Goal: Information Seeking & Learning: Learn about a topic

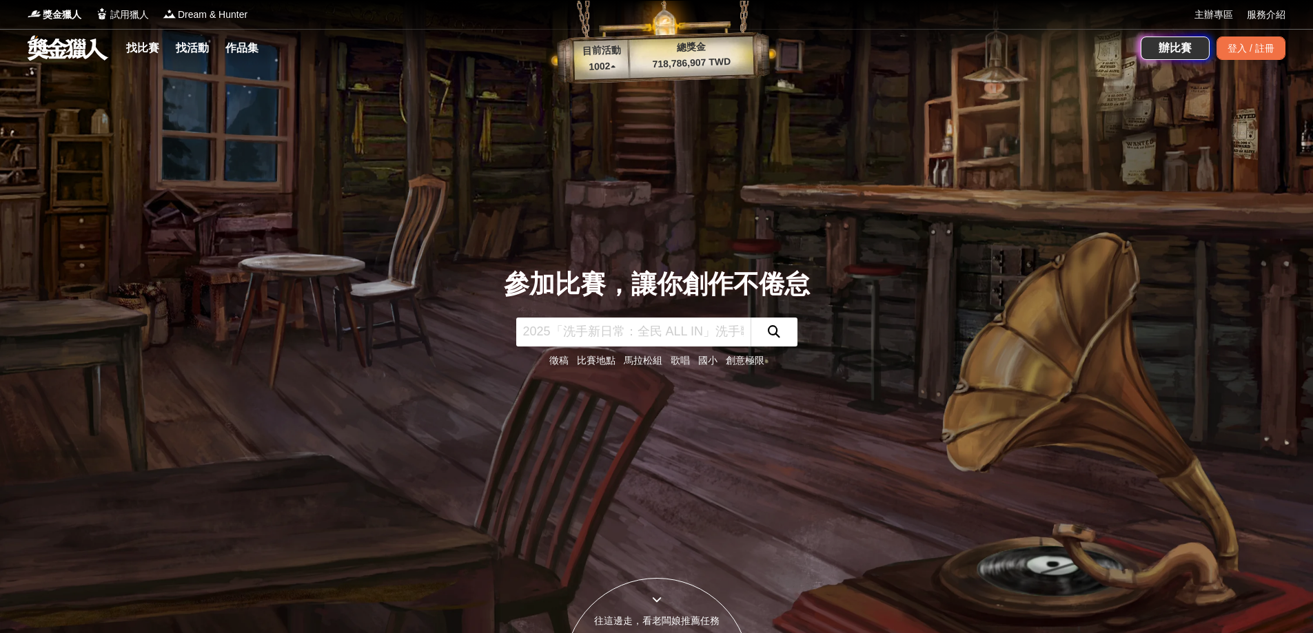
click at [566, 327] on input "text" at bounding box center [633, 332] width 234 height 29
click at [1231, 46] on div "登入 / 註冊" at bounding box center [1250, 48] width 69 height 23
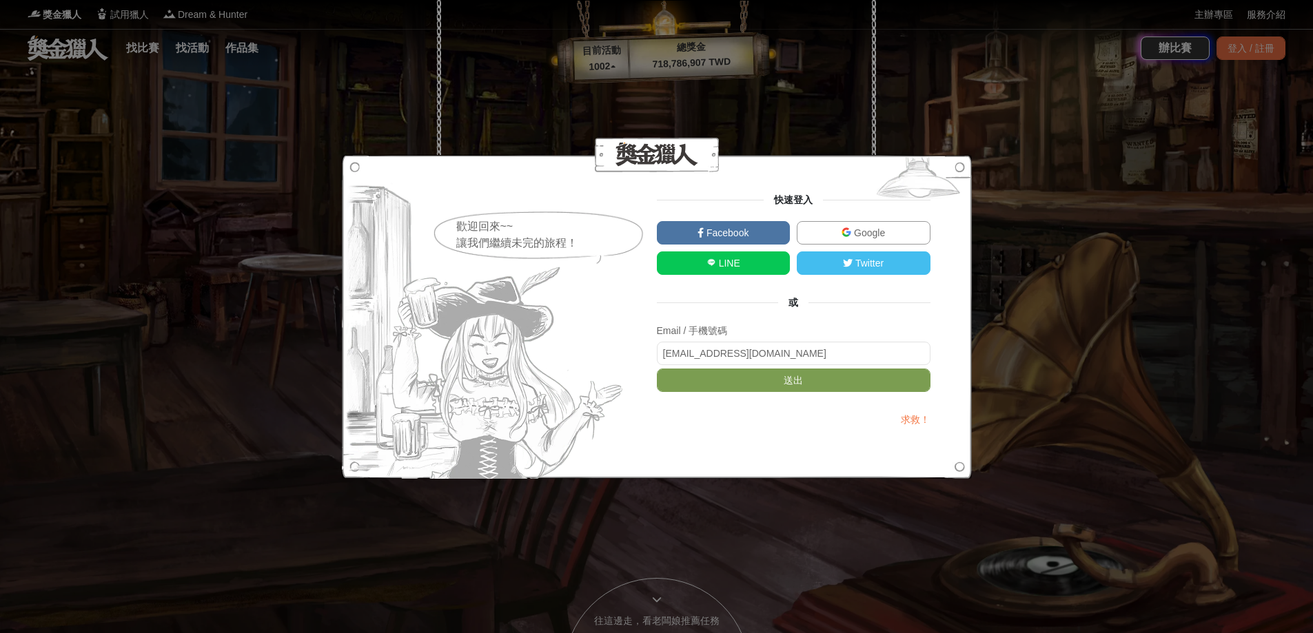
type input "52ciwa@gmail.com"
click at [657, 369] on button "送出" at bounding box center [794, 380] width 274 height 23
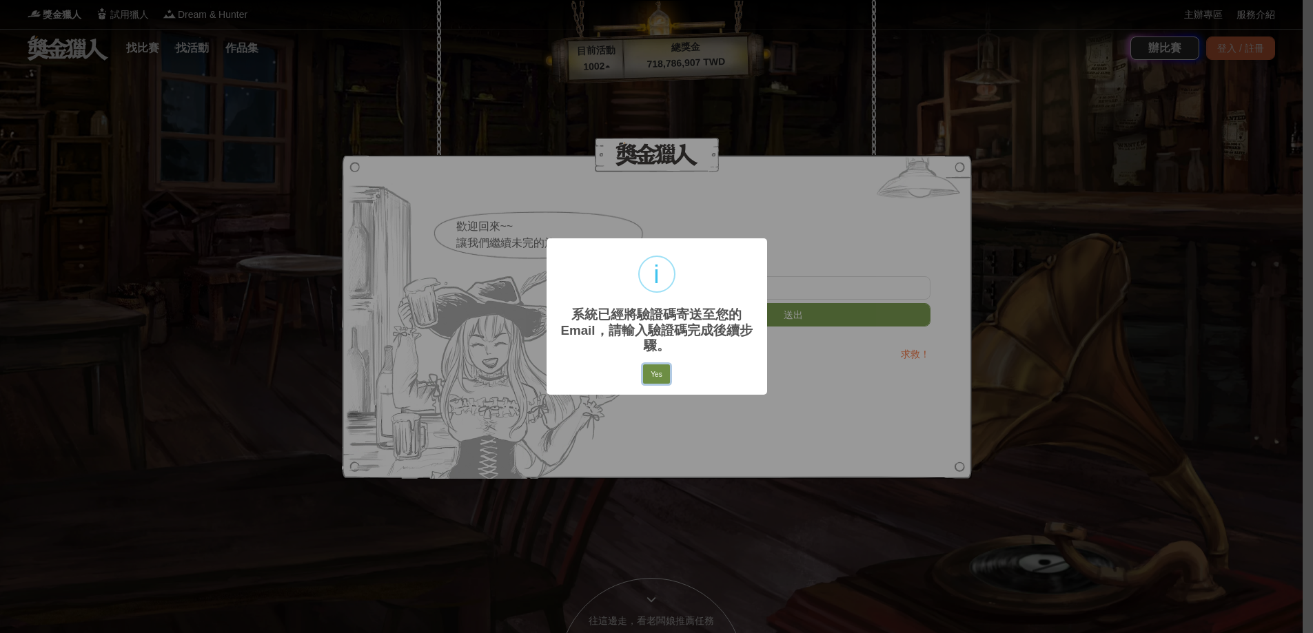
click at [651, 369] on button "Yes" at bounding box center [656, 374] width 26 height 19
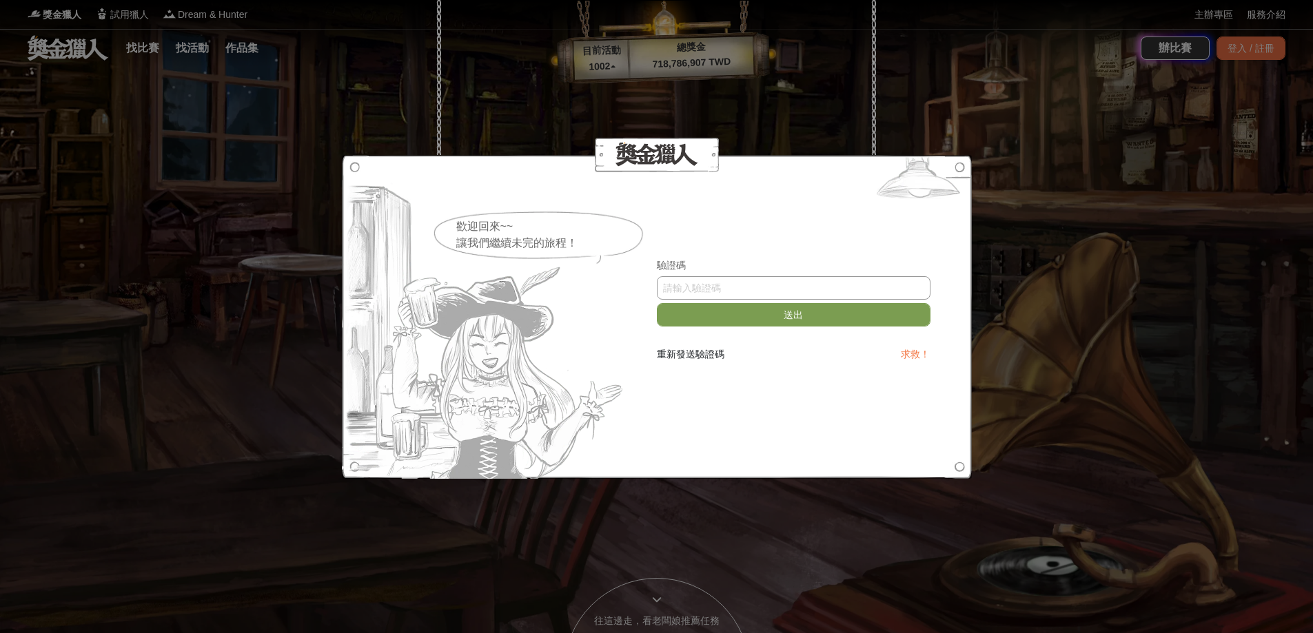
click at [689, 286] on input "text" at bounding box center [794, 287] width 274 height 23
paste input "YzFMY2lSaE4"
type input "YzFMY2lSaE4"
click at [657, 303] on button "送出" at bounding box center [794, 314] width 274 height 23
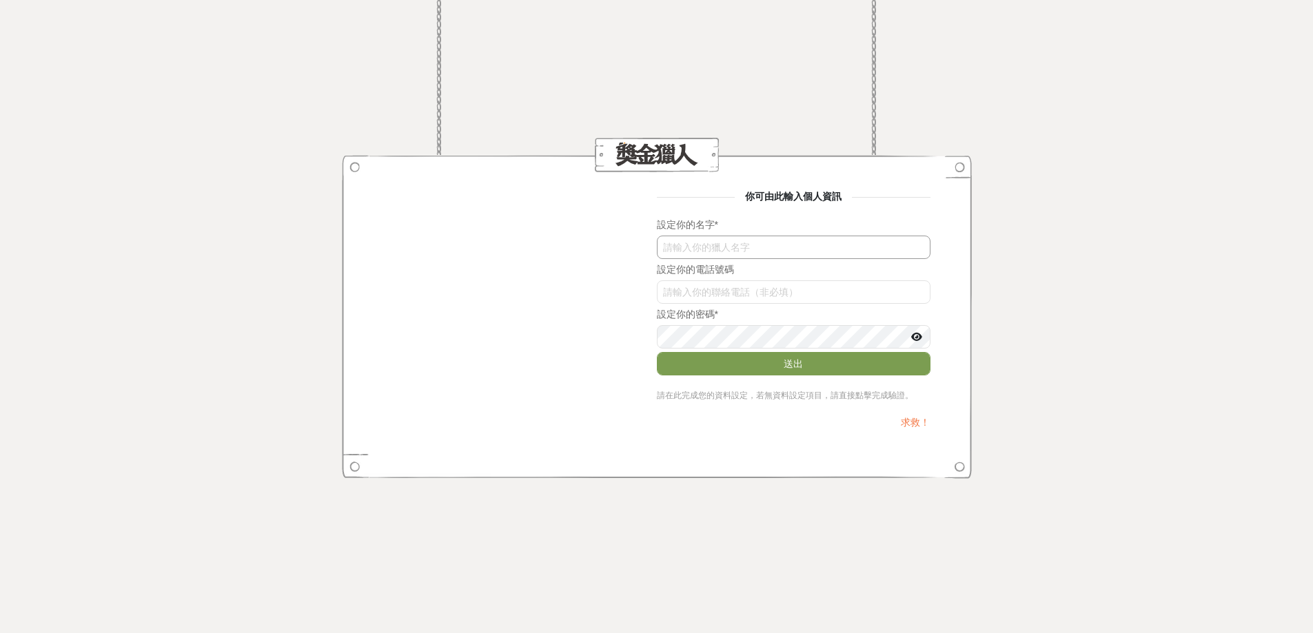
click at [753, 249] on input "text" at bounding box center [794, 247] width 274 height 23
type input "[PERSON_NAME] [PERSON_NAME]"
click at [766, 299] on input "YzFMY2lSaE4" at bounding box center [794, 291] width 274 height 23
type input "0968268312"
click at [657, 352] on button "送出" at bounding box center [794, 363] width 274 height 23
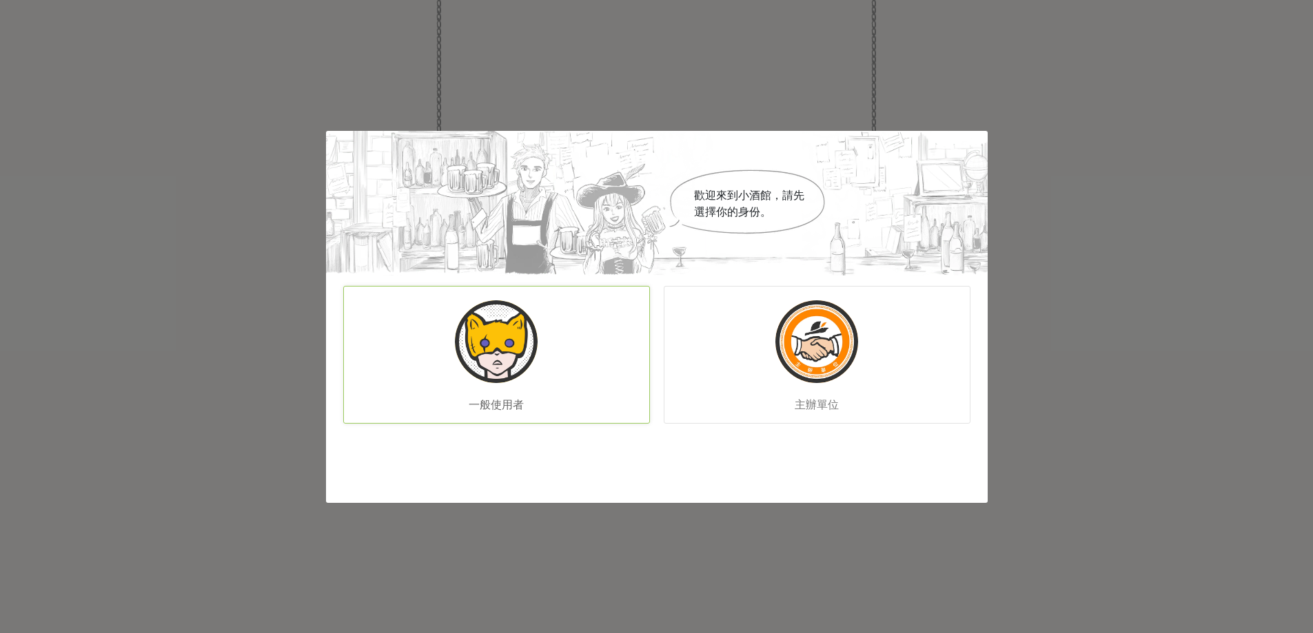
click at [449, 376] on div "一般使用者" at bounding box center [496, 355] width 307 height 138
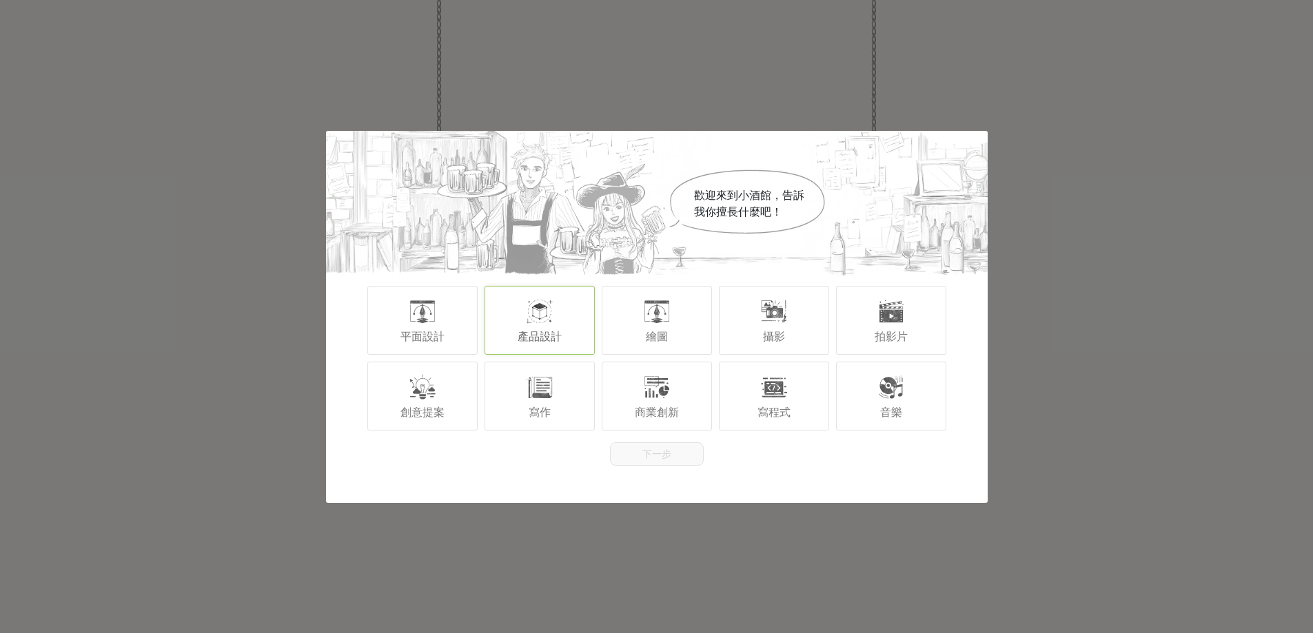
click at [548, 332] on span "產品設計" at bounding box center [540, 337] width 44 height 12
click at [417, 344] on div "平面設計" at bounding box center [422, 320] width 110 height 69
click at [423, 402] on div "創意提案" at bounding box center [422, 396] width 110 height 69
click at [624, 453] on button "下一步" at bounding box center [657, 453] width 94 height 23
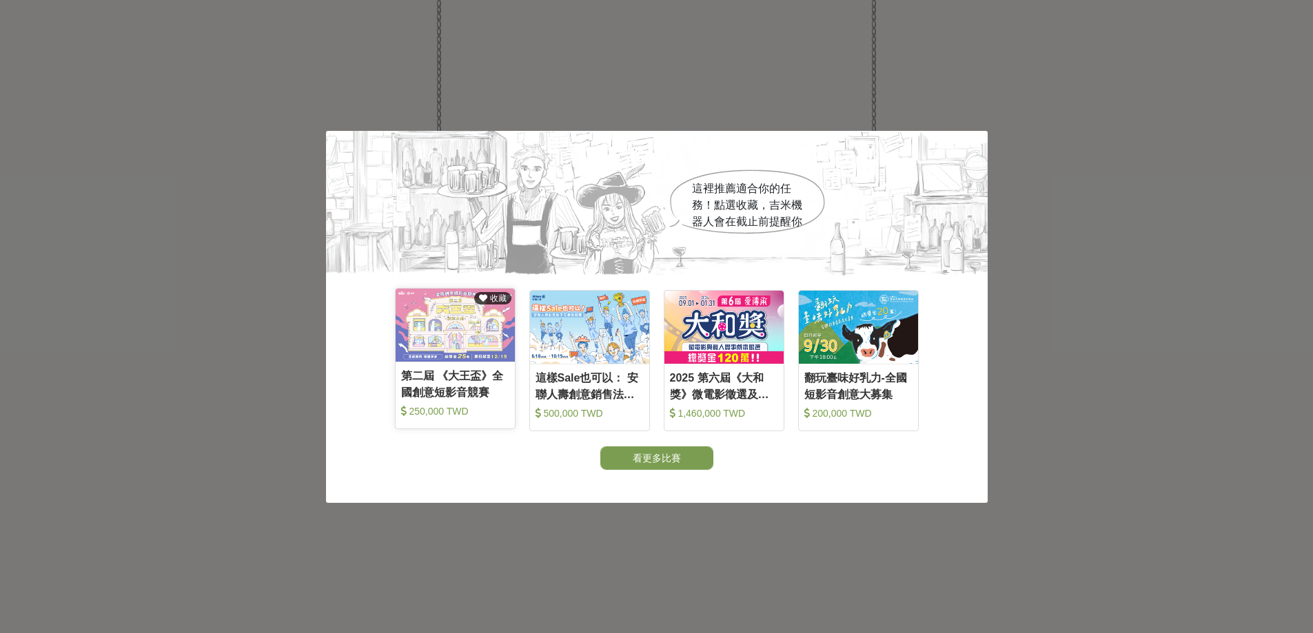
click at [427, 331] on img at bounding box center [455, 326] width 119 height 74
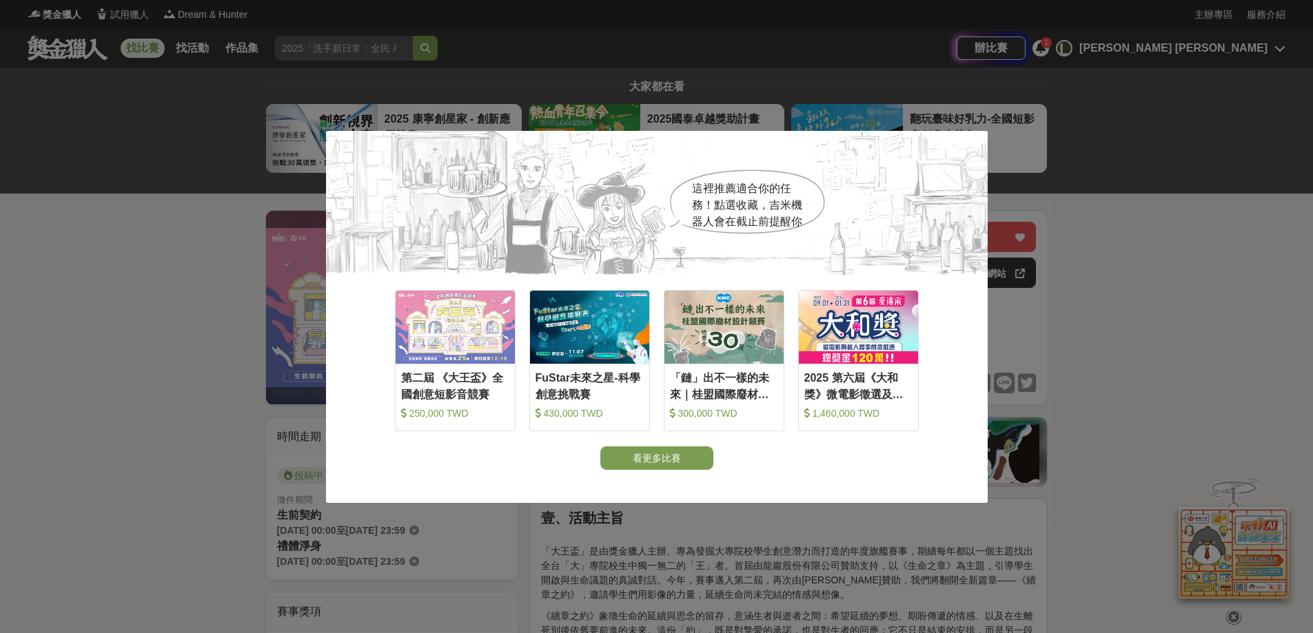
click at [1240, 377] on div "這裡推薦適合你的任務！點選收藏，吉米機器人會在截止前提醒你 收藏 第二屆 《大王盃》全國創意短影音競賽 250,000 TWD 收藏 FuStar未來之星-科…" at bounding box center [656, 316] width 1313 height 633
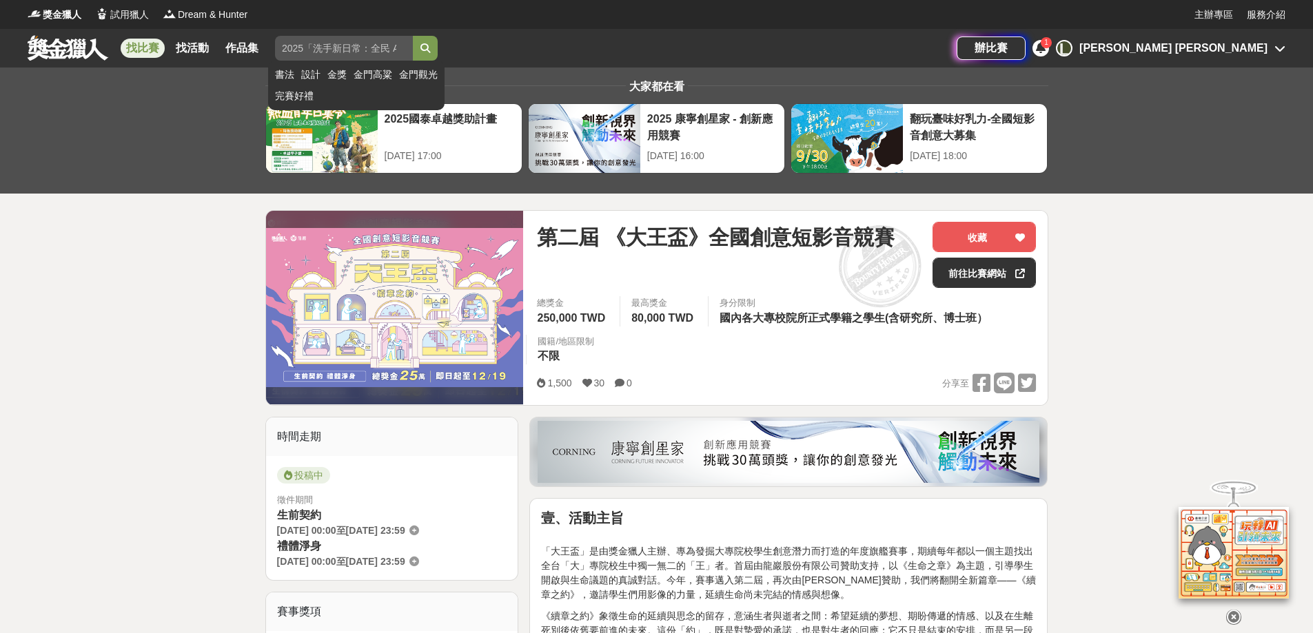
click at [285, 39] on input "search" at bounding box center [344, 48] width 138 height 25
type input "c"
type input "害"
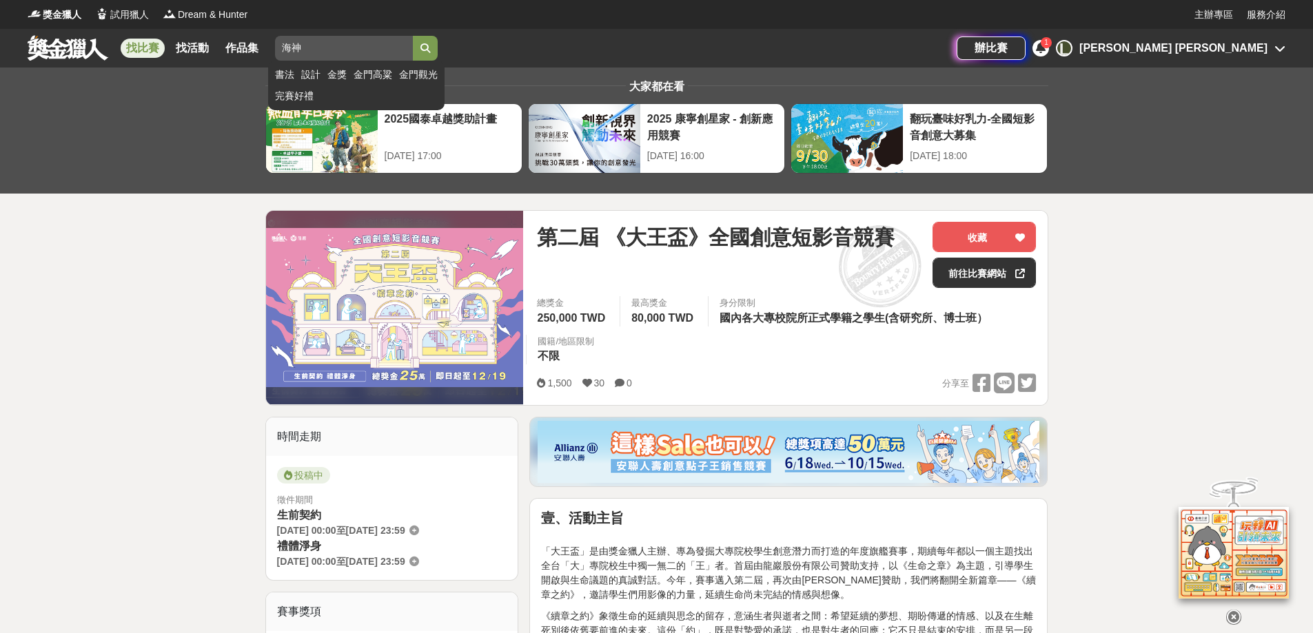
type input "海神"
click at [413, 36] on button "submit" at bounding box center [425, 48] width 25 height 25
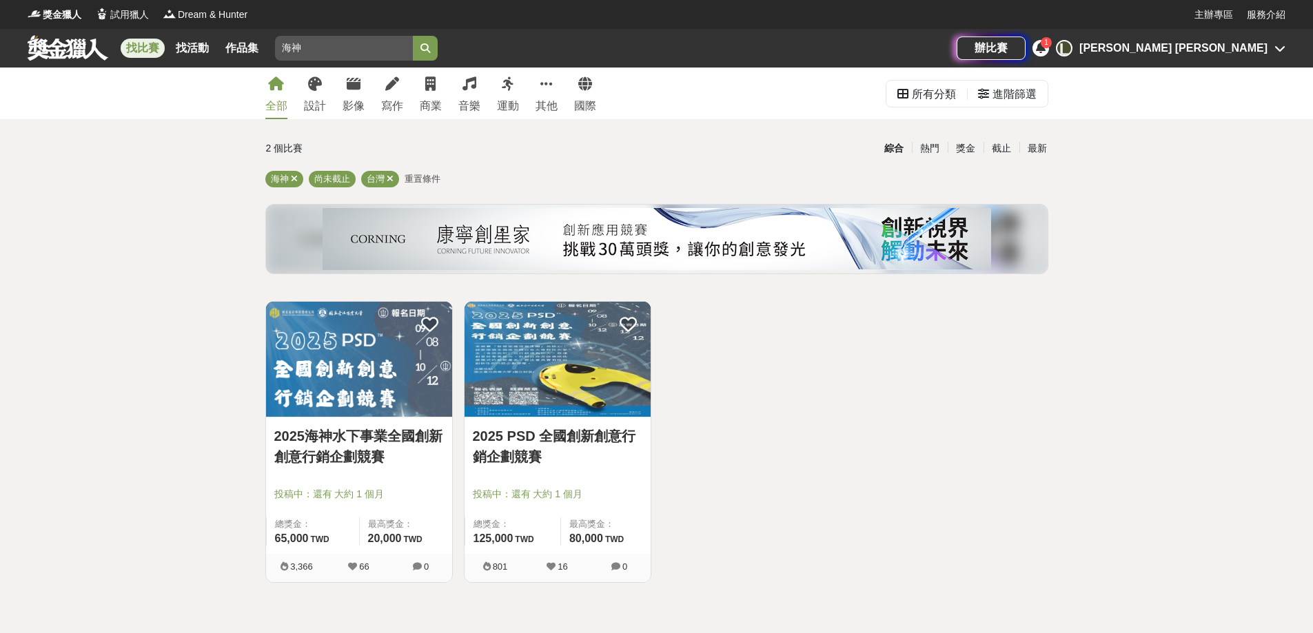
click at [348, 354] on img at bounding box center [359, 359] width 186 height 115
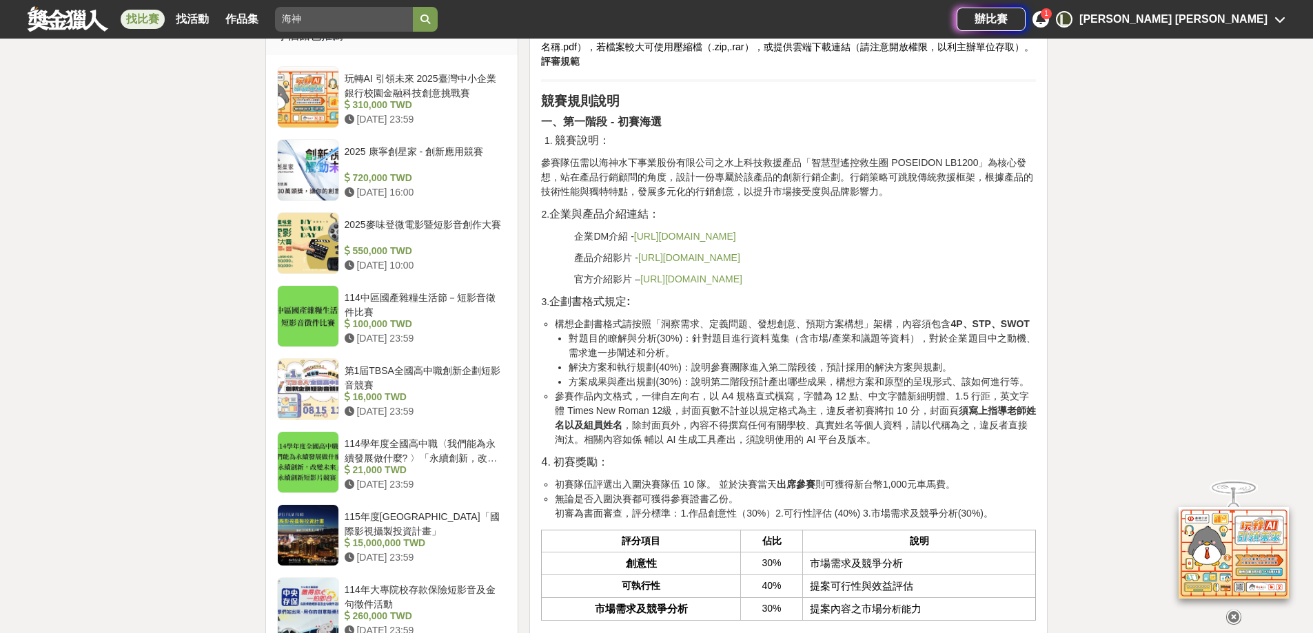
scroll to position [1172, 0]
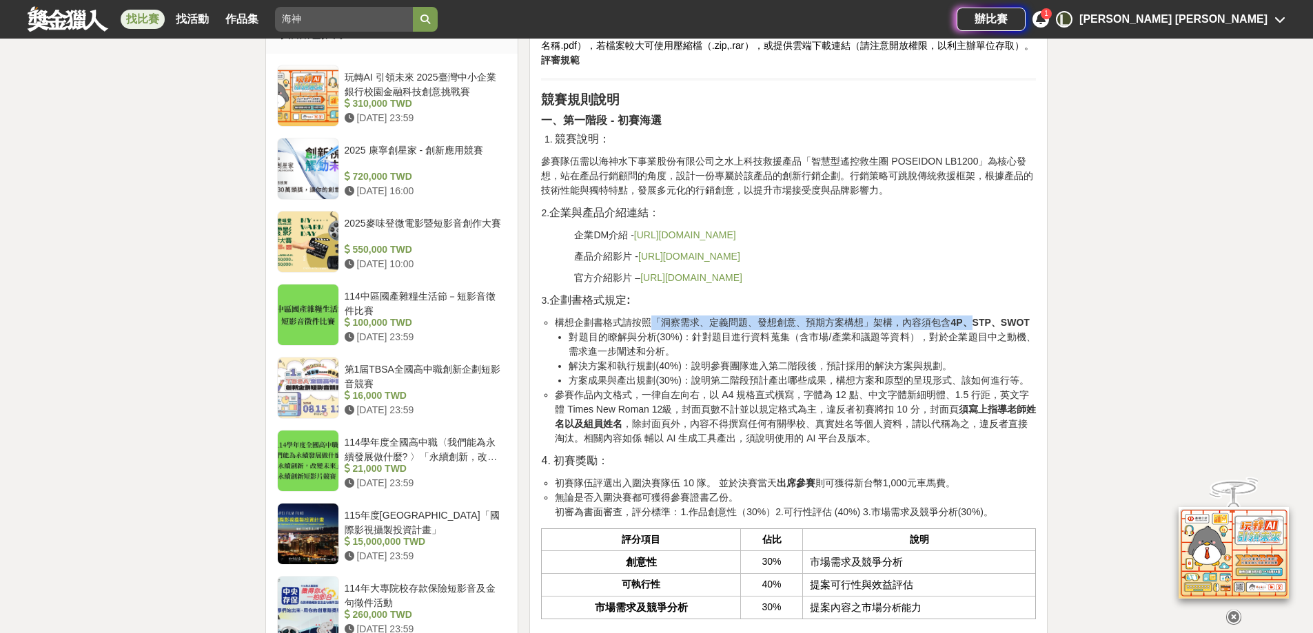
drag, startPoint x: 652, startPoint y: 363, endPoint x: 971, endPoint y: 365, distance: 319.1
click at [971, 365] on li "構想企劃書格式請按照「洞察需求、定義問題、發想創意、預期方案構想」架構，內容須包含 4P、STP、SWOT 對題目的瞭解與分析(30%)：針對題目進行資料蒐集…" at bounding box center [795, 352] width 481 height 72
click at [651, 359] on li "對題目的瞭解與分析(30%)：針對題目進行資料蒐集（含市場/產業和議題等資料），對於企業題目中之動機、需求進一步闡述和分析。" at bounding box center [802, 344] width 467 height 29
drag, startPoint x: 558, startPoint y: 362, endPoint x: 881, endPoint y: 477, distance: 343.1
click at [881, 446] on ul "構想企劃書格式請按照「洞察需求、定義問題、發想創意、預期方案構想」架構，內容須包含 4P、STP、SWOT 對題目的瞭解與分析(30%)：針對題目進行資料蒐集…" at bounding box center [788, 381] width 495 height 130
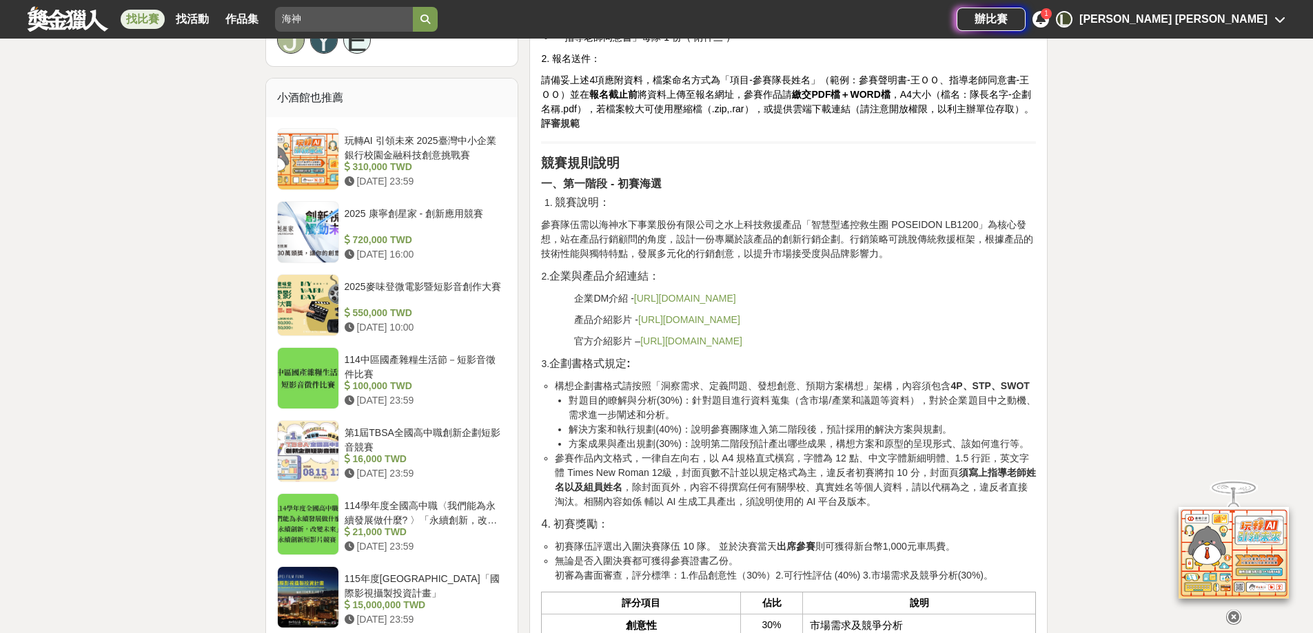
scroll to position [1103, 0]
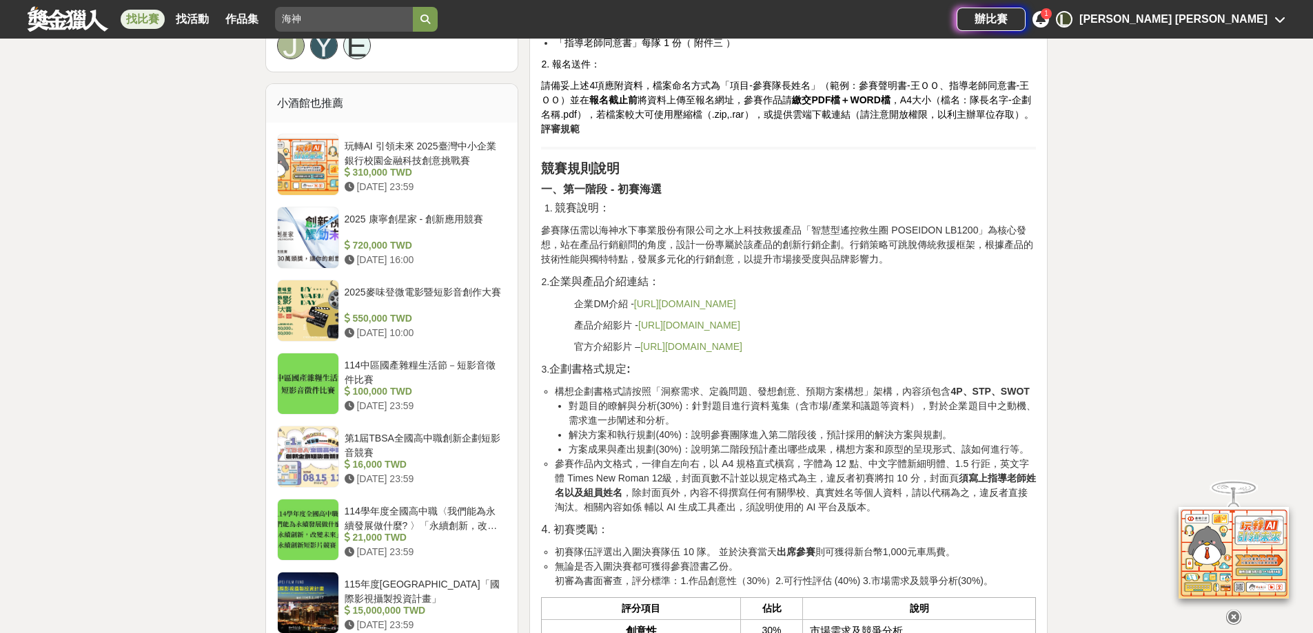
copy ul "構想企劃書格式請按照「洞察需求、定義問題、發想創意、預期方案構想」架構，內容須包含 4P、STP、SWOT 對題目的瞭解與分析(30%)：針對題目進行資料蒐集…"
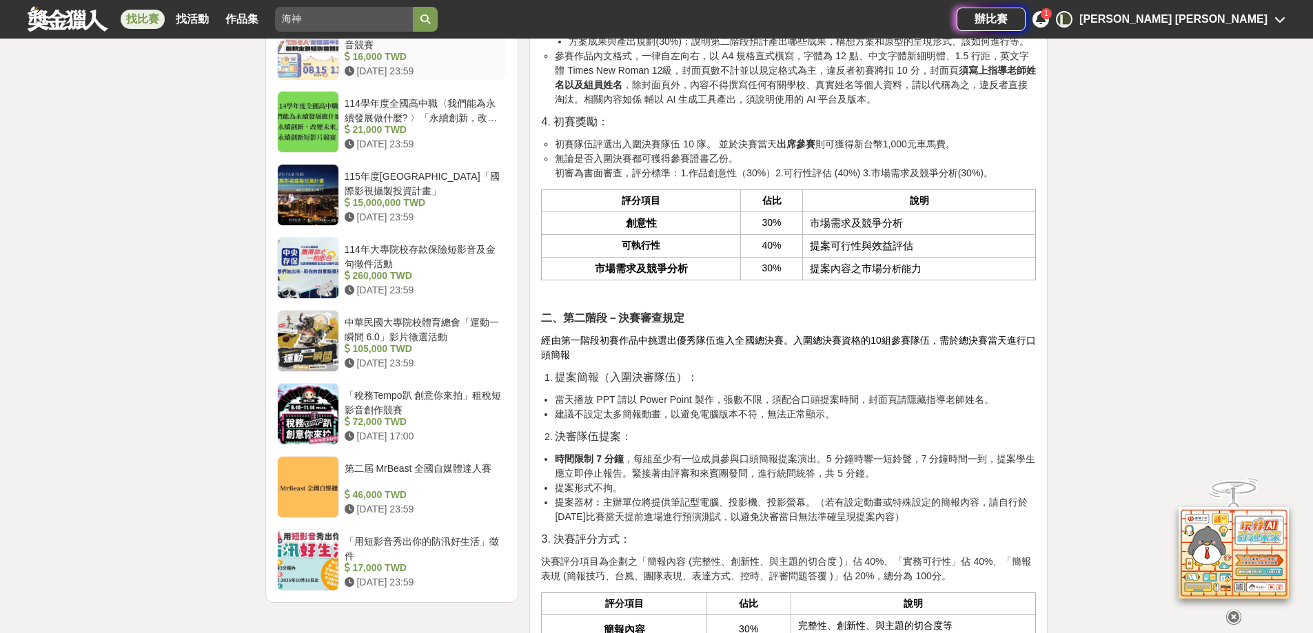
scroll to position [1516, 0]
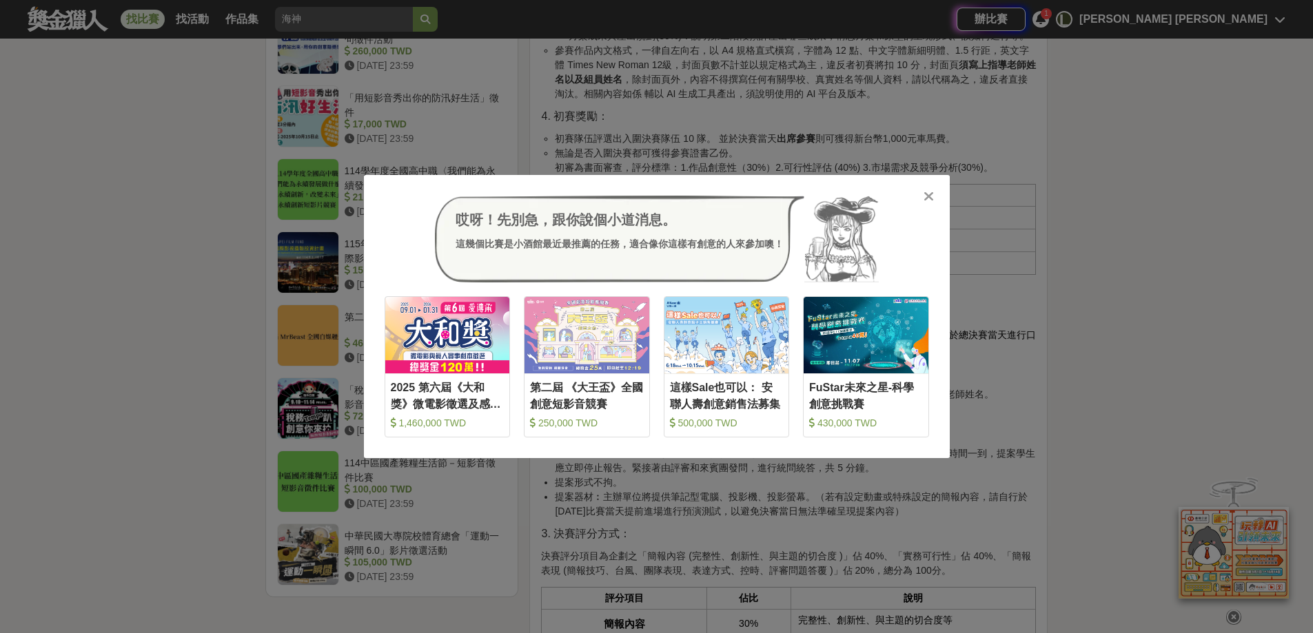
click at [927, 199] on icon at bounding box center [928, 197] width 10 height 14
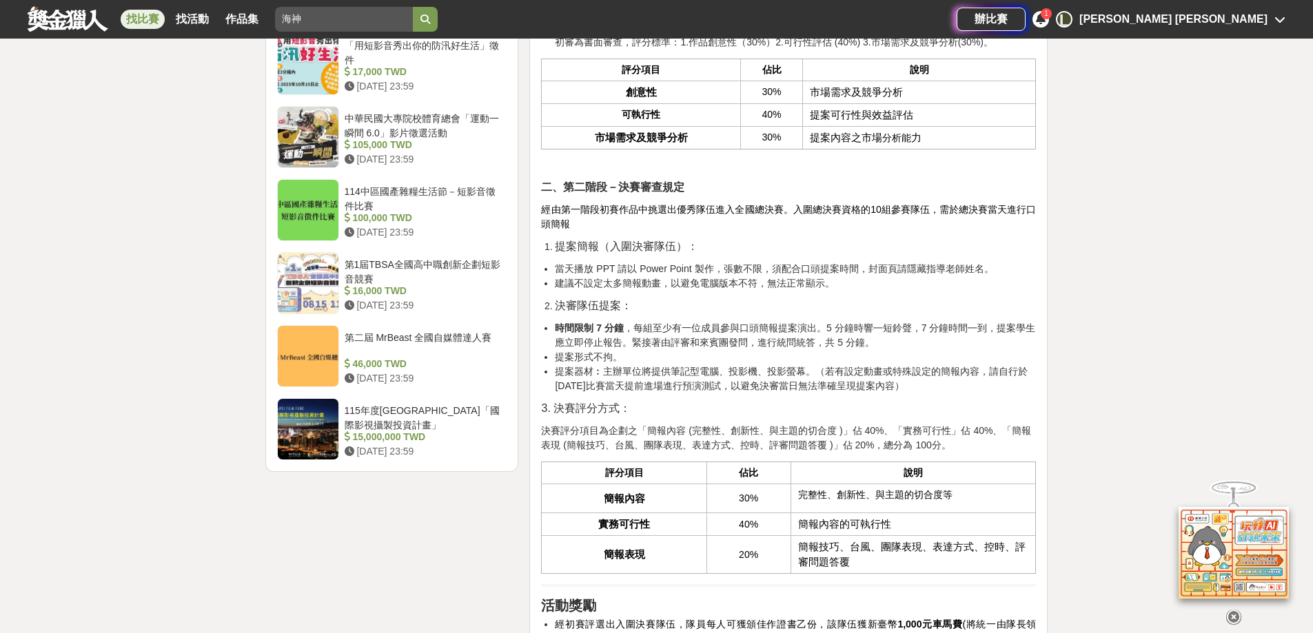
scroll to position [1654, 0]
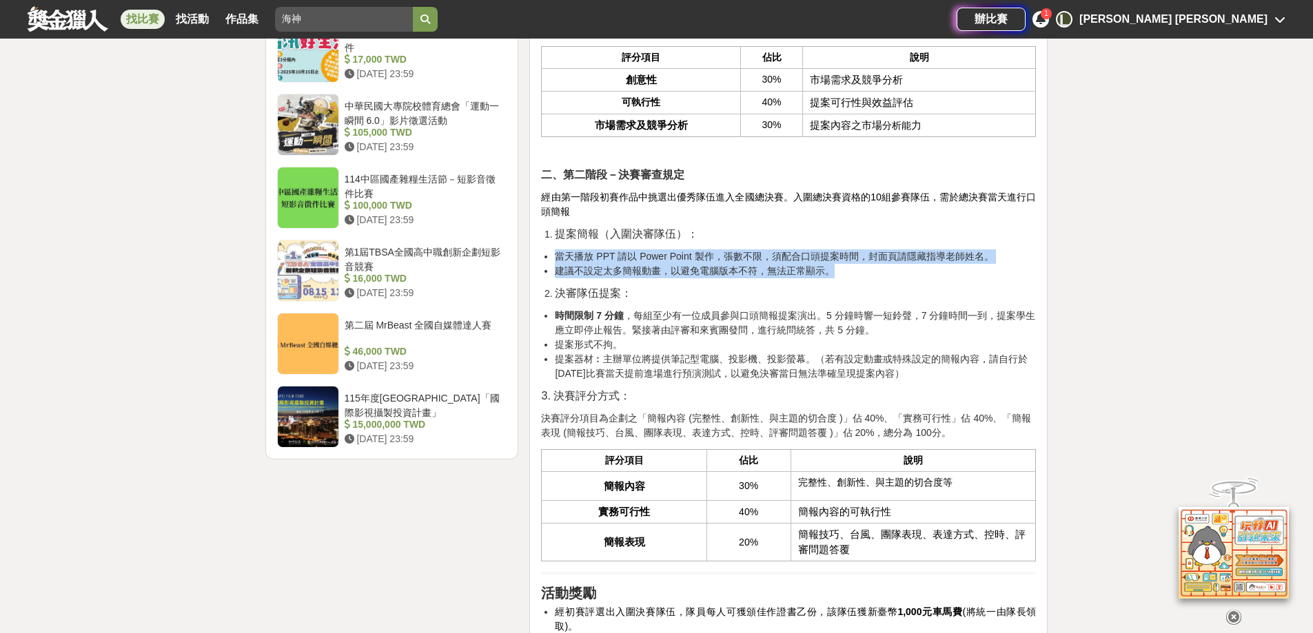
drag, startPoint x: 550, startPoint y: 297, endPoint x: 1006, endPoint y: 314, distance: 456.5
click at [1006, 278] on ul "當天播放 PPT 請以 Power Point 製作，張數不限，須配合口頭提案時間，封面頁請隱藏指導老師姓名。 建議不設定太多簡報動畫，以避免電腦版本不符，無…" at bounding box center [788, 263] width 495 height 29
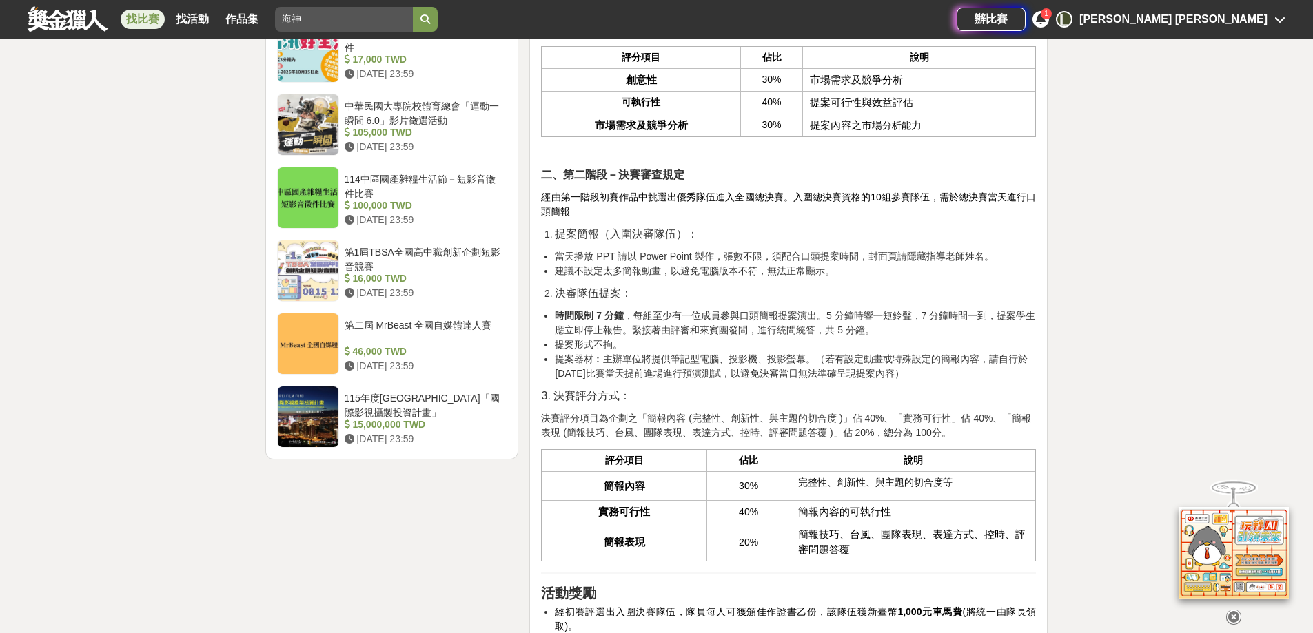
click at [897, 351] on div "活動簡介 在科技快速演進與極端氣候日益頻繁的當代社會，水域安全問題成為不可忽視的重要議題。傳統救援設備在面對時間緊迫、地形複雜與天候嚴峻等挑戰時，常面臨效率與…" at bounding box center [788, 338] width 495 height 3033
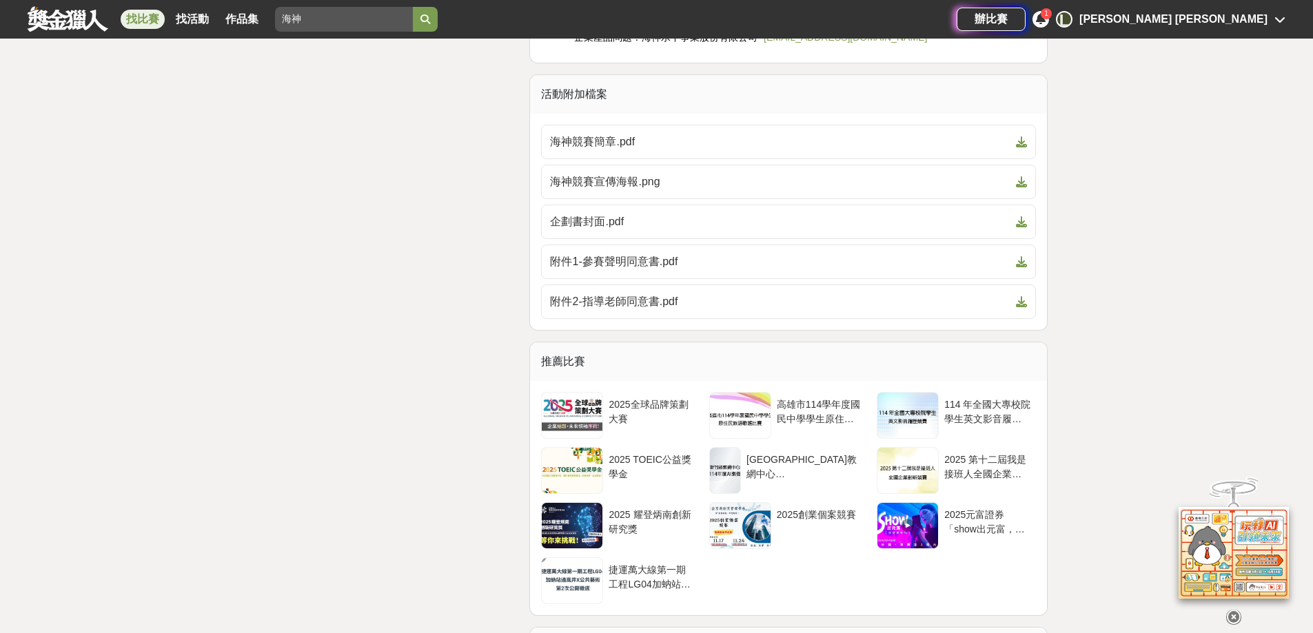
scroll to position [3376, 0]
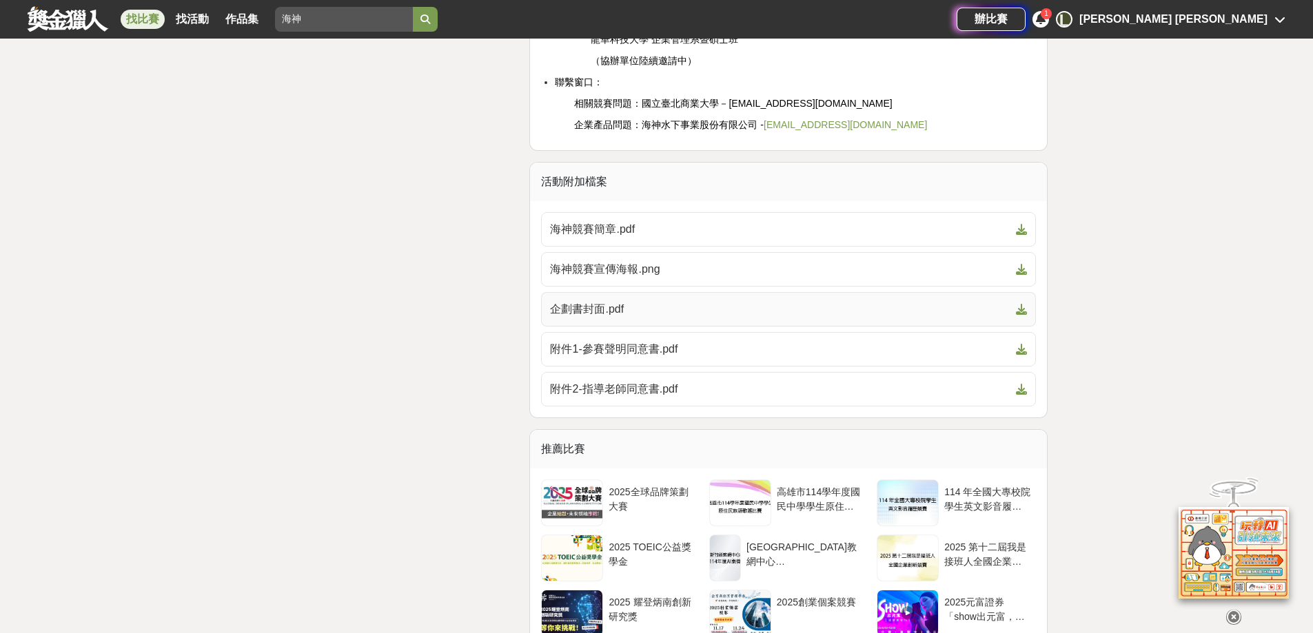
click at [569, 318] on span "企劃書封面.pdf" at bounding box center [780, 309] width 460 height 17
click at [613, 278] on span "海神競賽宣傳海報.png" at bounding box center [780, 269] width 460 height 17
click at [1027, 367] on link "附件1-參賽聲明同意書.pdf" at bounding box center [788, 349] width 495 height 34
click at [1021, 395] on icon at bounding box center [1021, 389] width 11 height 11
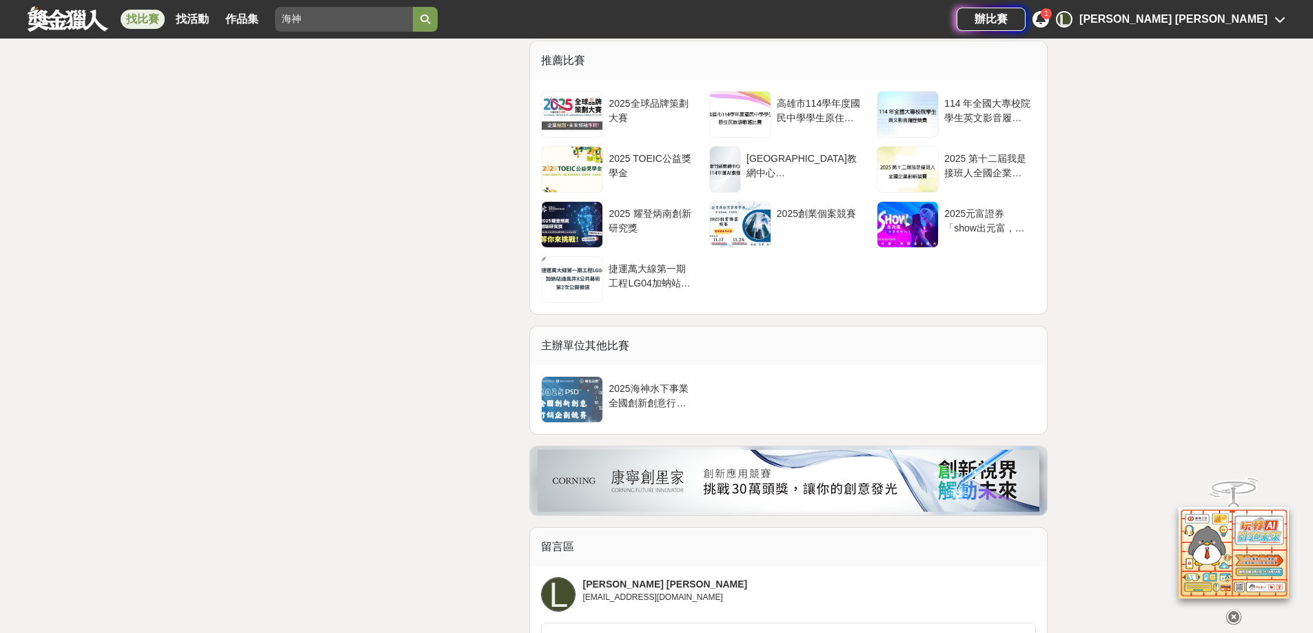
scroll to position [3759, 0]
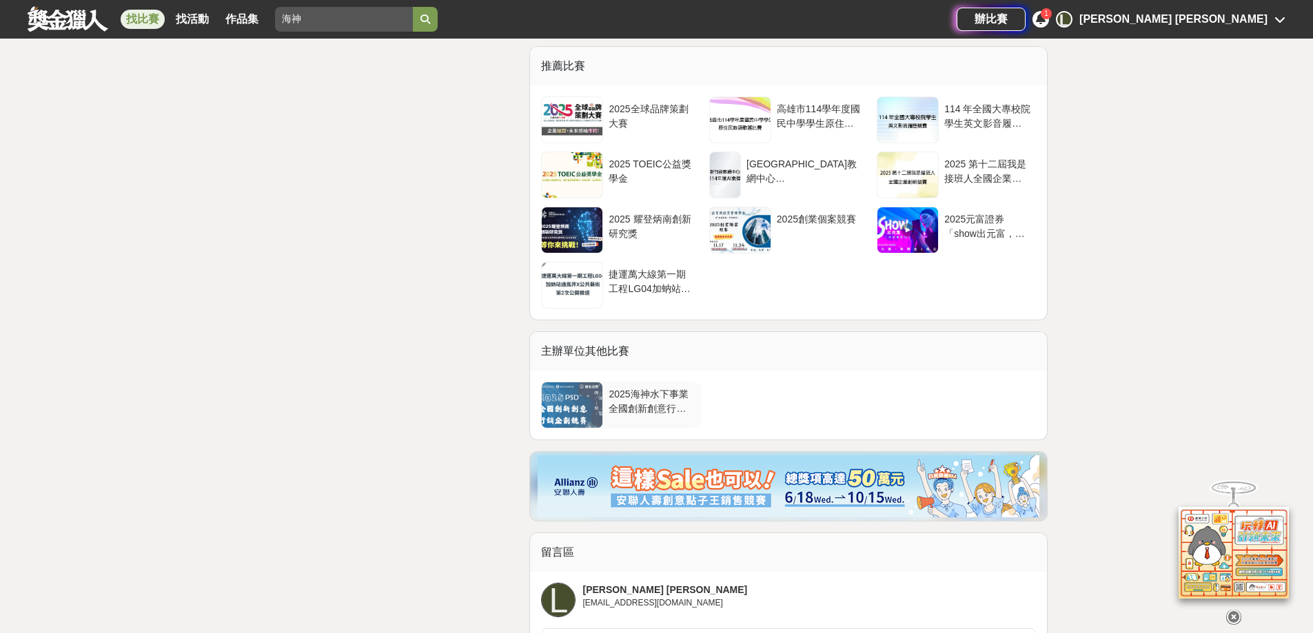
click at [557, 428] on div at bounding box center [572, 404] width 61 height 45
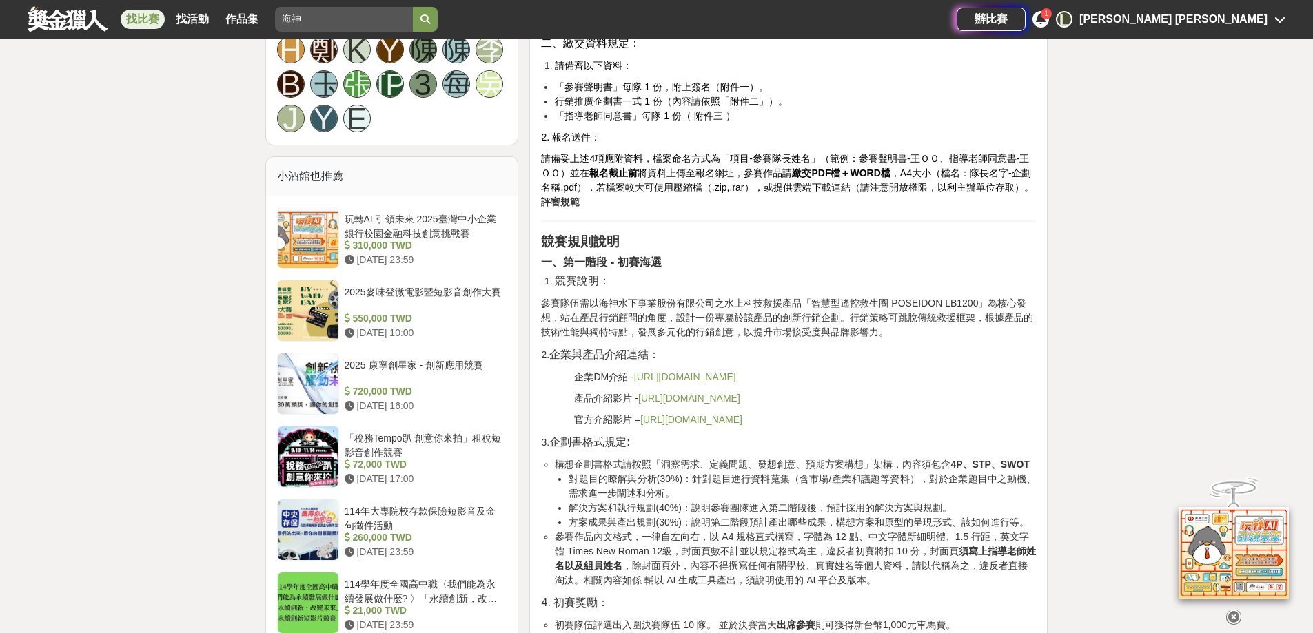
scroll to position [1035, 0]
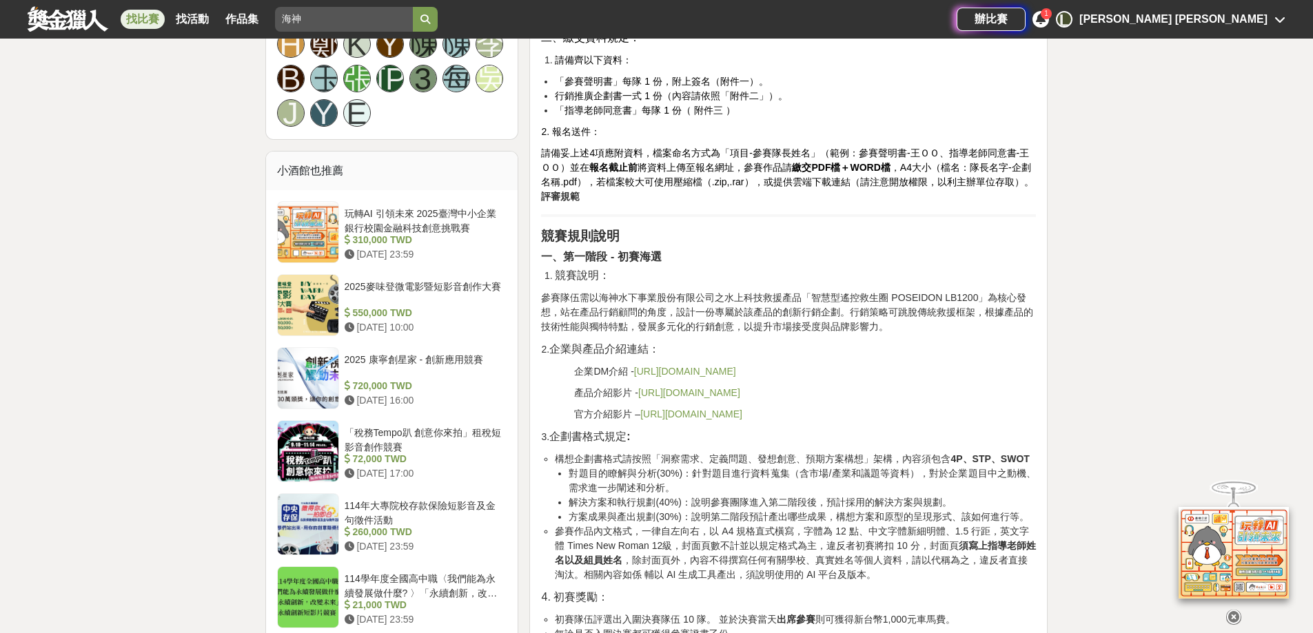
click at [674, 377] on link "[URL][DOMAIN_NAME]" at bounding box center [685, 371] width 102 height 11
click at [702, 398] on link "[URL][DOMAIN_NAME]" at bounding box center [689, 392] width 102 height 11
click at [696, 420] on link "[URL][DOMAIN_NAME]" at bounding box center [691, 414] width 102 height 11
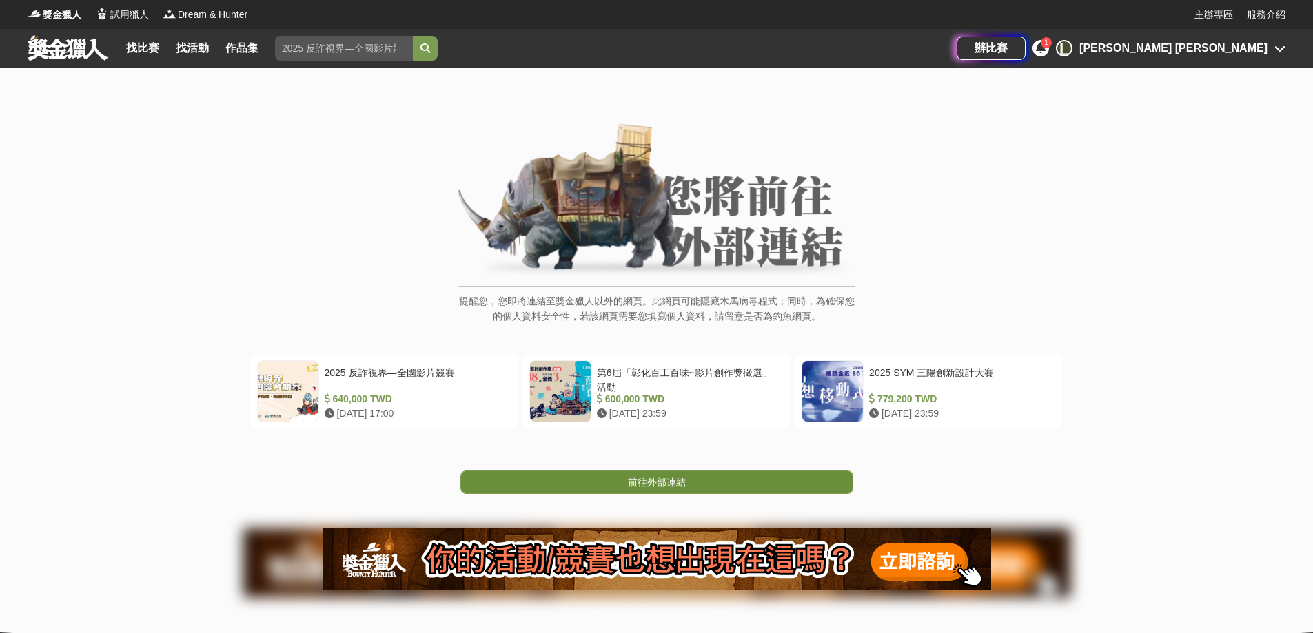
click at [620, 484] on link "前往外部連結" at bounding box center [656, 482] width 393 height 23
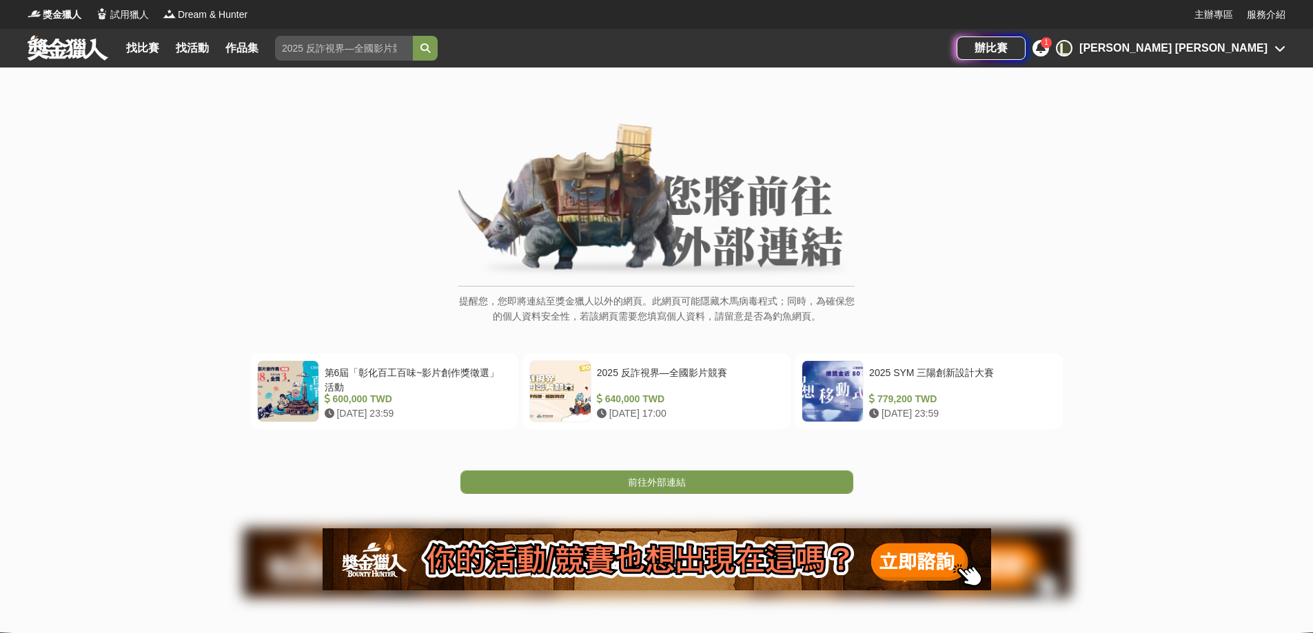
click at [691, 482] on link "前往外部連結" at bounding box center [656, 482] width 393 height 23
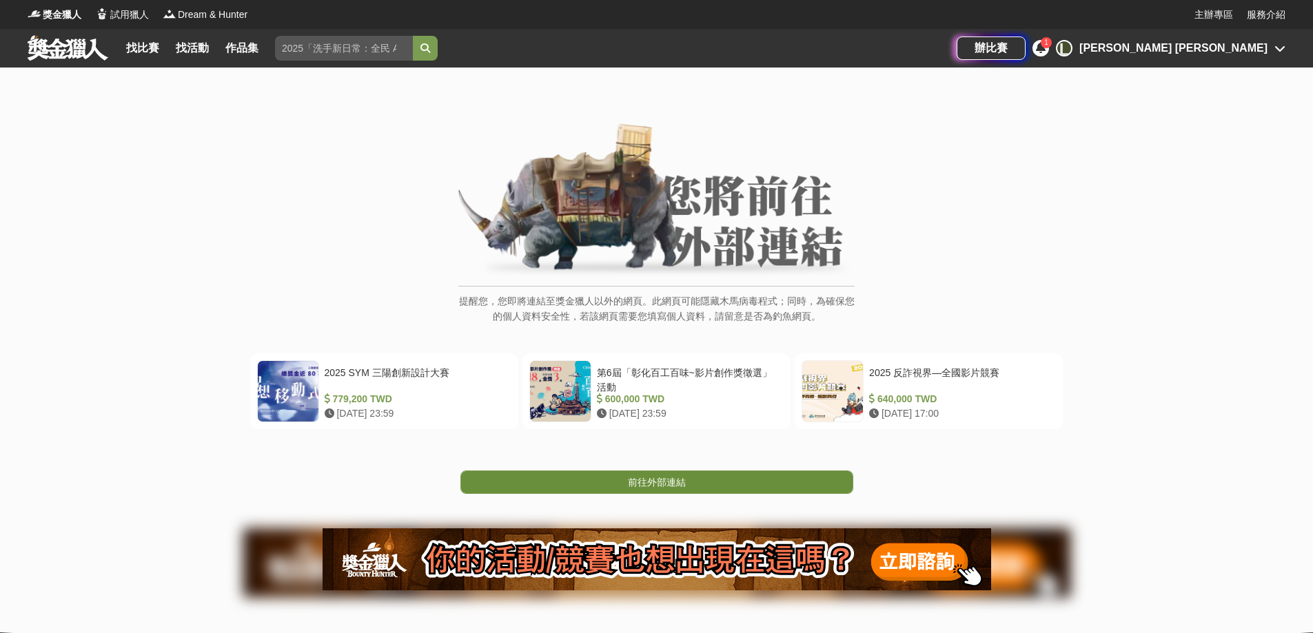
click at [701, 489] on link "前往外部連結" at bounding box center [656, 482] width 393 height 23
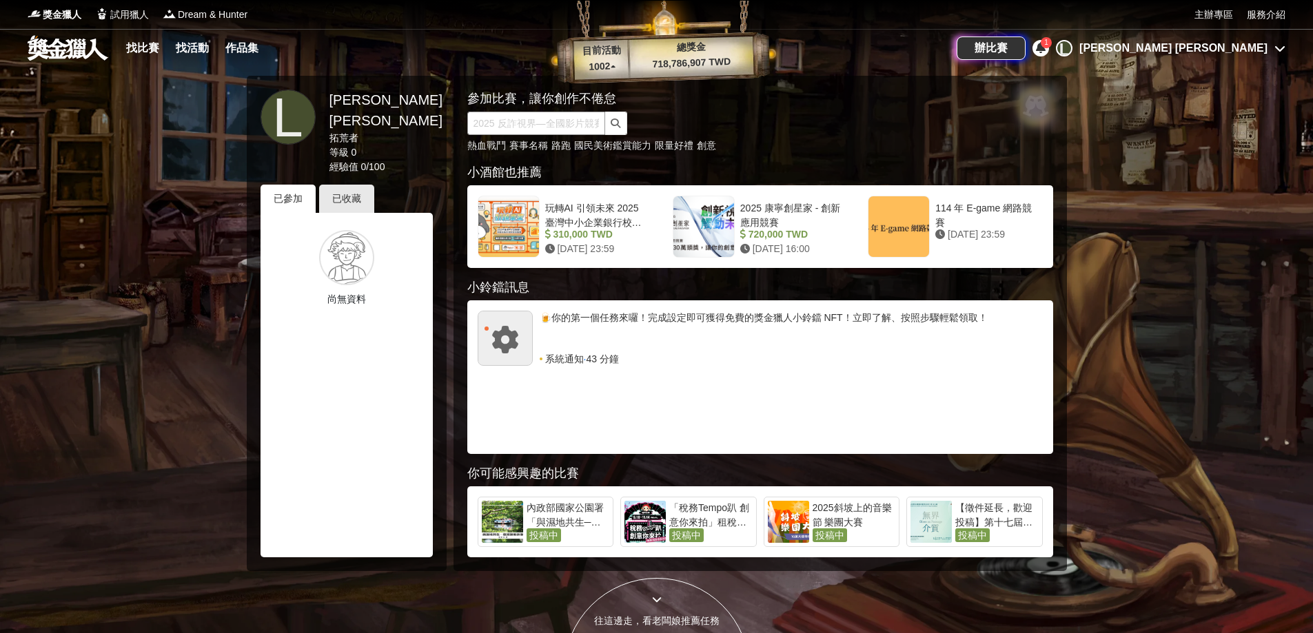
click at [511, 121] on input "text" at bounding box center [536, 123] width 138 height 23
click at [509, 125] on input "text" at bounding box center [536, 123] width 138 height 23
type input "海神"
click button "submit" at bounding box center [616, 123] width 22 height 23
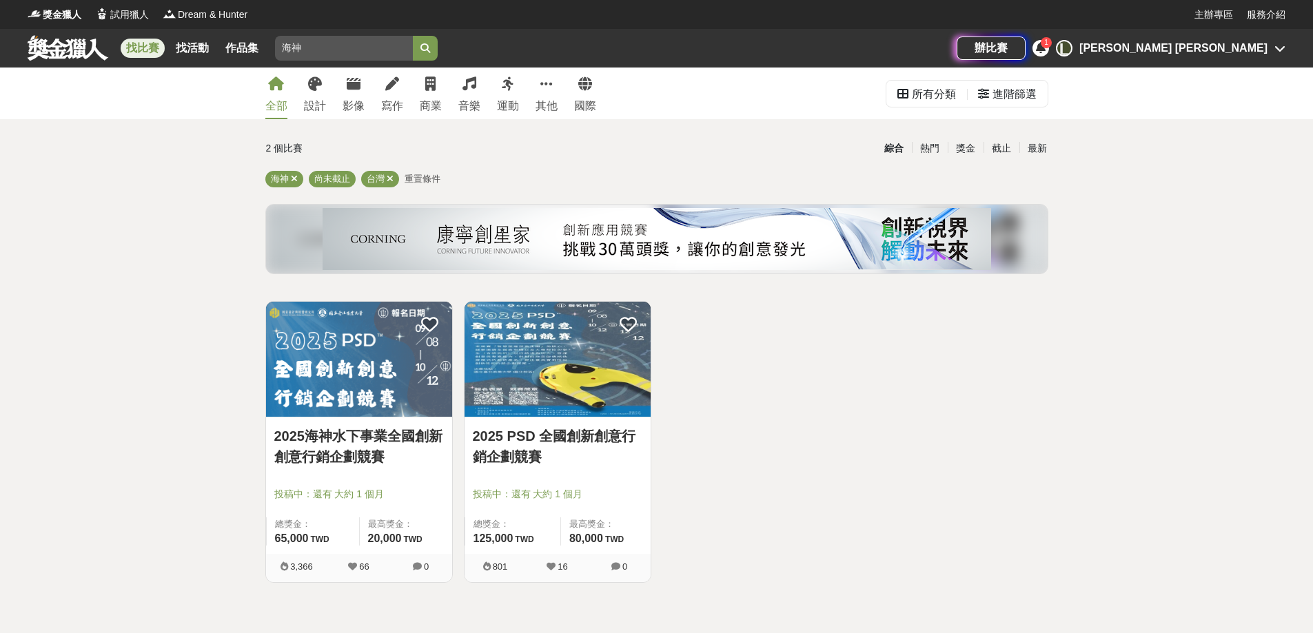
click at [535, 351] on img at bounding box center [557, 359] width 186 height 115
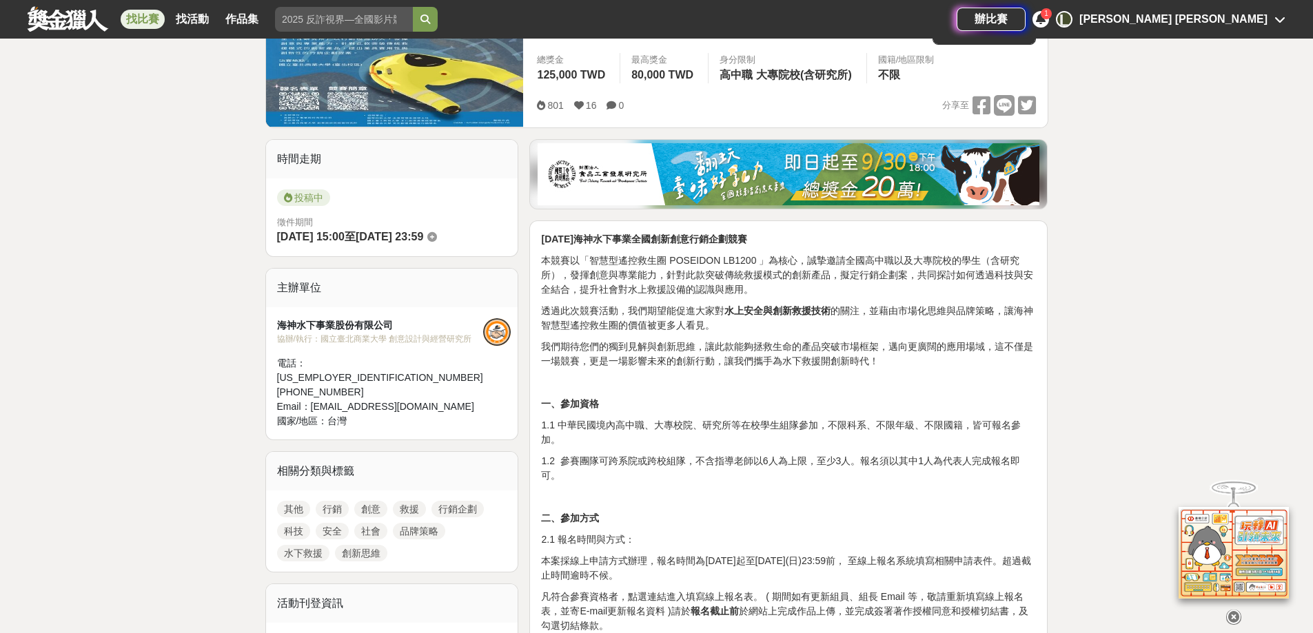
scroll to position [152, 0]
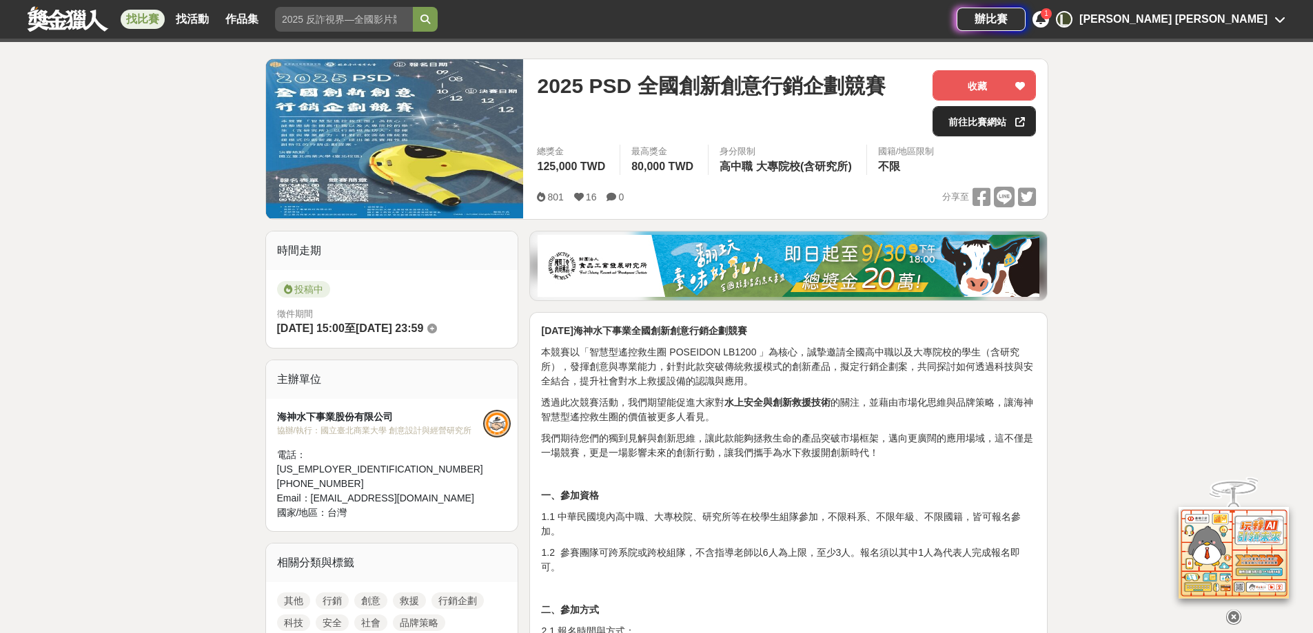
click at [988, 128] on link "前往比賽網站" at bounding box center [983, 121] width 103 height 30
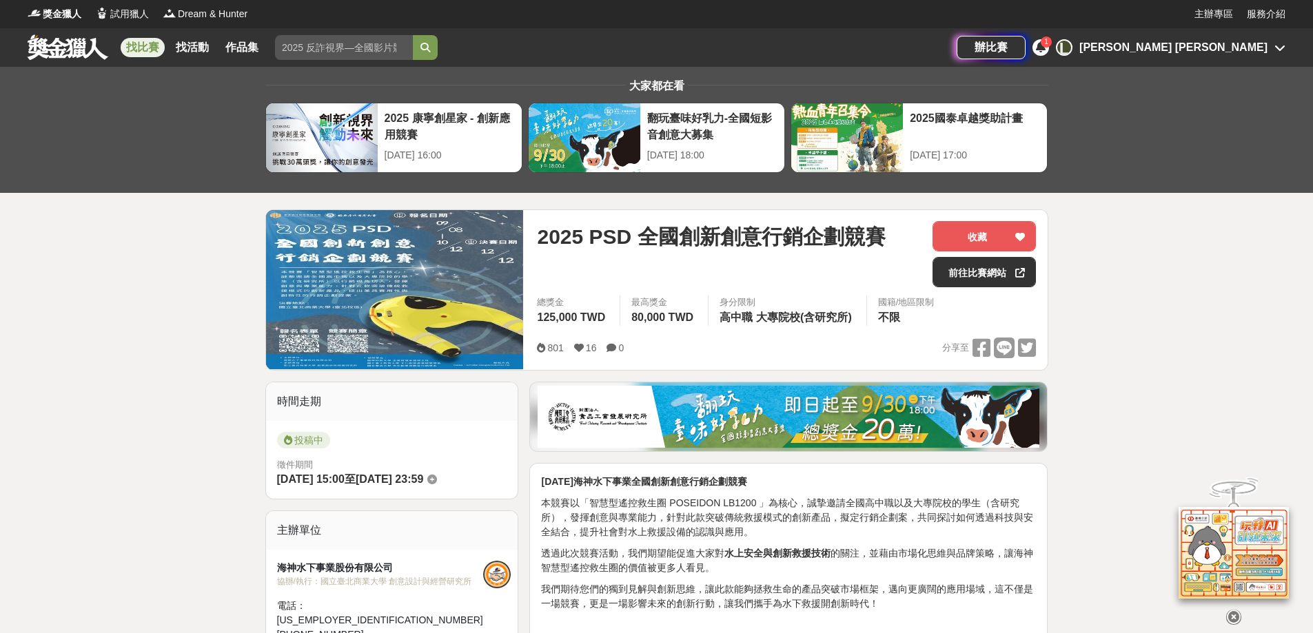
scroll to position [0, 0]
click at [344, 318] on img at bounding box center [395, 290] width 258 height 159
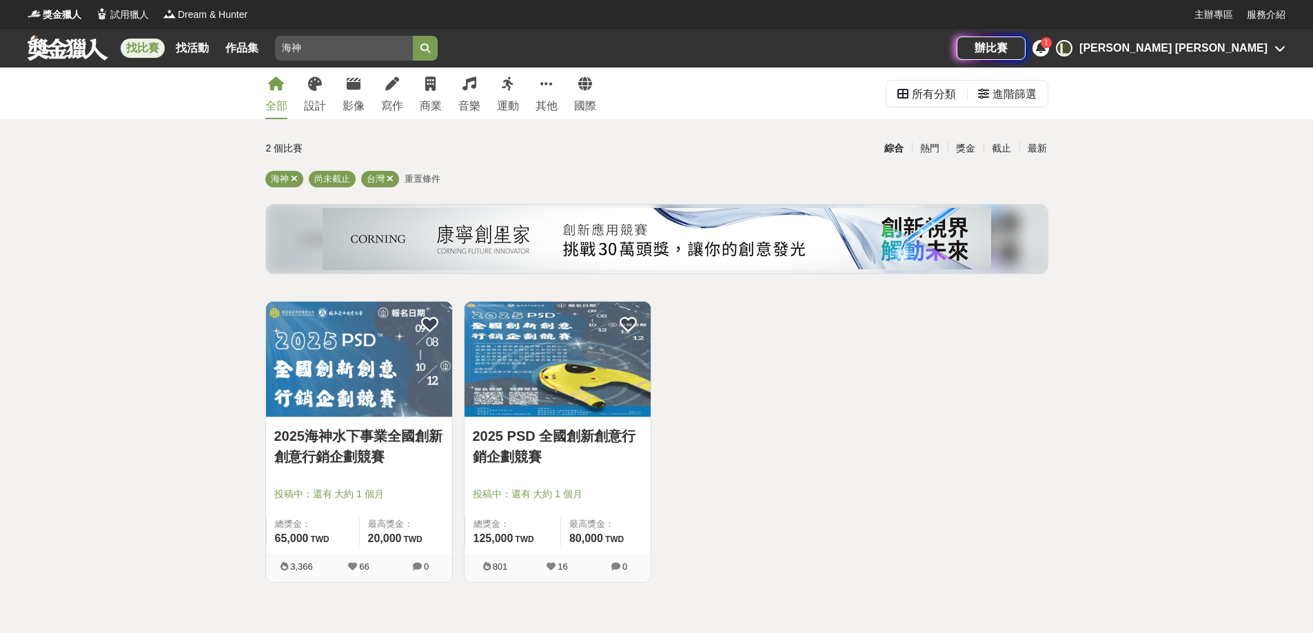
click at [367, 398] on img at bounding box center [359, 359] width 186 height 115
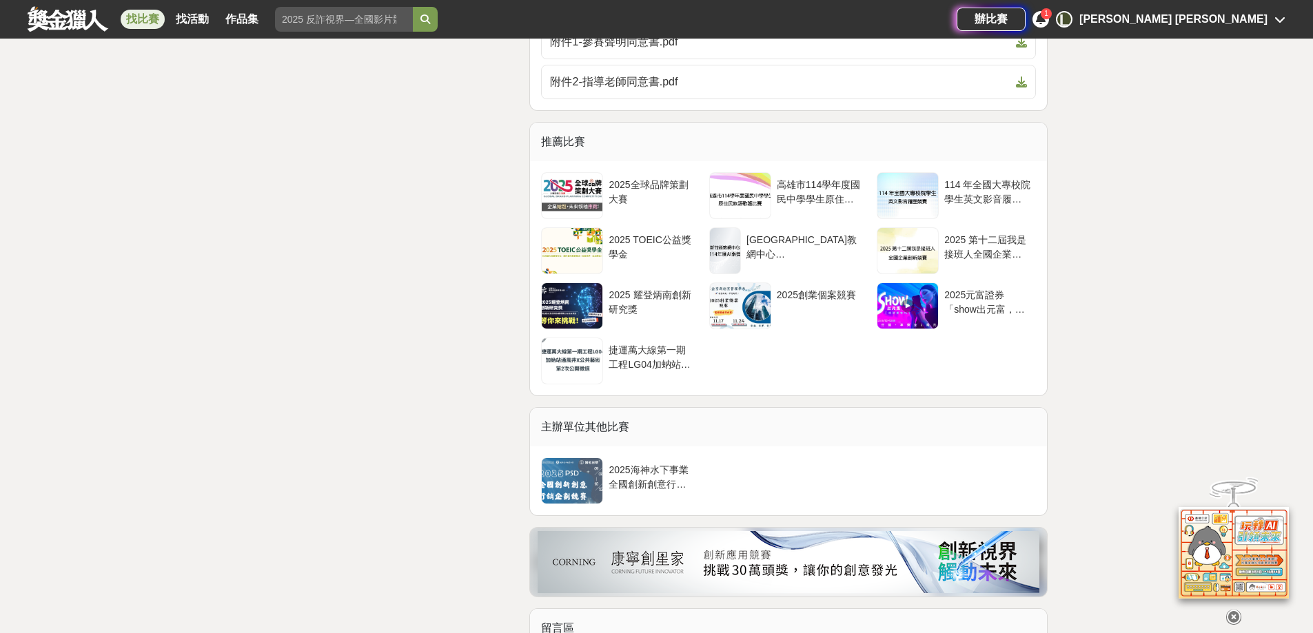
scroll to position [3449, 0]
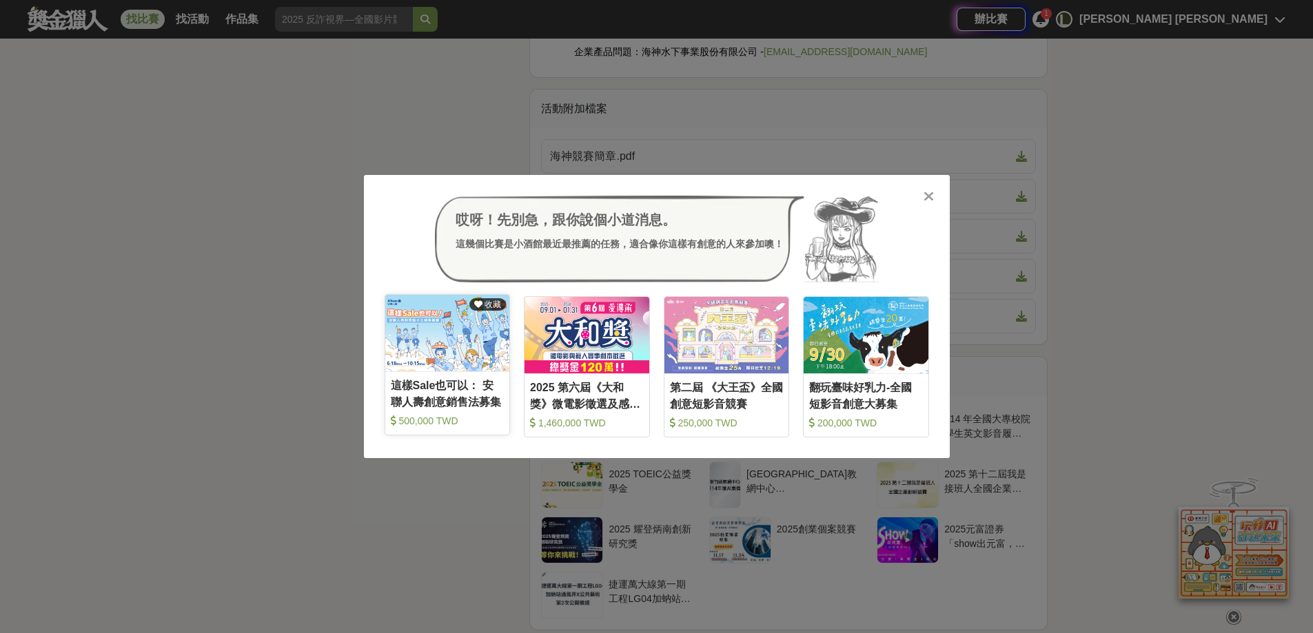
click at [433, 347] on img at bounding box center [447, 333] width 125 height 76
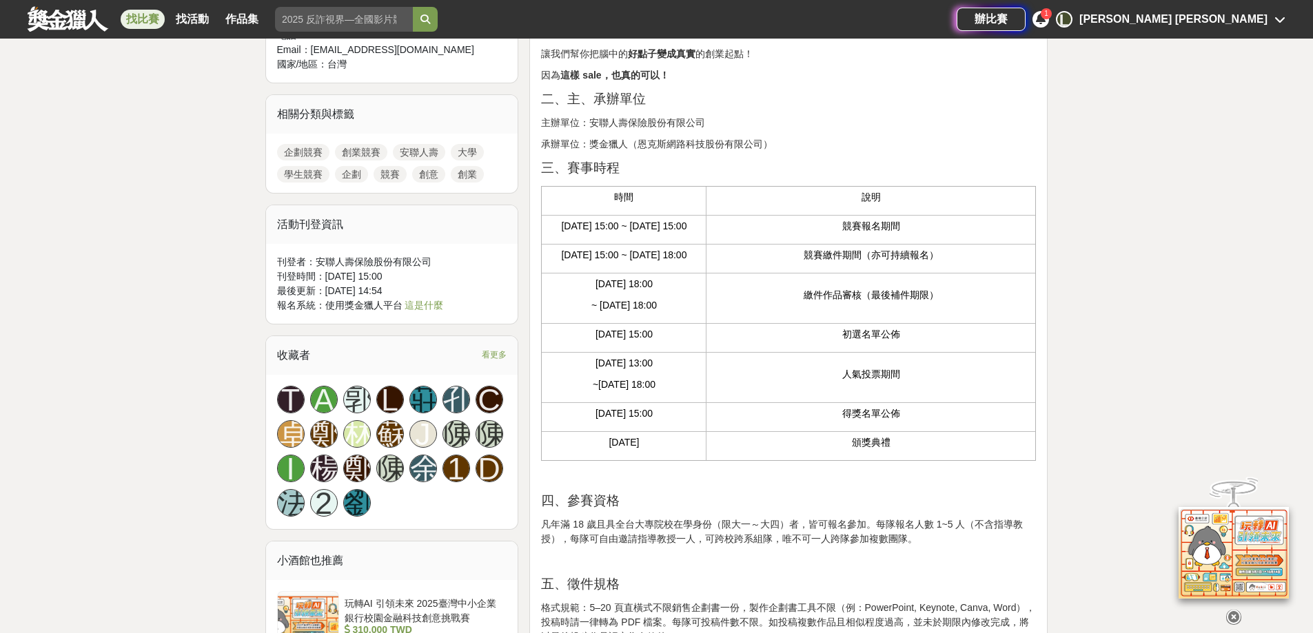
scroll to position [620, 0]
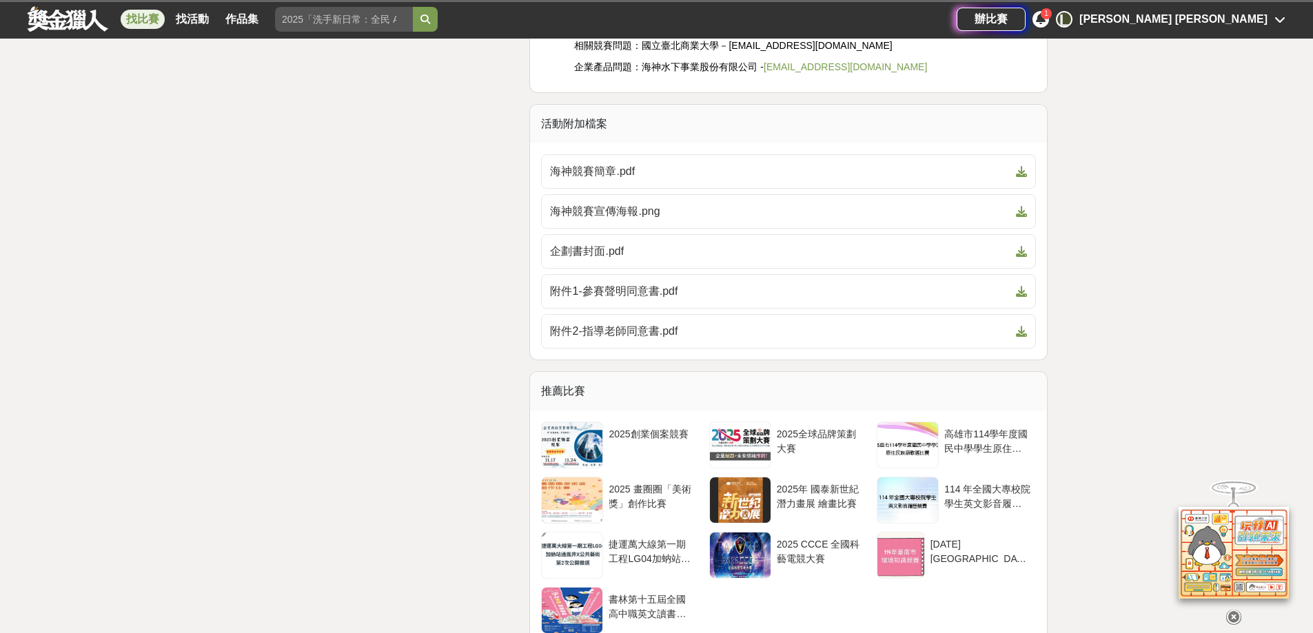
scroll to position [3449, 0]
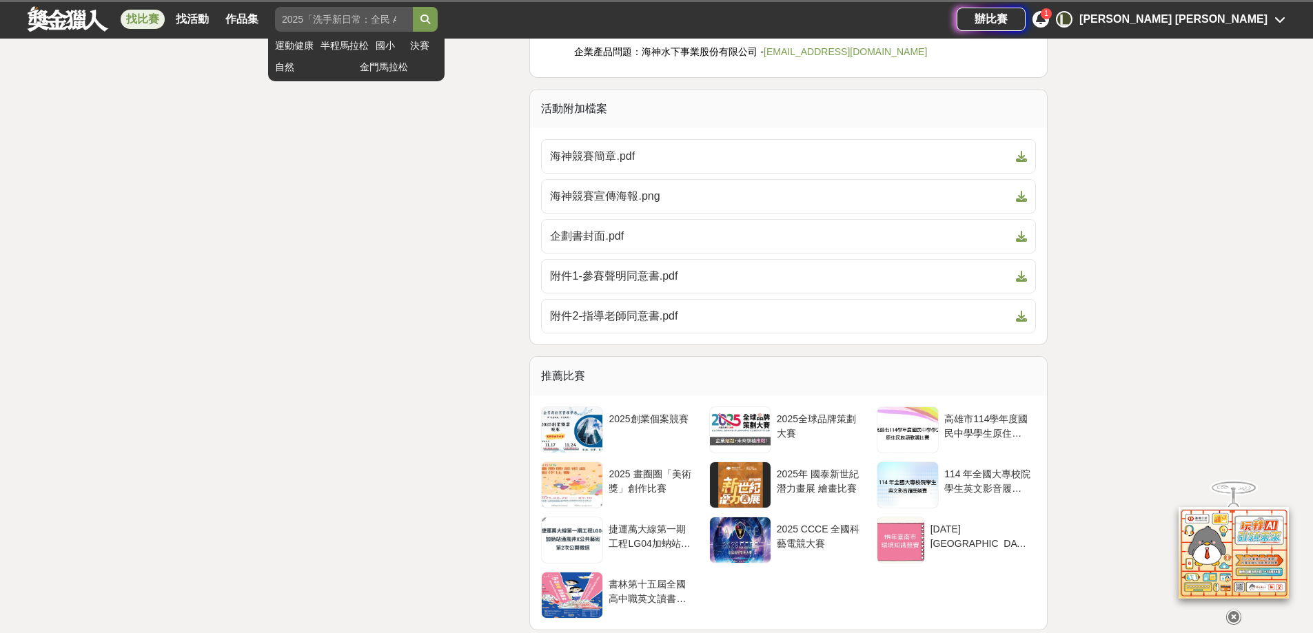
click at [317, 21] on input "海神" at bounding box center [344, 19] width 138 height 25
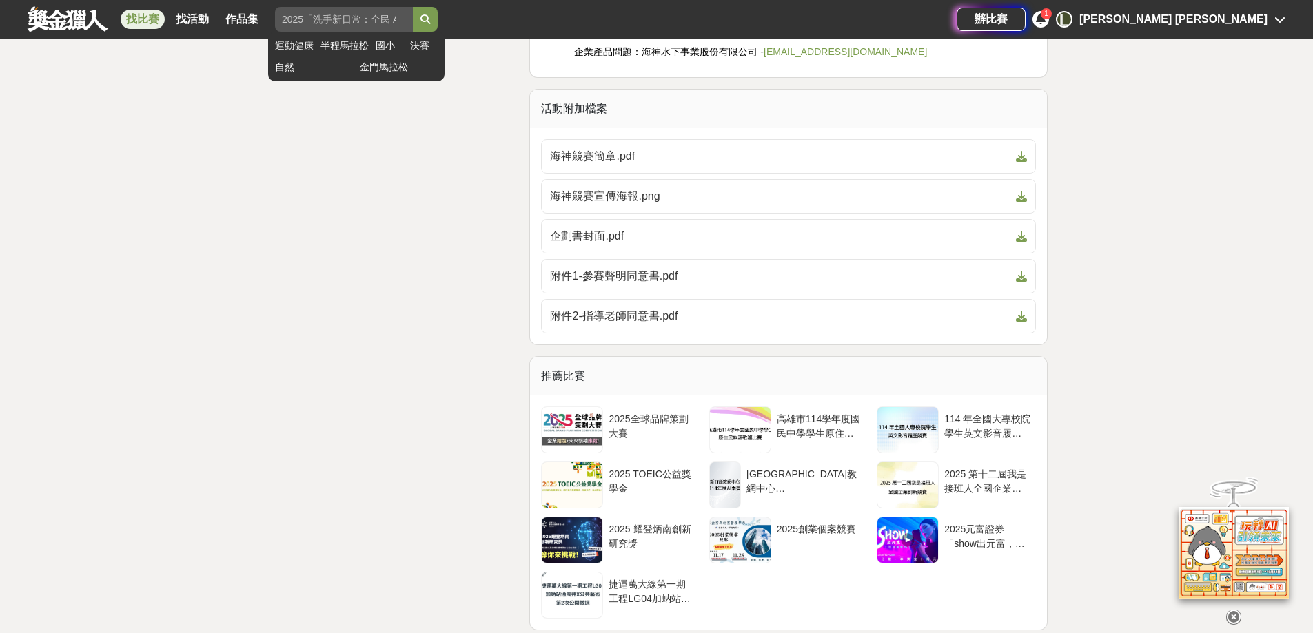
type input "[PERSON_NAME]"
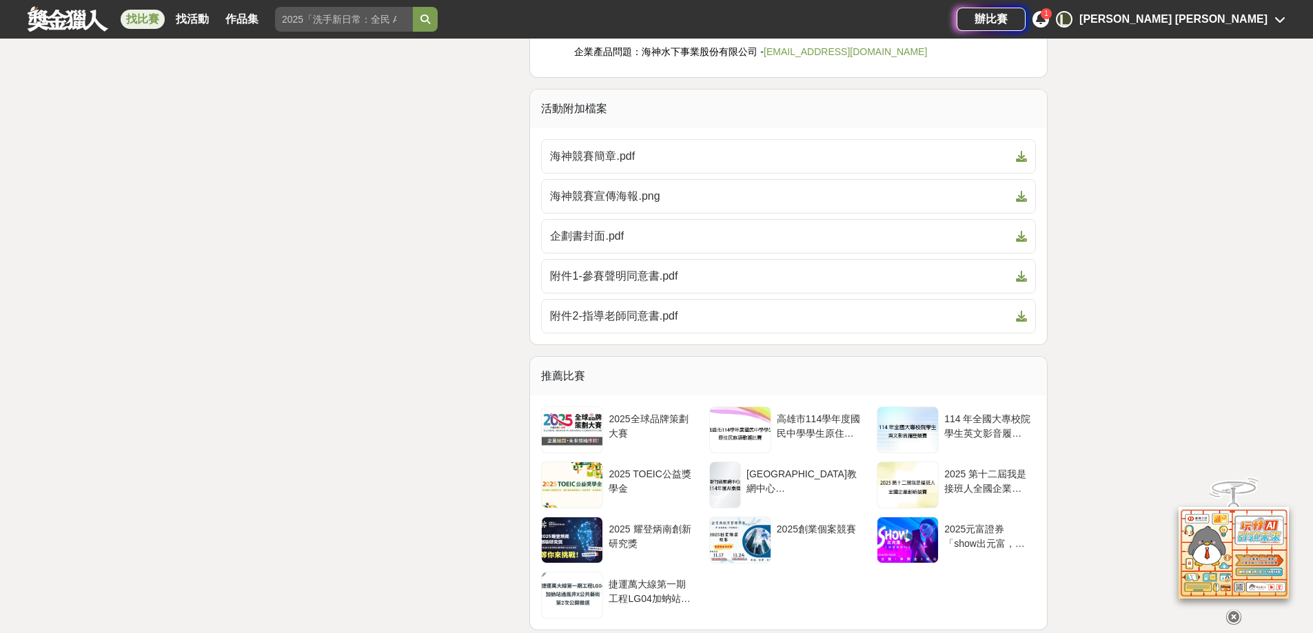
click at [142, 21] on link "找比賽" at bounding box center [143, 19] width 44 height 19
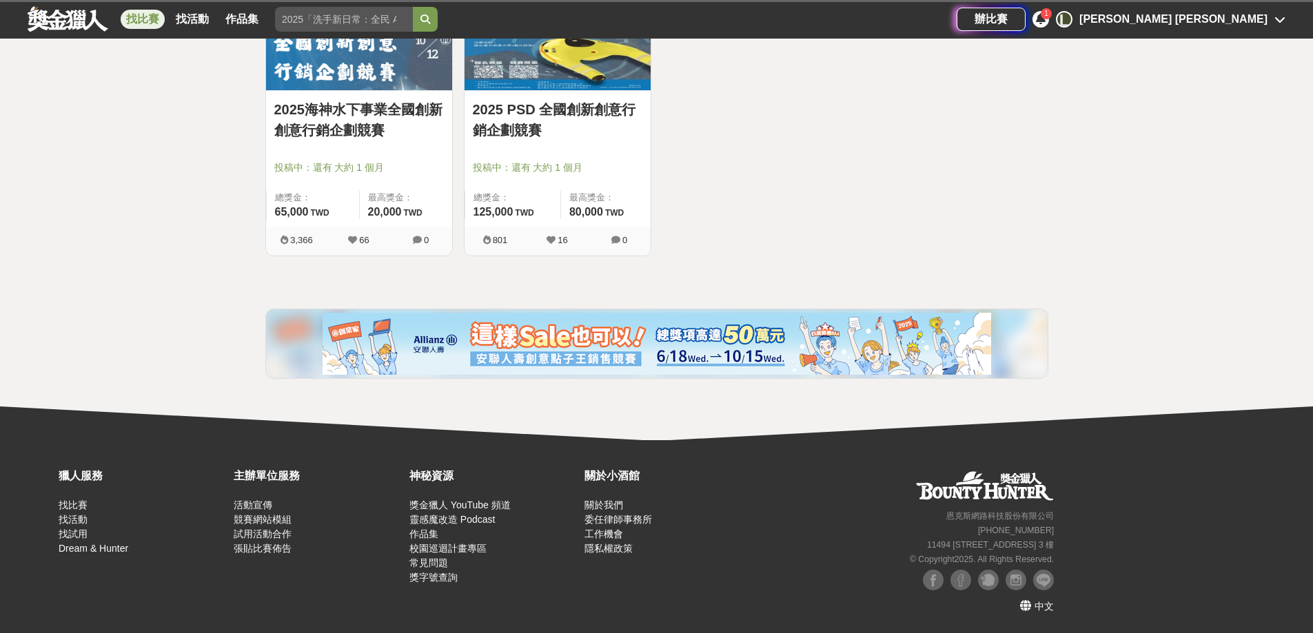
scroll to position [327, 0]
click at [167, 28] on div "找比賽 找活動 作品集" at bounding box center [195, 19] width 149 height 39
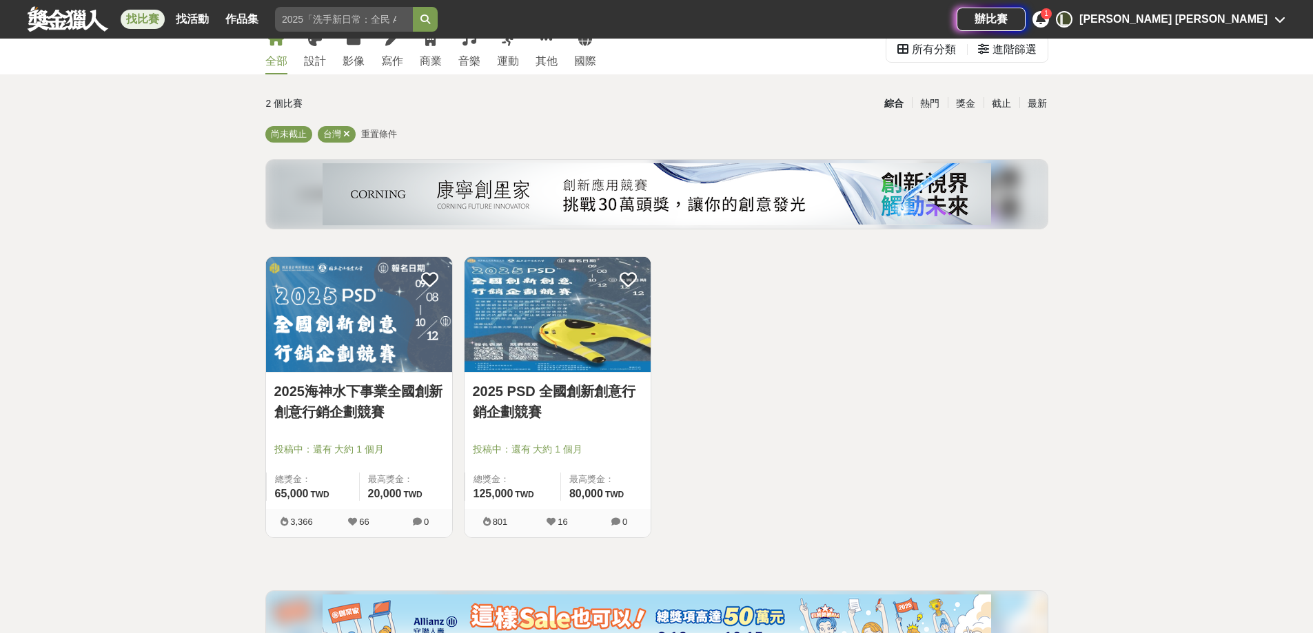
scroll to position [0, 0]
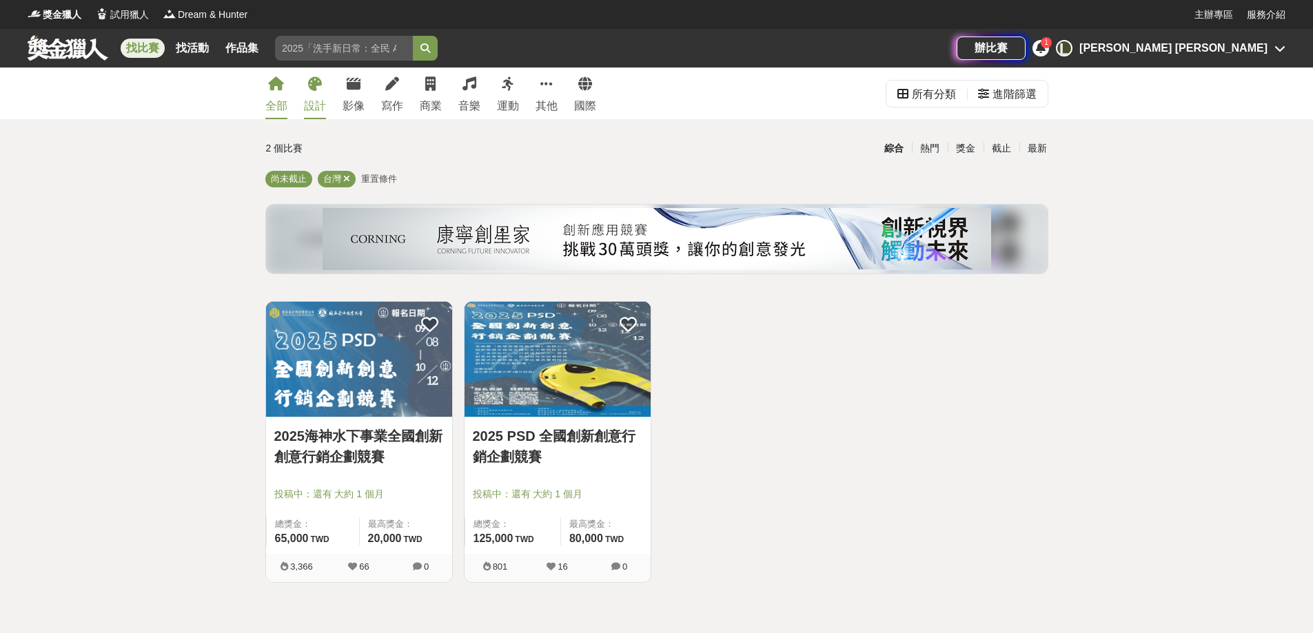
click at [323, 103] on div "設計" at bounding box center [315, 106] width 22 height 17
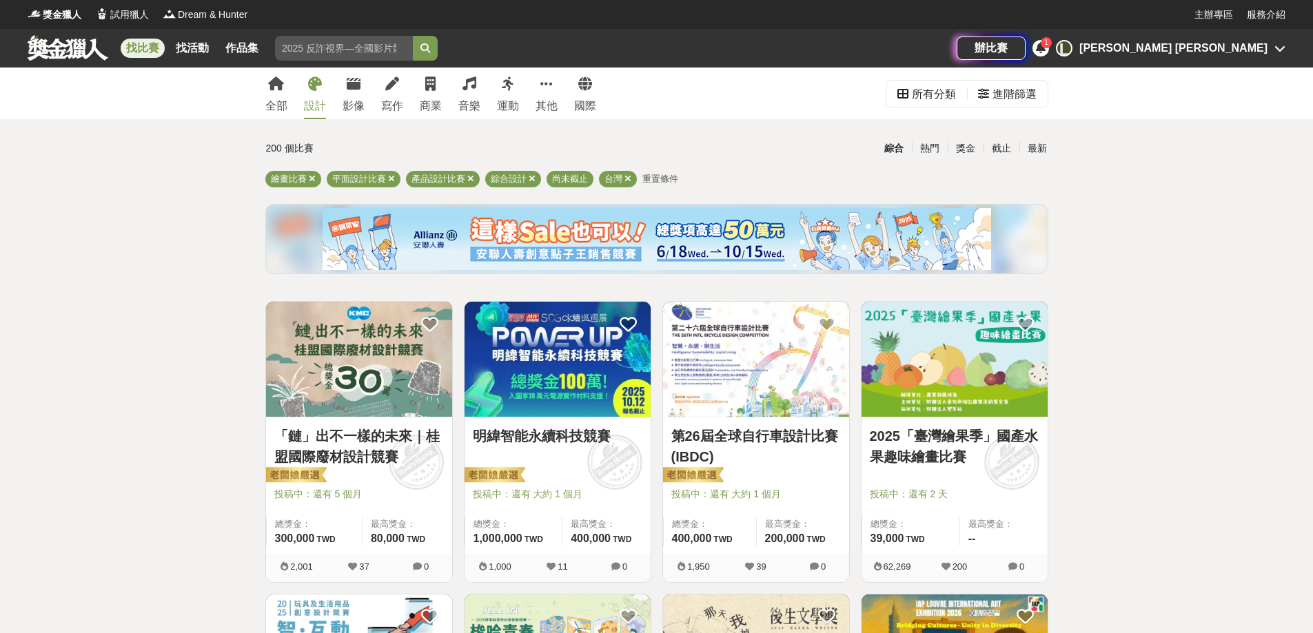
click at [349, 451] on link "「鏈」出不一樣的未來｜桂盟國際廢材設計競賽" at bounding box center [359, 446] width 170 height 41
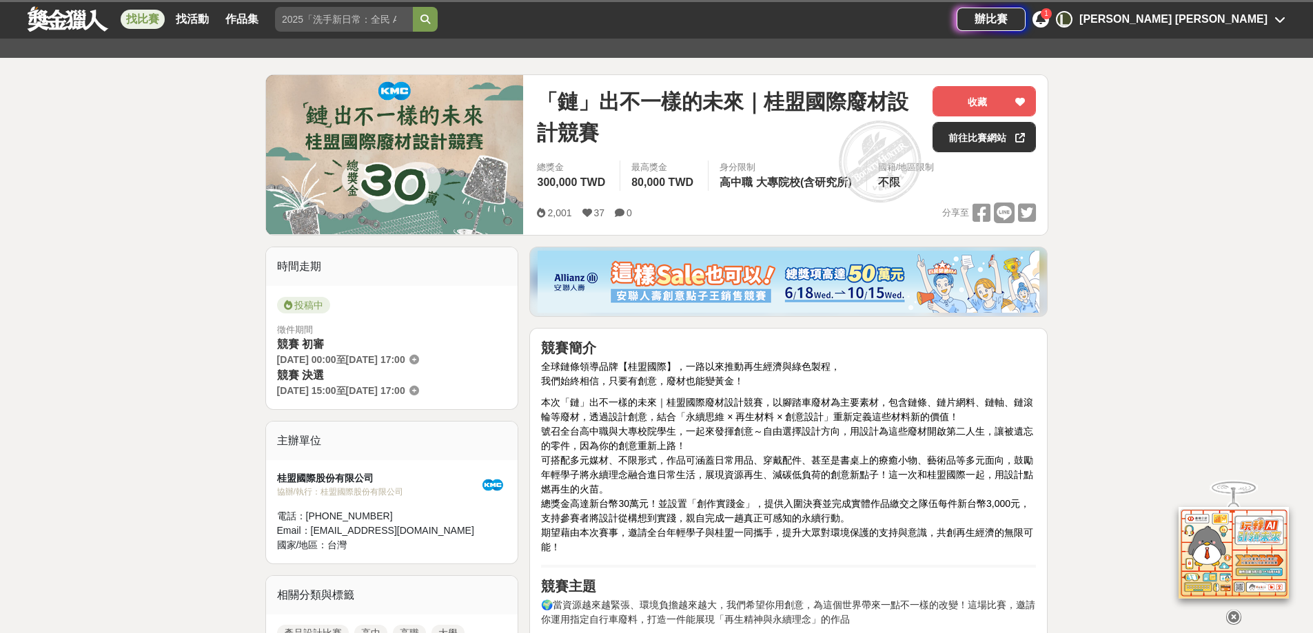
scroll to position [138, 0]
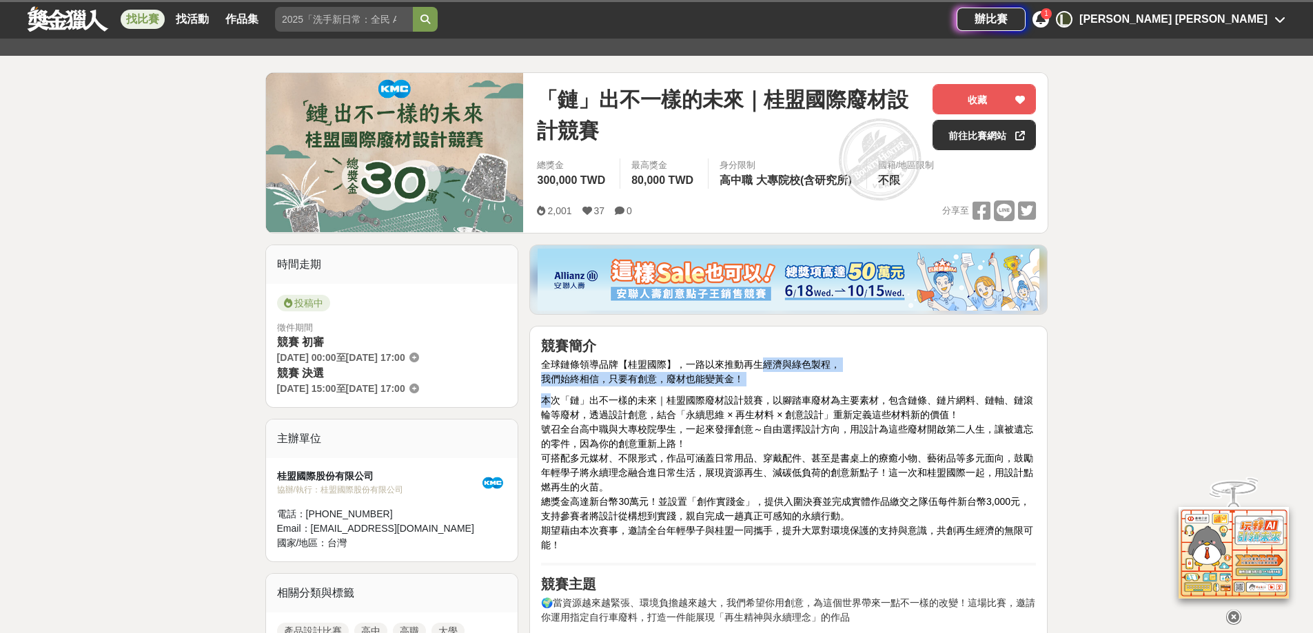
drag, startPoint x: 549, startPoint y: 387, endPoint x: 761, endPoint y: 371, distance: 212.8
click at [832, 413] on span "本次「鏈」出不一樣的未來｜桂盟國際廢材設計競賽，以腳踏車廢材為主要素材，包含鏈條、鏈片網料、鏈軸、鏈滾輪等廢材，透過設計創意，結合「永續思維 × 再生材料 ×…" at bounding box center [787, 407] width 492 height 25
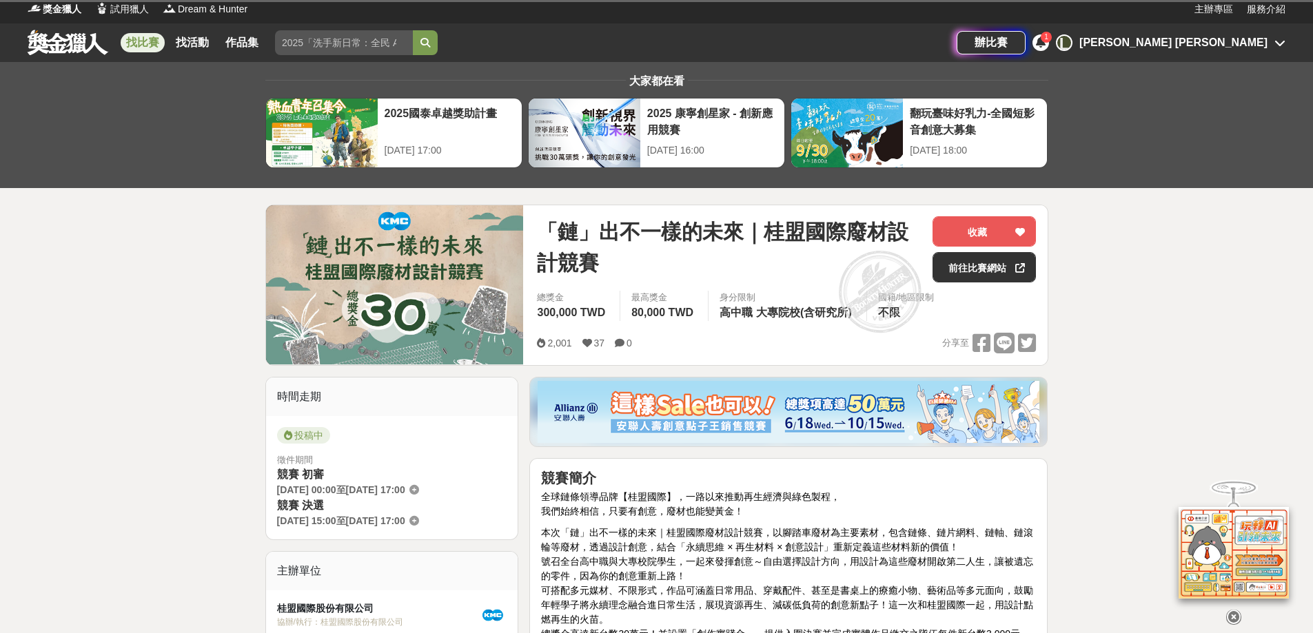
scroll to position [0, 0]
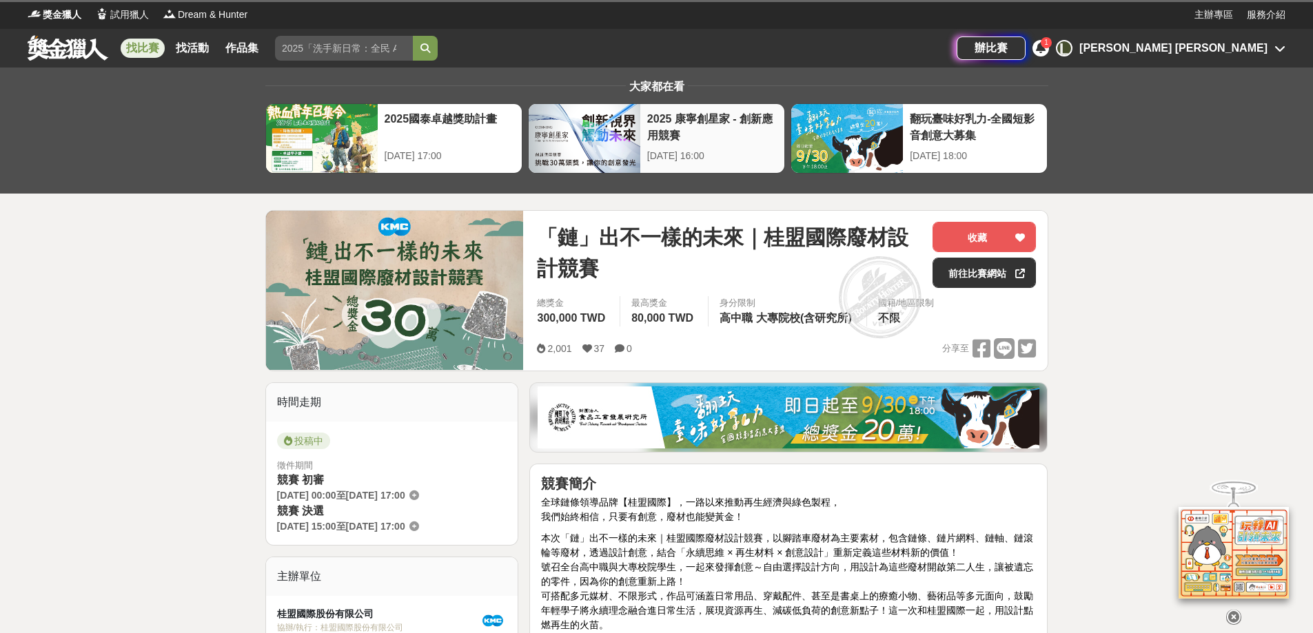
click at [697, 118] on div "2025 康寧創星家 - 創新應用競賽" at bounding box center [712, 126] width 130 height 31
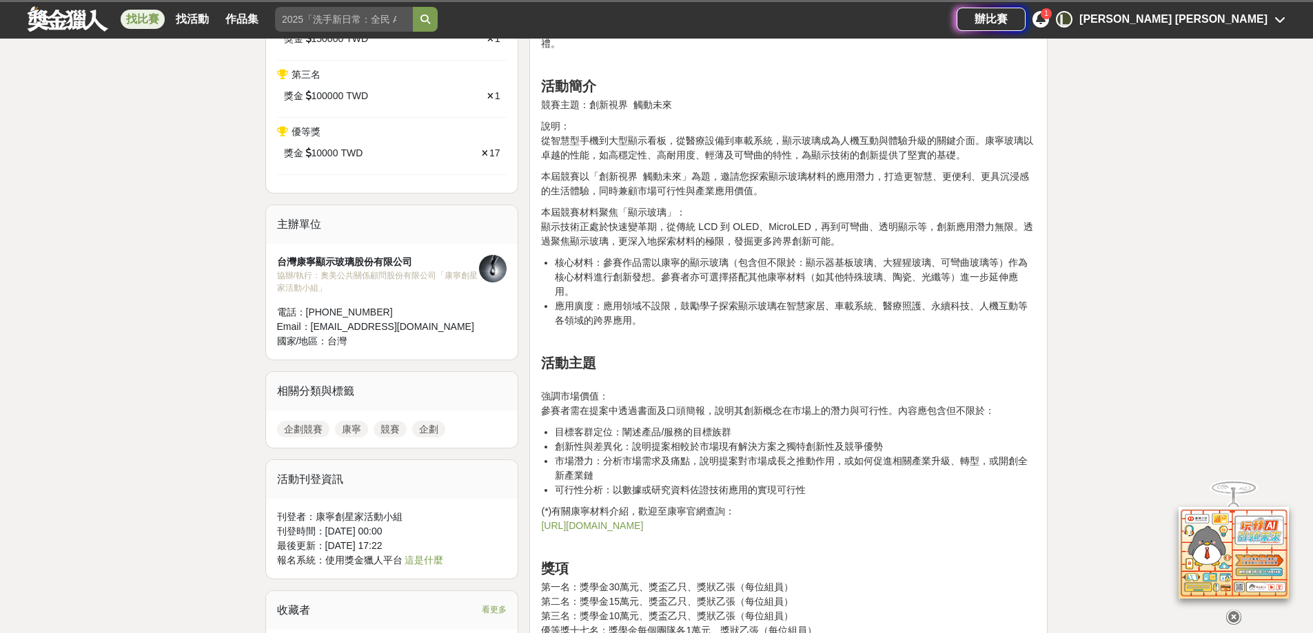
scroll to position [758, 0]
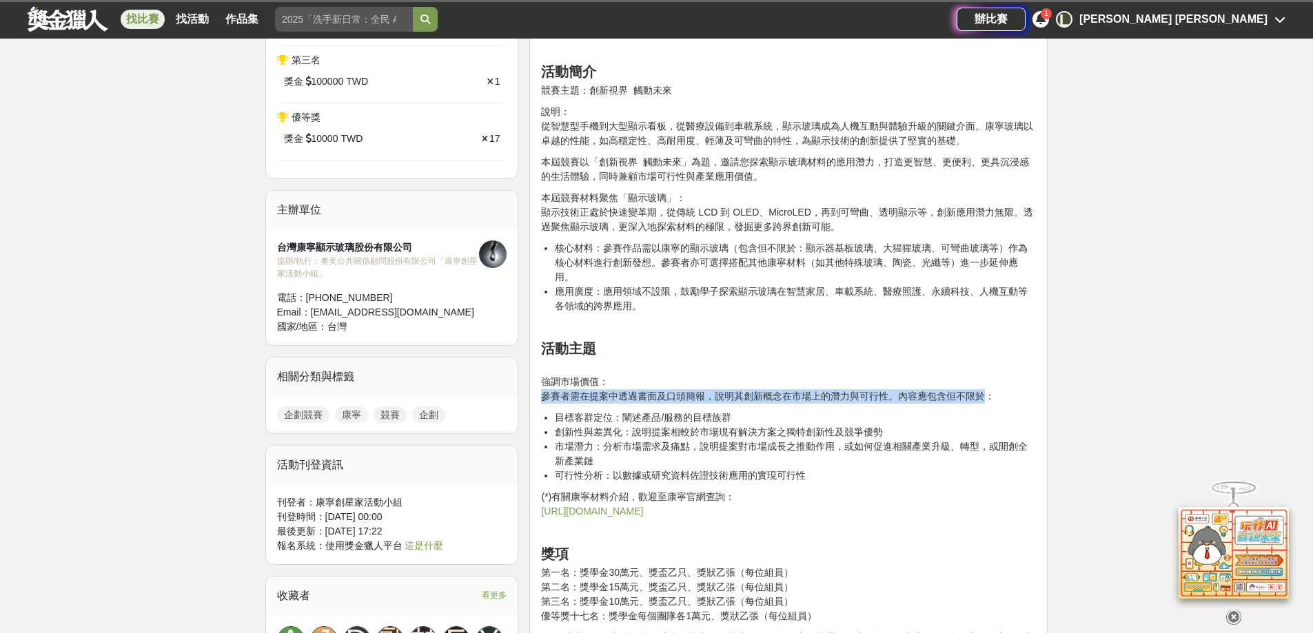
drag, startPoint x: 541, startPoint y: 396, endPoint x: 989, endPoint y: 396, distance: 447.9
click at [989, 396] on p "強調市場價值： 參賽者需在提案中透過書面及口頭簡報，說明其創新概念在市場上的潛力與可行性。內容應包含但不限於：" at bounding box center [788, 381] width 495 height 43
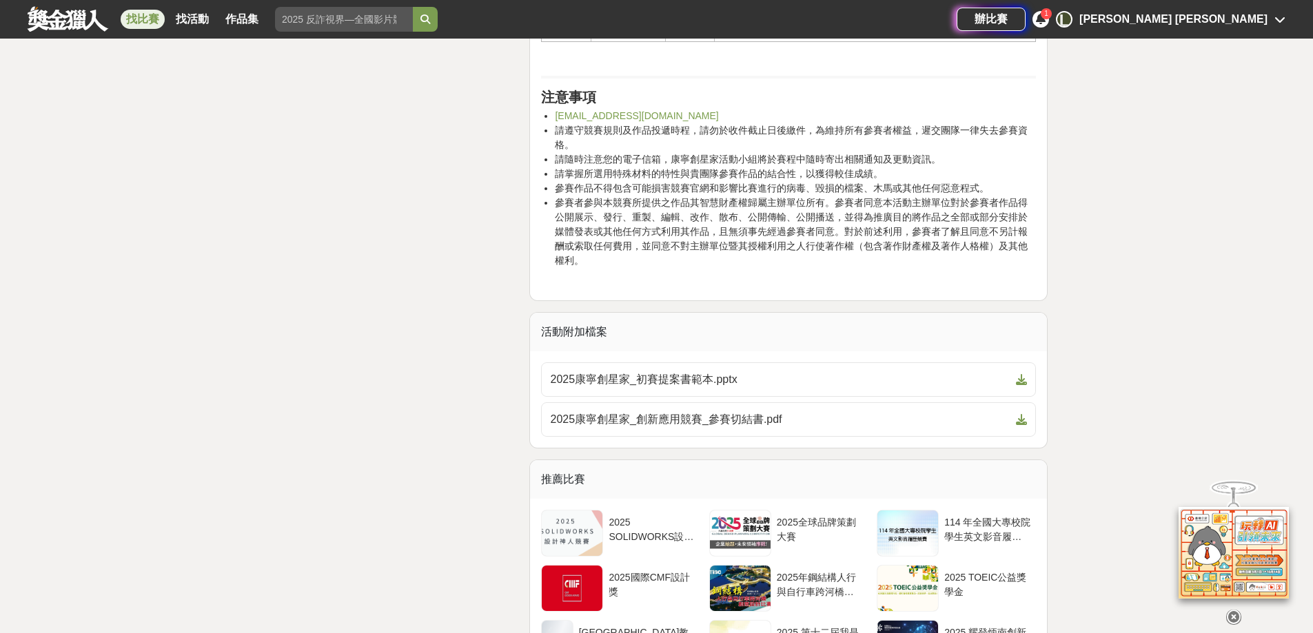
scroll to position [3239, 0]
click at [669, 387] on span "2025康寧創星家_初賽提案書範本.pptx" at bounding box center [780, 379] width 460 height 17
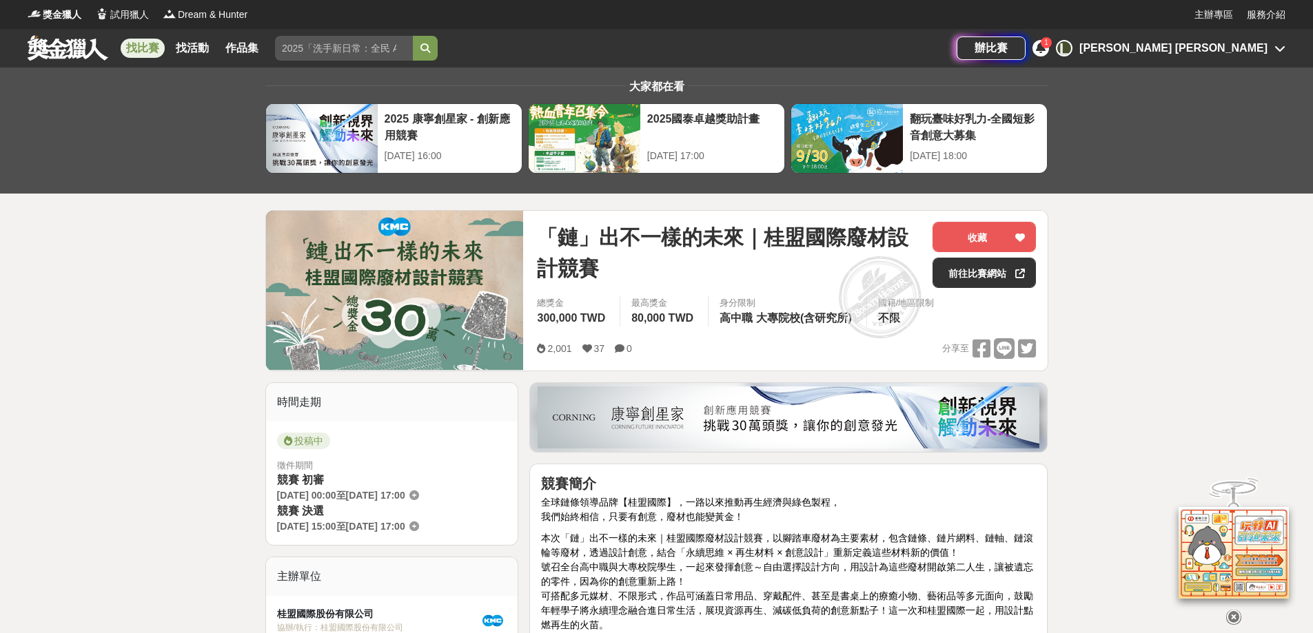
click at [154, 46] on link "找比賽" at bounding box center [143, 48] width 44 height 19
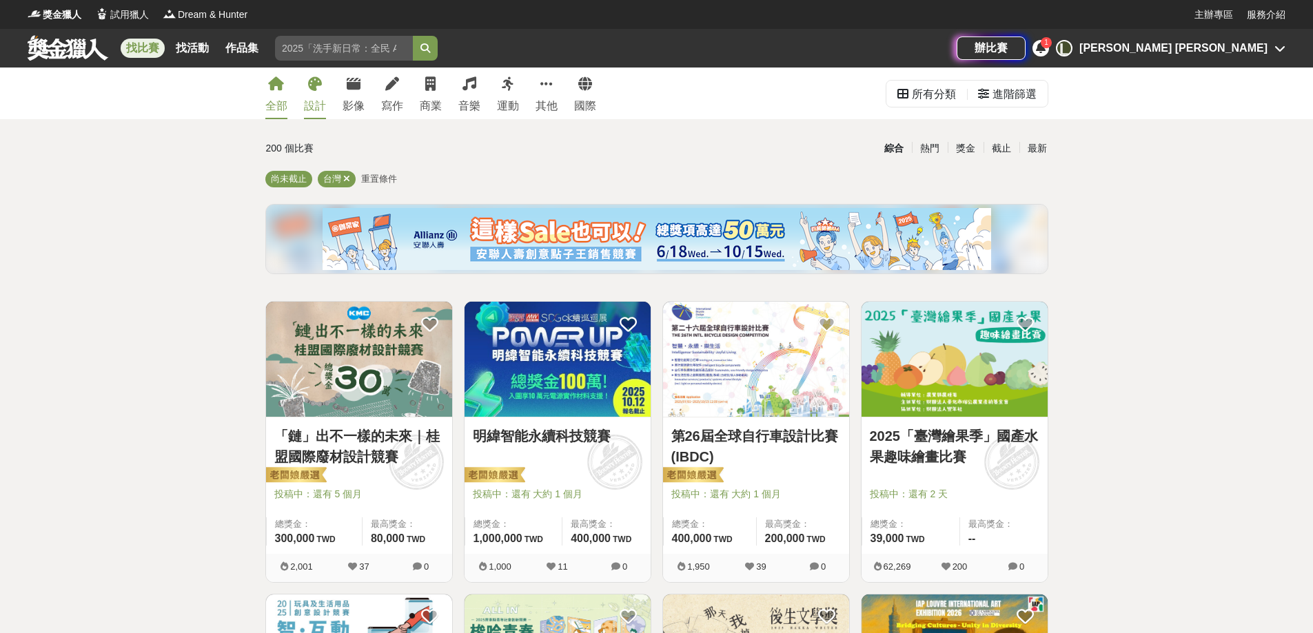
click at [311, 89] on icon at bounding box center [315, 84] width 14 height 14
click at [344, 93] on link "影像" at bounding box center [353, 94] width 22 height 52
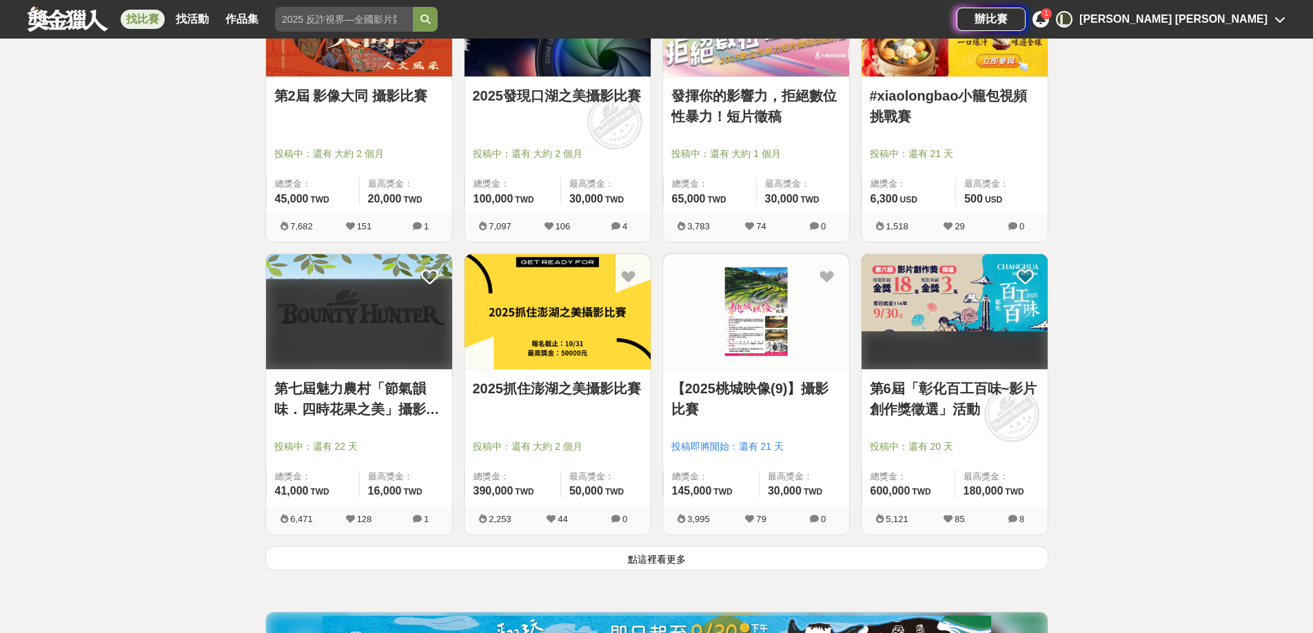
scroll to position [1516, 0]
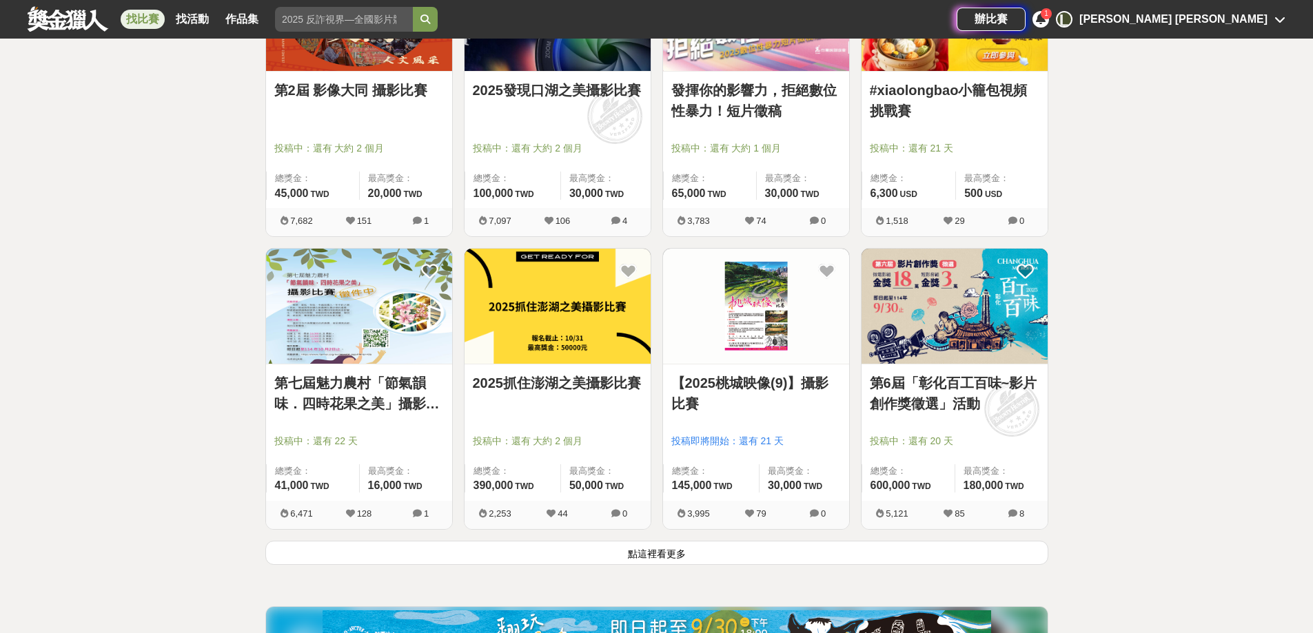
click at [617, 557] on button "點這裡看更多" at bounding box center [656, 553] width 783 height 24
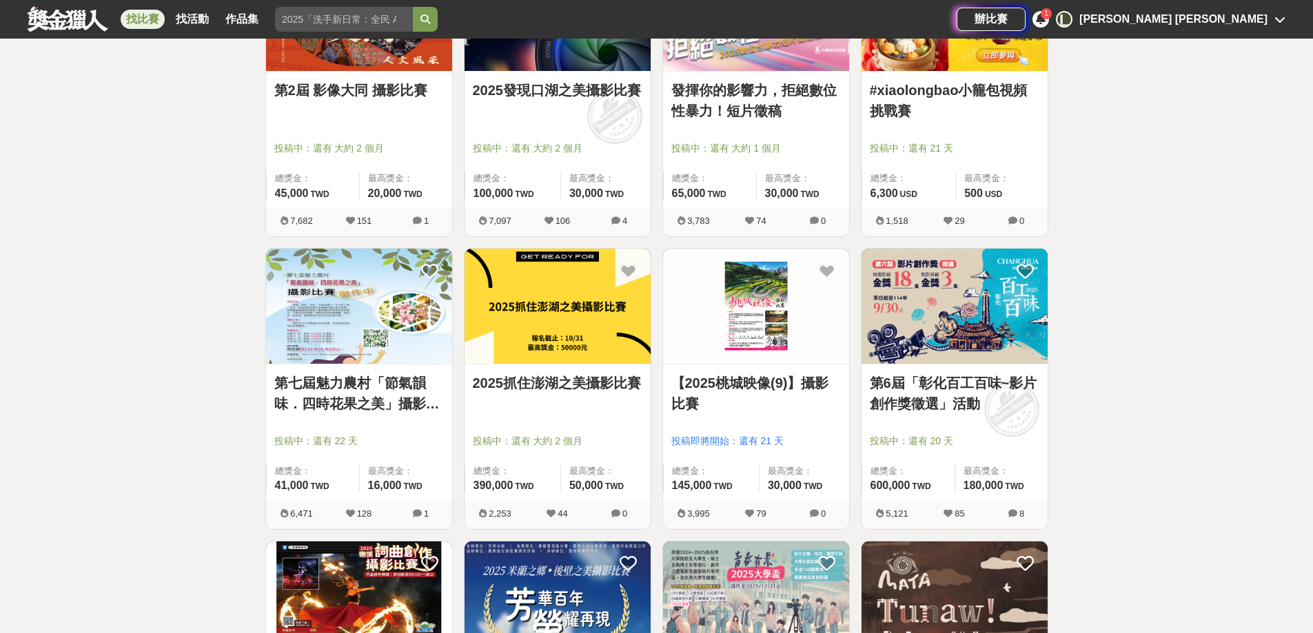
click at [708, 389] on link "【2025桃城映像(9)】攝影比賽" at bounding box center [756, 393] width 170 height 41
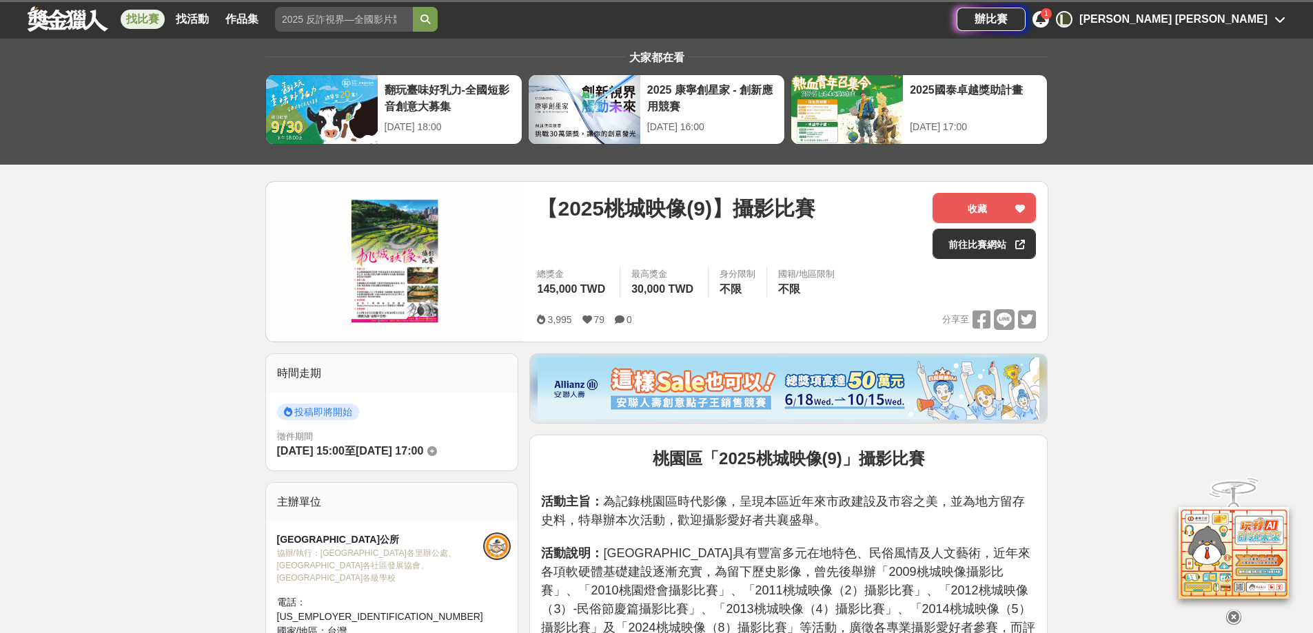
scroll to position [69, 0]
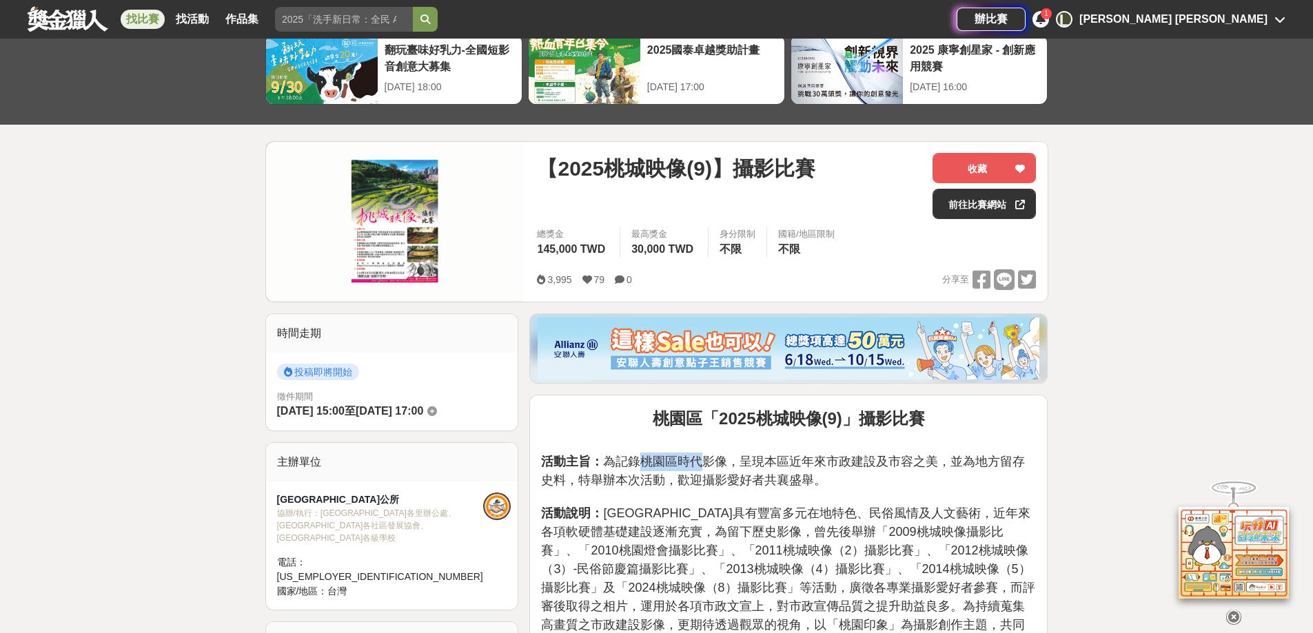
drag, startPoint x: 636, startPoint y: 462, endPoint x: 702, endPoint y: 462, distance: 65.5
click at [702, 462] on span "活動主旨： 為記錄桃園區時代影像，呈現本區近年來市政建設及市容之美，並為地方留存史料，特舉辦本次活動，歡迎攝影愛好者共襄盛舉。" at bounding box center [783, 471] width 484 height 32
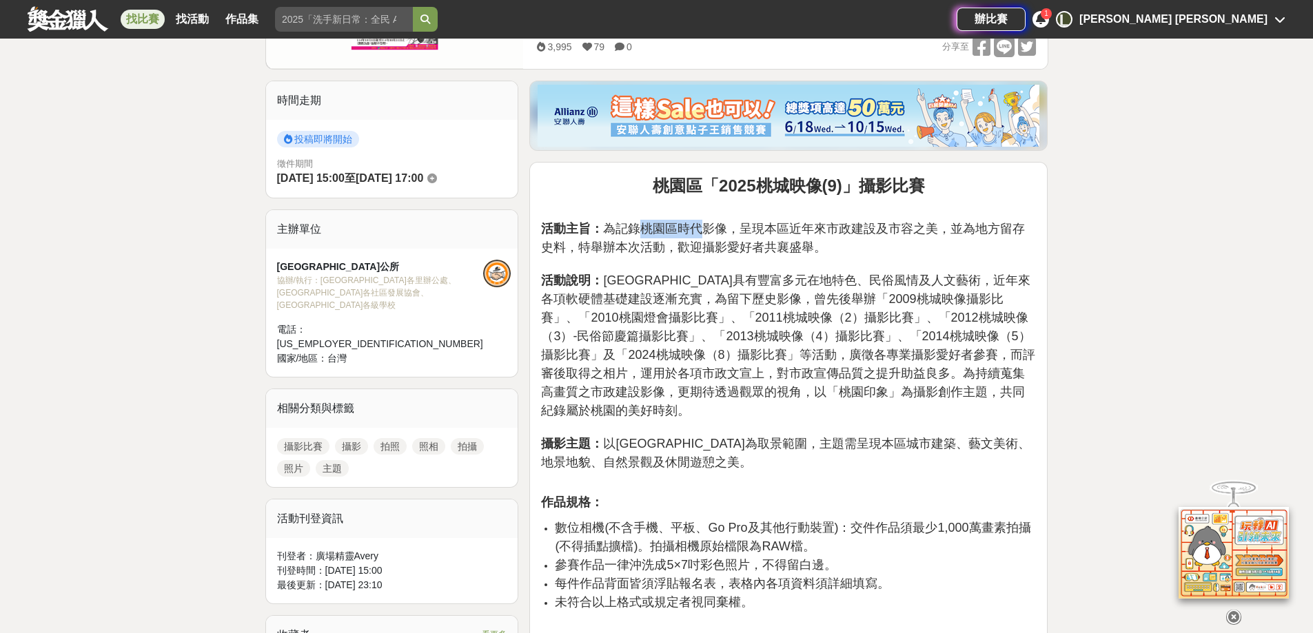
scroll to position [345, 0]
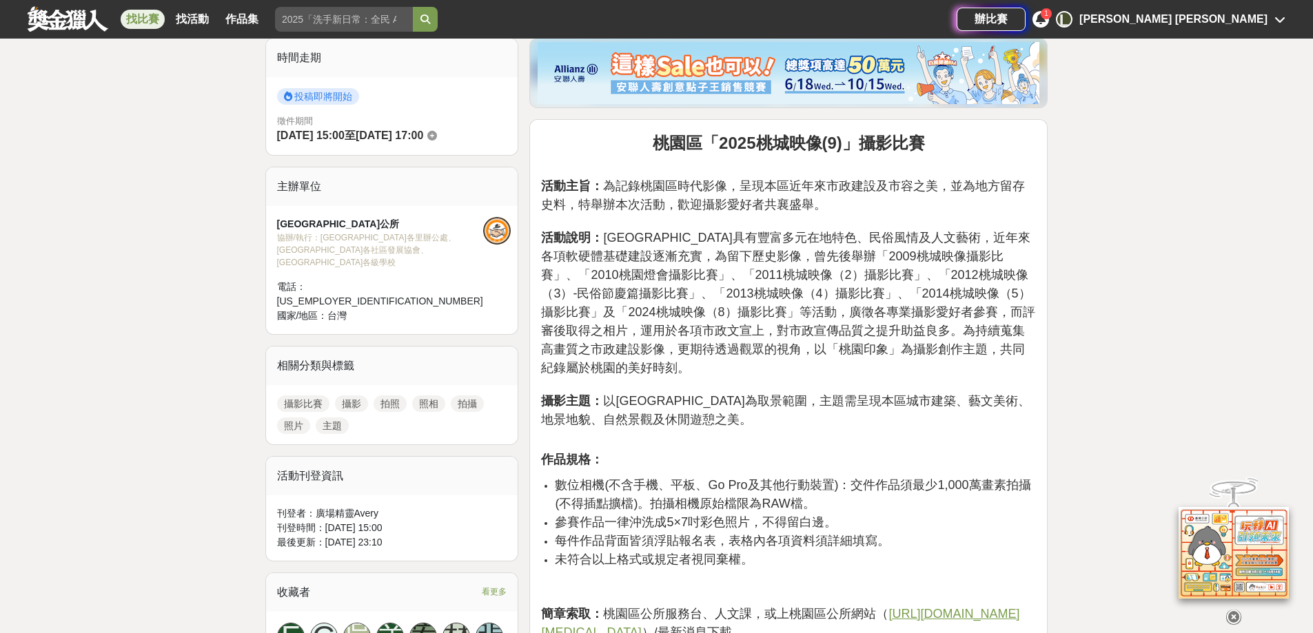
click at [676, 427] on p "活動主旨： 為記錄桃園區時代影像，呈現本區近年來市政建設及市容之美，並為地方留存史料，特舉辦本次活動，歡迎攝影愛好者共襄盛舉。 活動說明： 桃園區具有豐富多元…" at bounding box center [788, 303] width 495 height 281
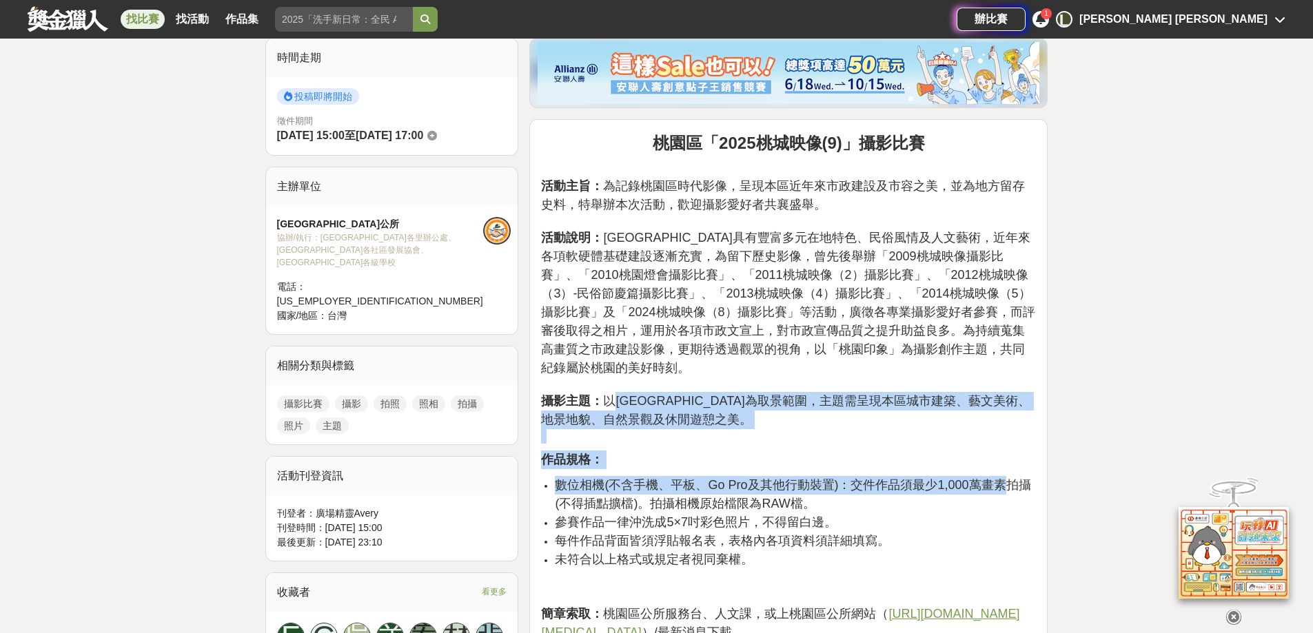
drag, startPoint x: 620, startPoint y: 399, endPoint x: 1003, endPoint y: 480, distance: 391.5
click at [1003, 480] on div "[GEOGRAPHIC_DATA]「2025桃城映像(9)」攝影比賽 活動主旨： 為記錄桃園區時代影像，呈現本區近年來市政建設及市容之美，並為地方留存史料，特…" at bounding box center [788, 535] width 495 height 808
click at [860, 451] on p "作品規格：" at bounding box center [788, 460] width 495 height 19
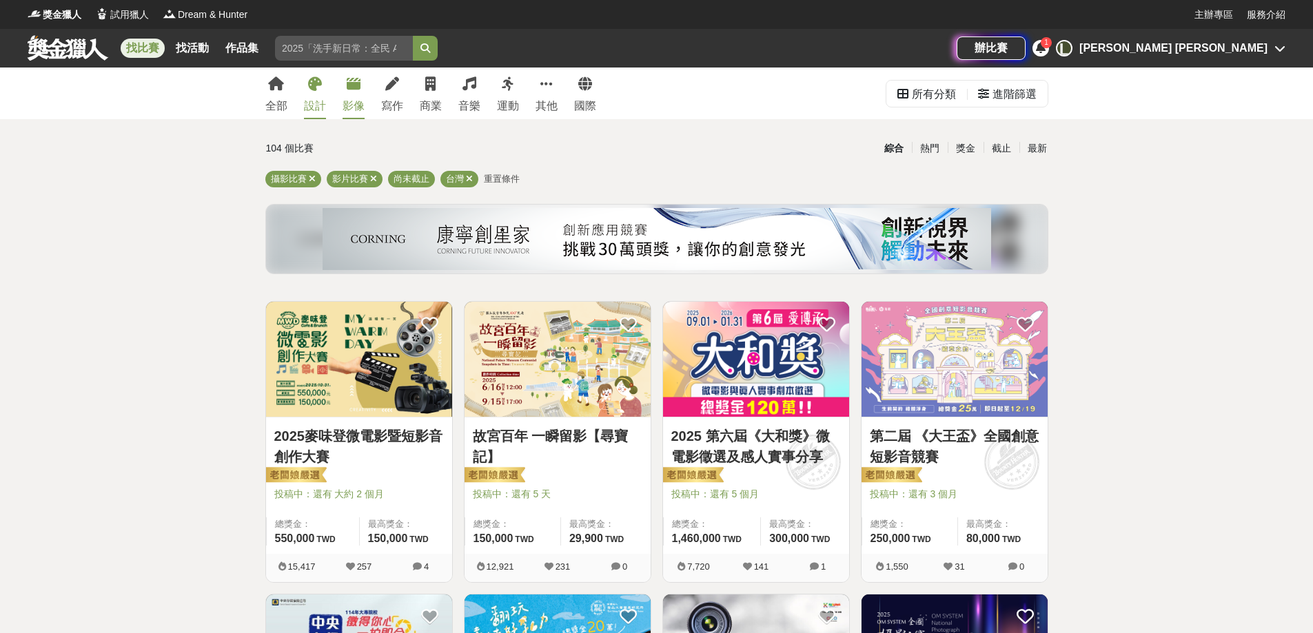
click at [312, 95] on link "設計" at bounding box center [315, 94] width 22 height 52
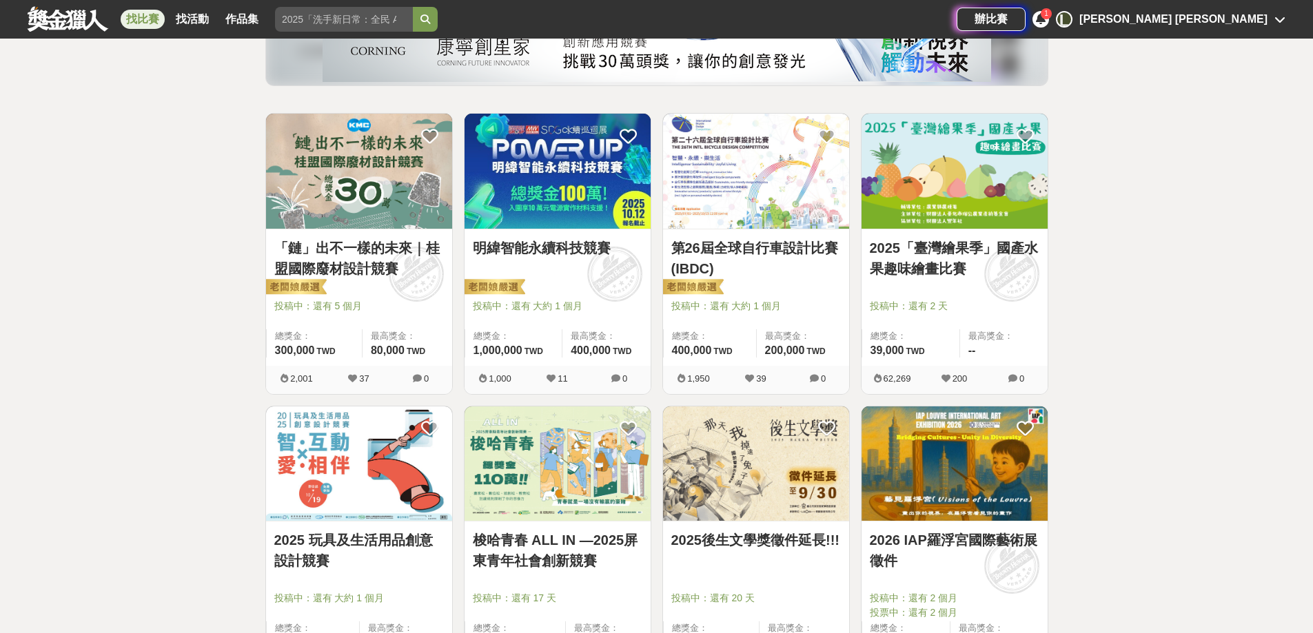
scroll to position [207, 0]
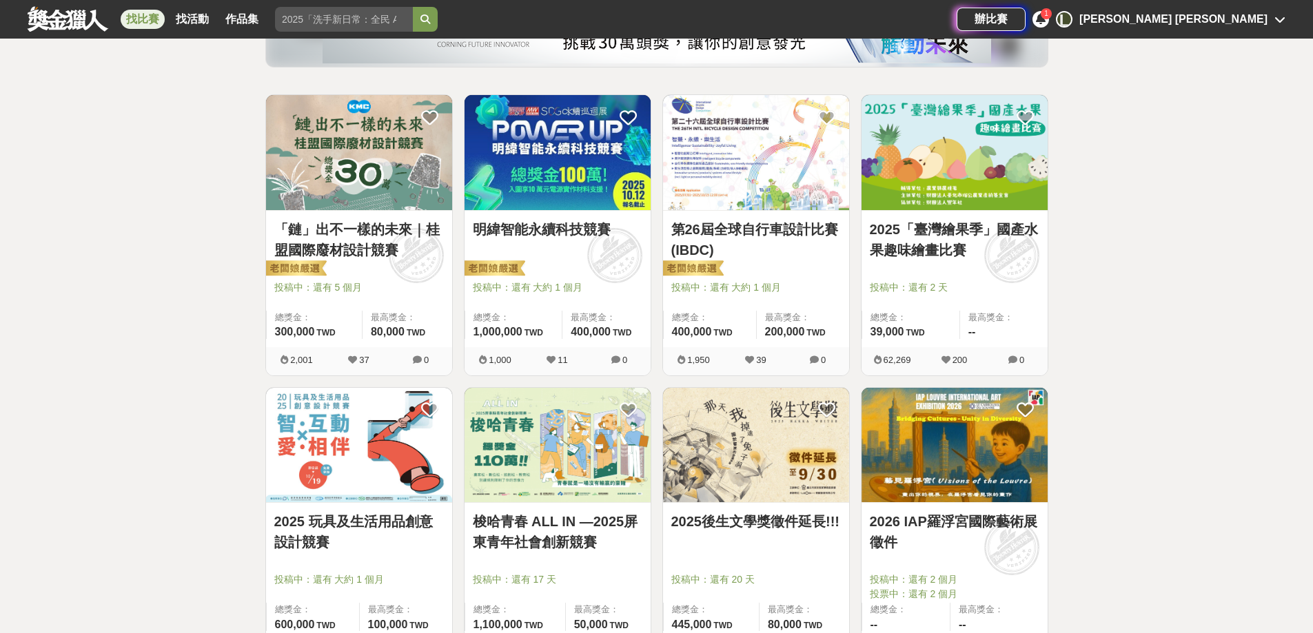
click at [960, 237] on link "2025「臺灣繪果季」國產水果趣味繪畫比賽" at bounding box center [955, 239] width 170 height 41
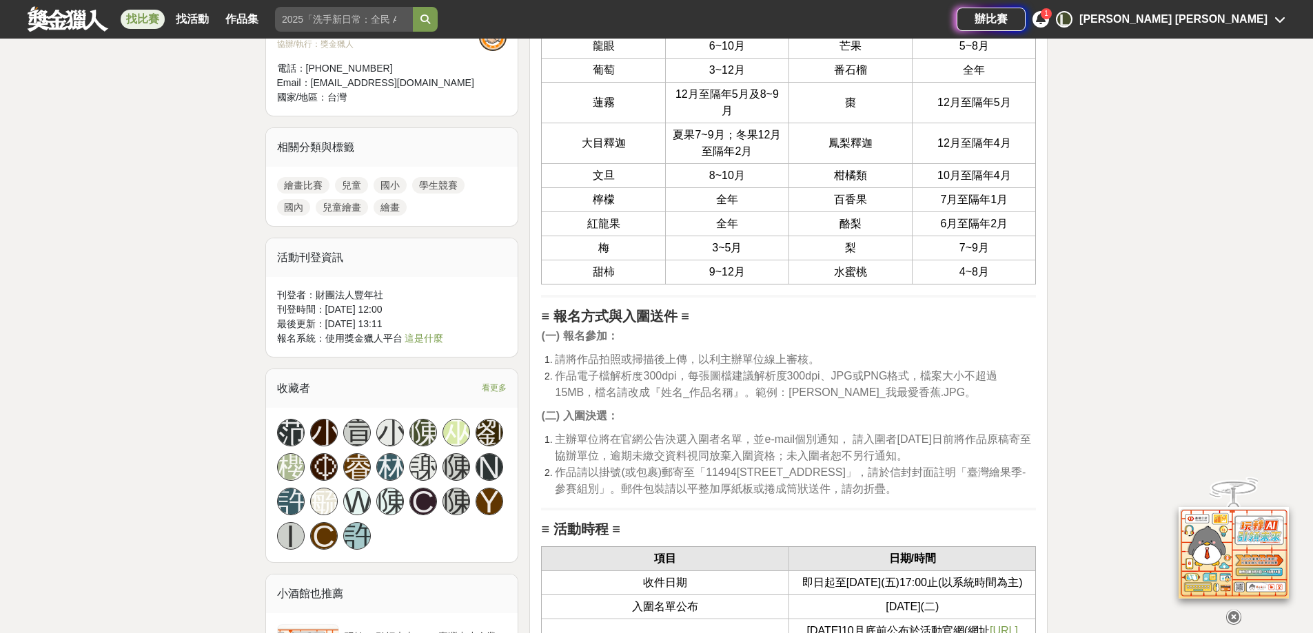
scroll to position [1103, 0]
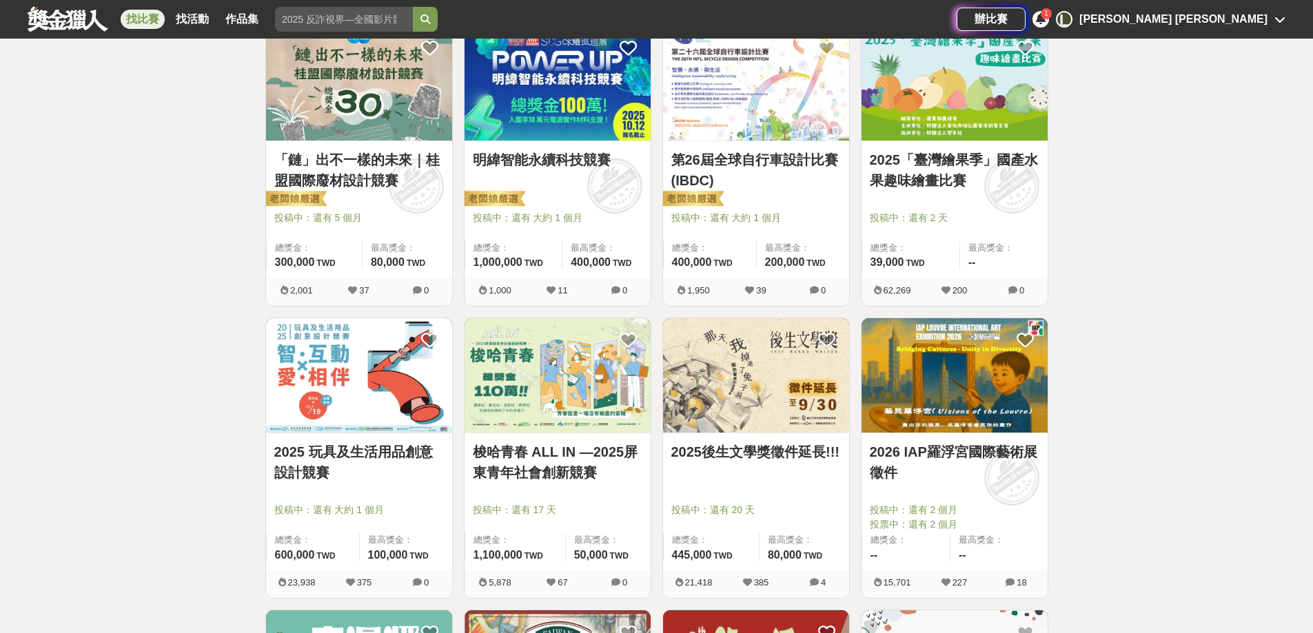
scroll to position [345, 0]
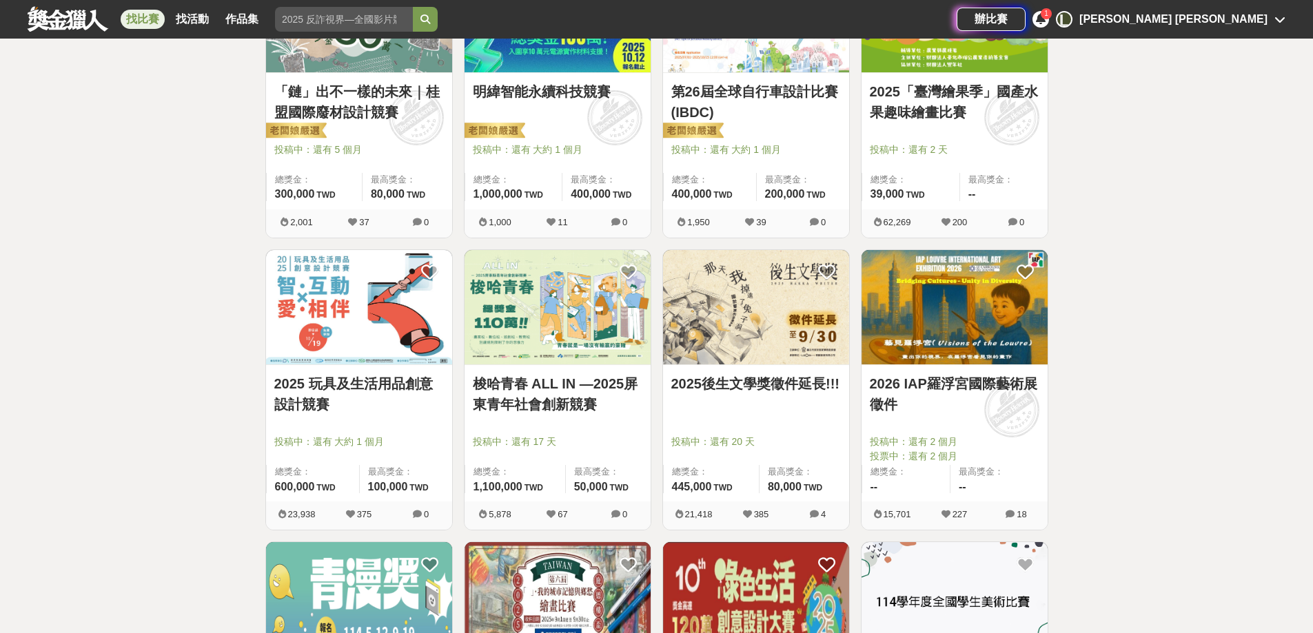
click at [978, 342] on img at bounding box center [954, 307] width 186 height 115
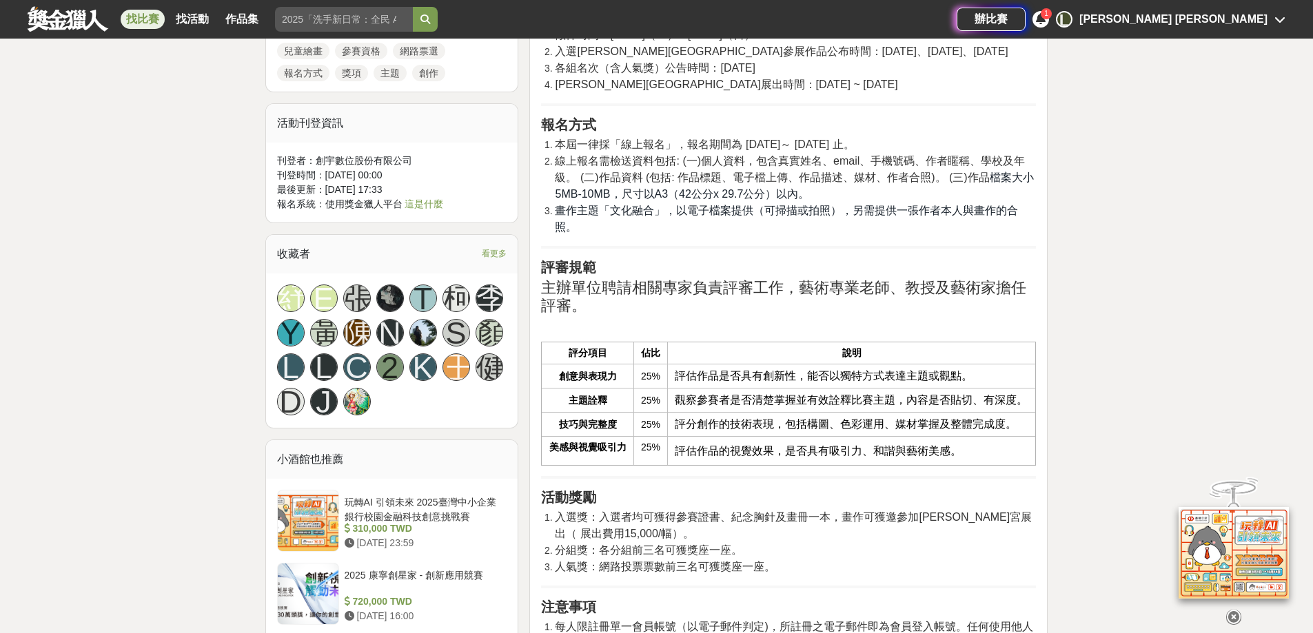
scroll to position [1240, 0]
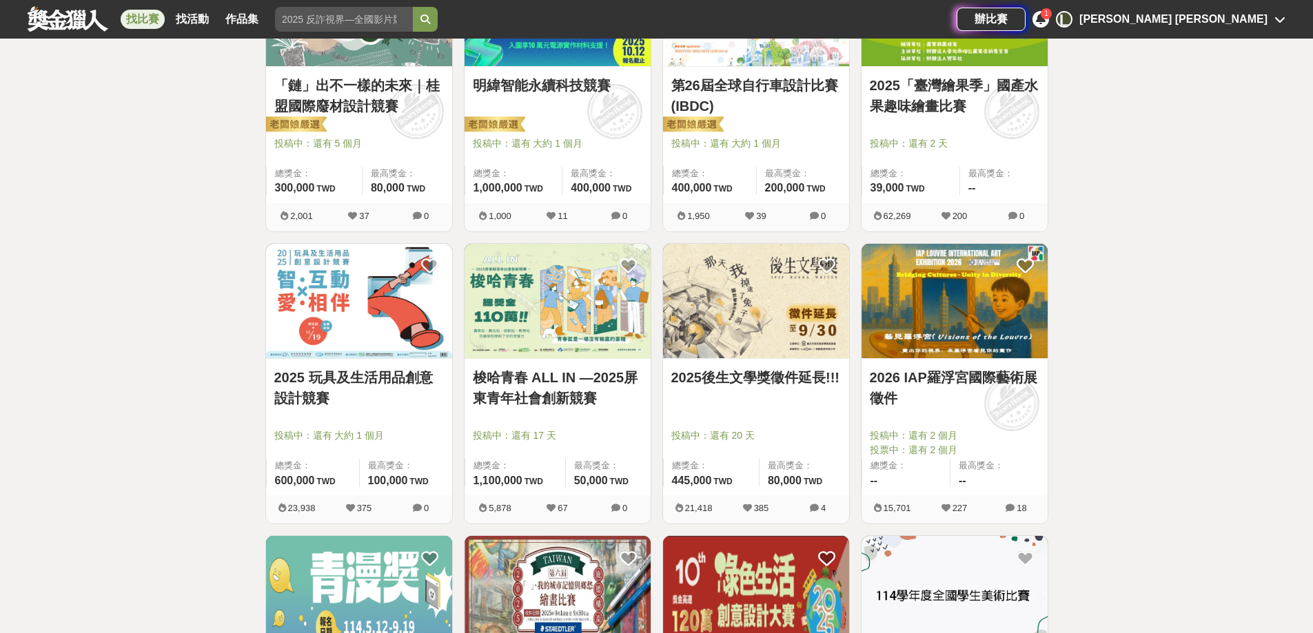
scroll to position [345, 0]
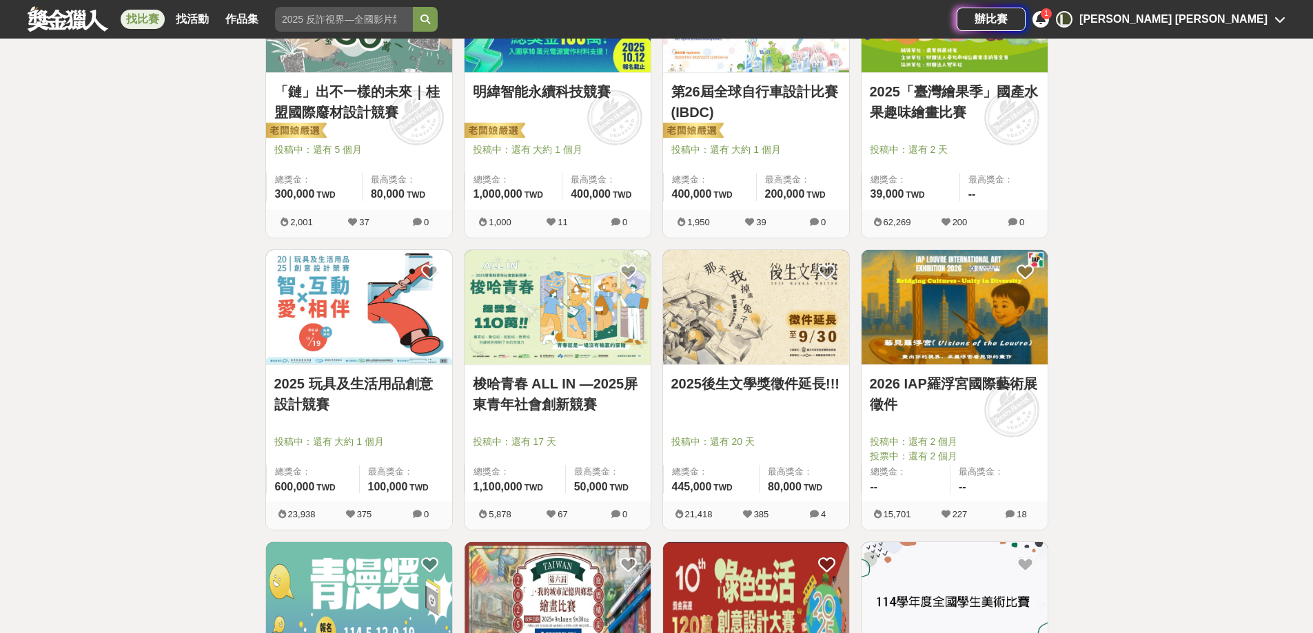
click at [341, 380] on link "2025 玩具及生活用品創意設計競賽" at bounding box center [359, 394] width 170 height 41
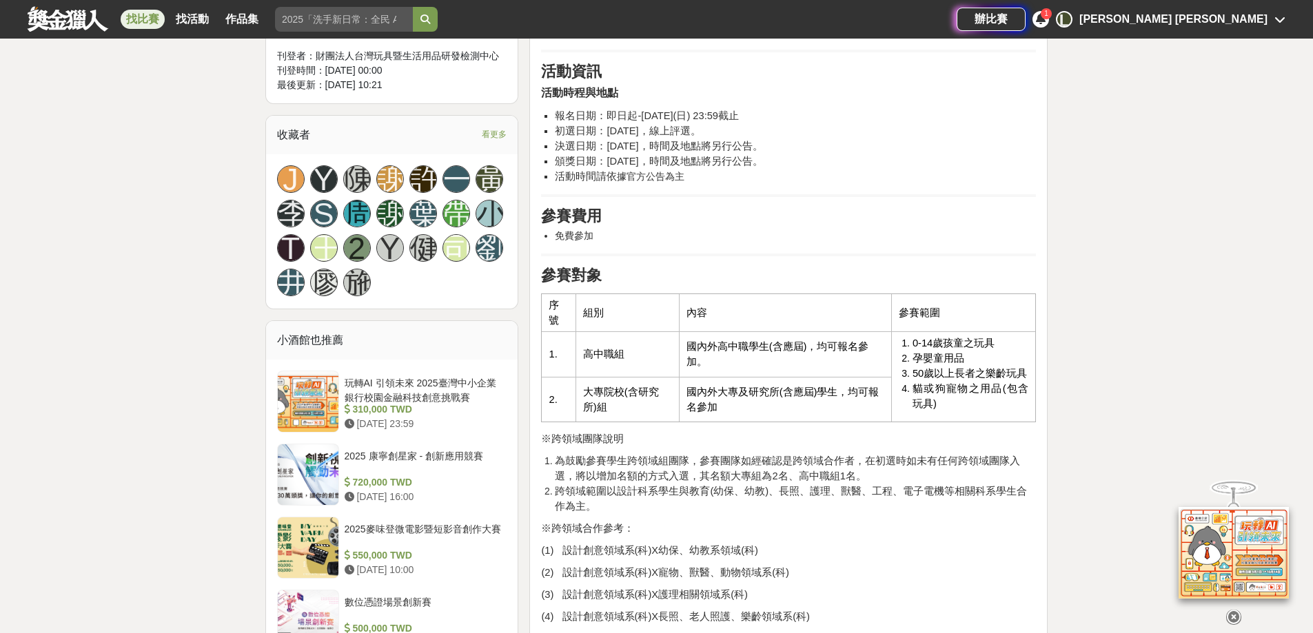
scroll to position [827, 0]
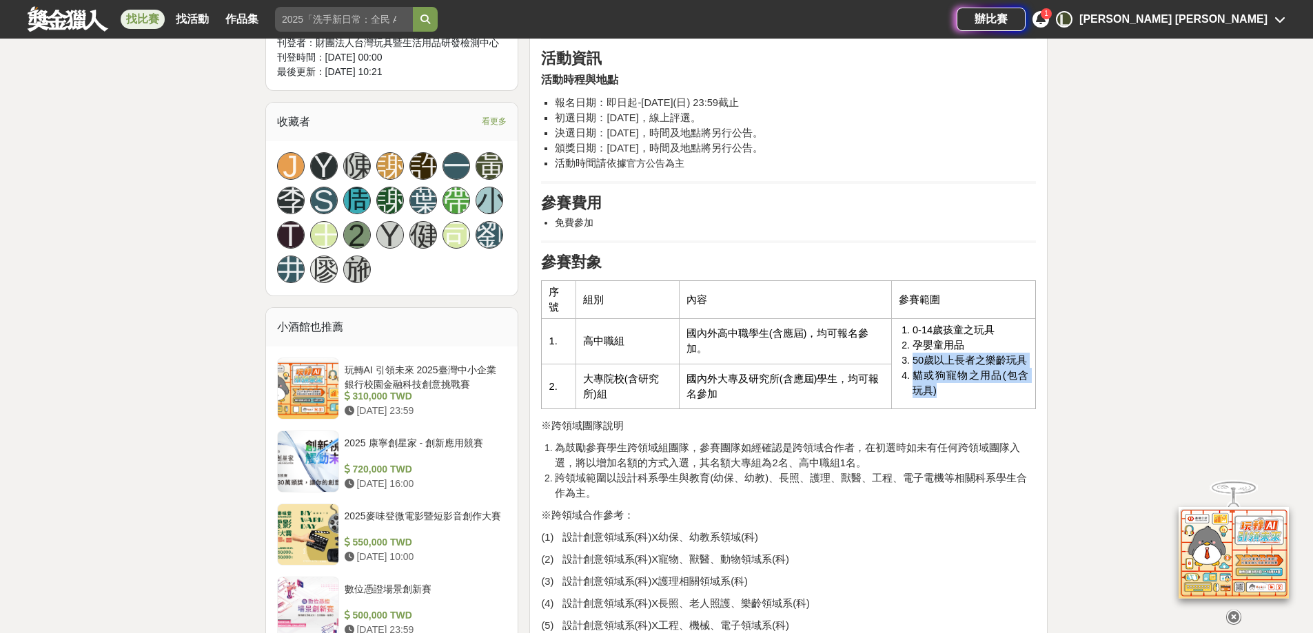
drag, startPoint x: 905, startPoint y: 367, endPoint x: 1002, endPoint y: 402, distance: 103.1
click at [1002, 402] on td "0-14歲孩童之玩具 孕嬰童用品 50歲以上長者之樂齡玩具 貓或狗寵物之用品(包含玩具)" at bounding box center [963, 364] width 145 height 90
click at [948, 500] on li "跨領域範圍以設計科系學生與教育(幼保、幼教)、長照、護理、獸醫、工程、電子電機等相關科系學生合作為主。" at bounding box center [795, 486] width 481 height 30
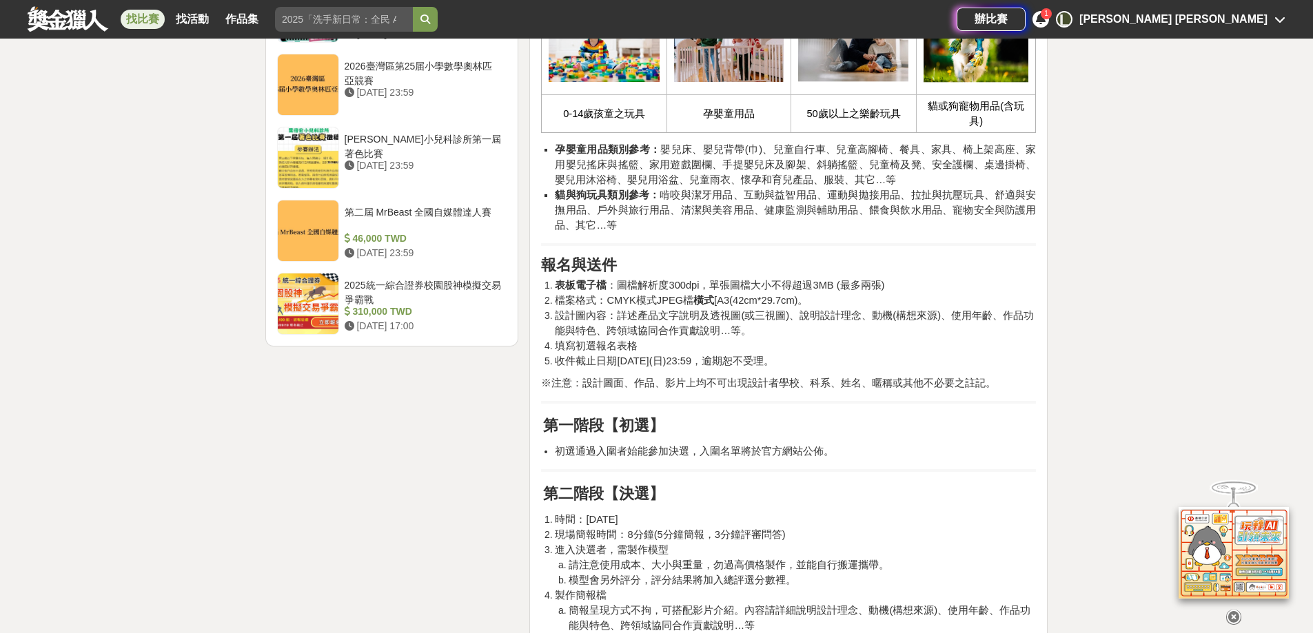
scroll to position [1723, 0]
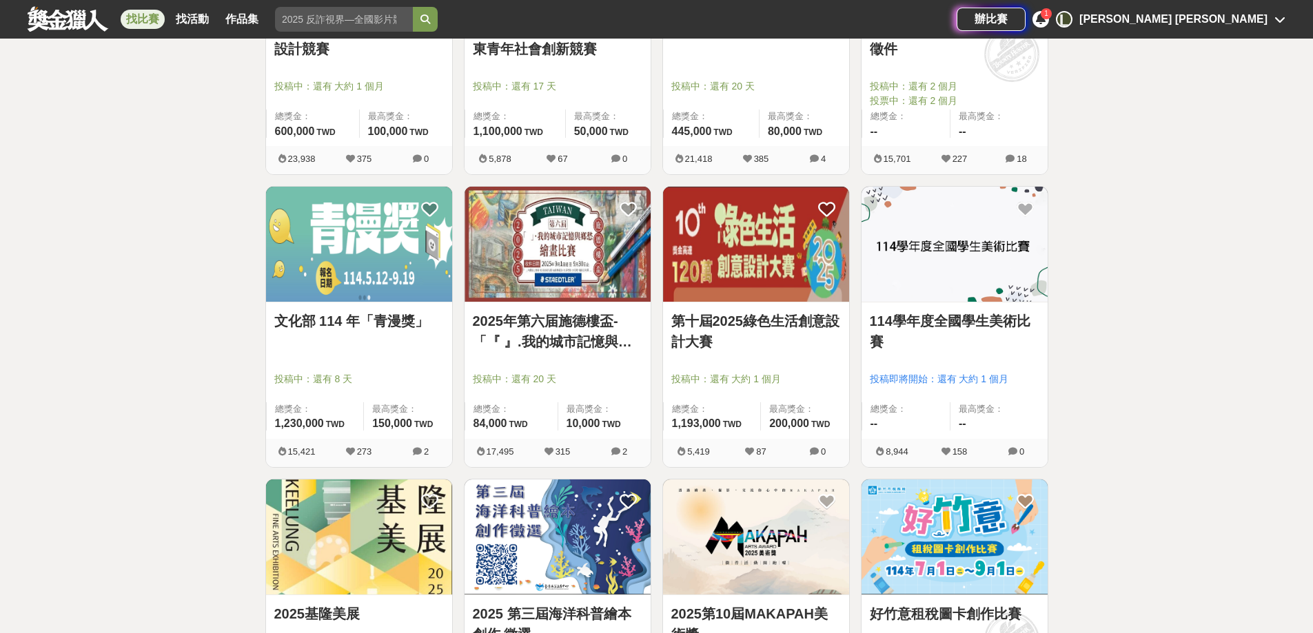
scroll to position [703, 0]
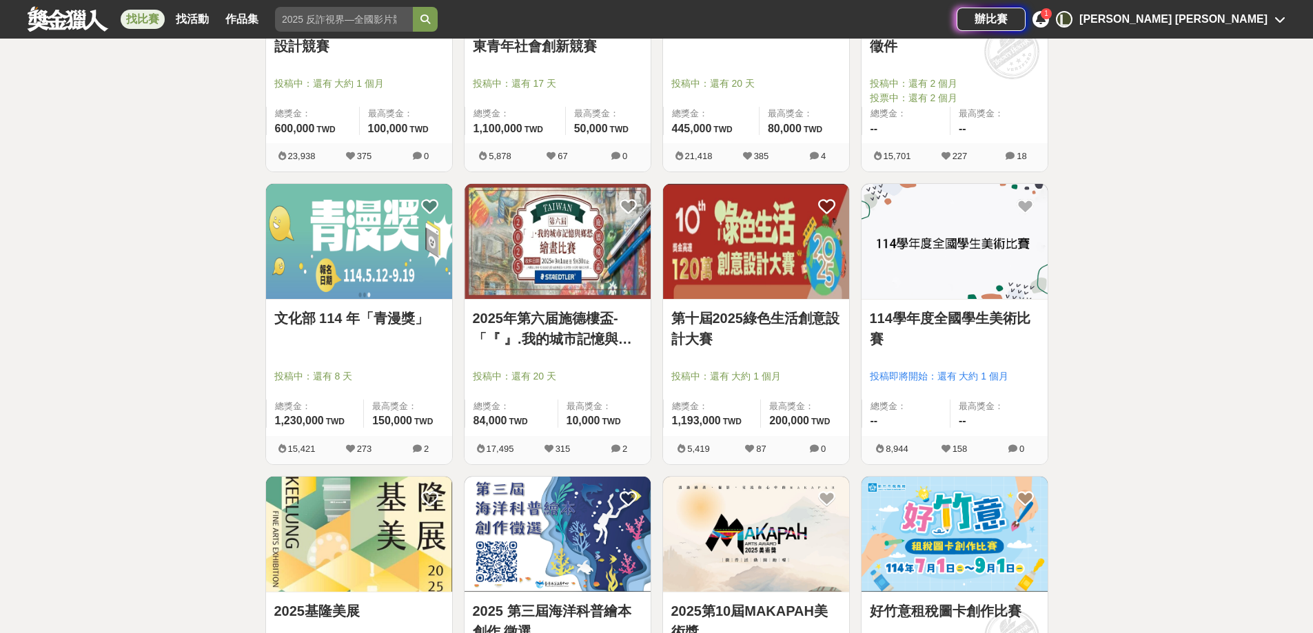
click at [755, 301] on div "第十屆2025綠色生活創意設計大賽 投稿中：還有 大約 1 個月 總獎金： 1,193,000 119.3 萬 TWD 最高獎金： 200,000 TWD" at bounding box center [756, 368] width 186 height 136
click at [759, 322] on link "第十屆2025綠色生活創意設計大賽" at bounding box center [756, 328] width 170 height 41
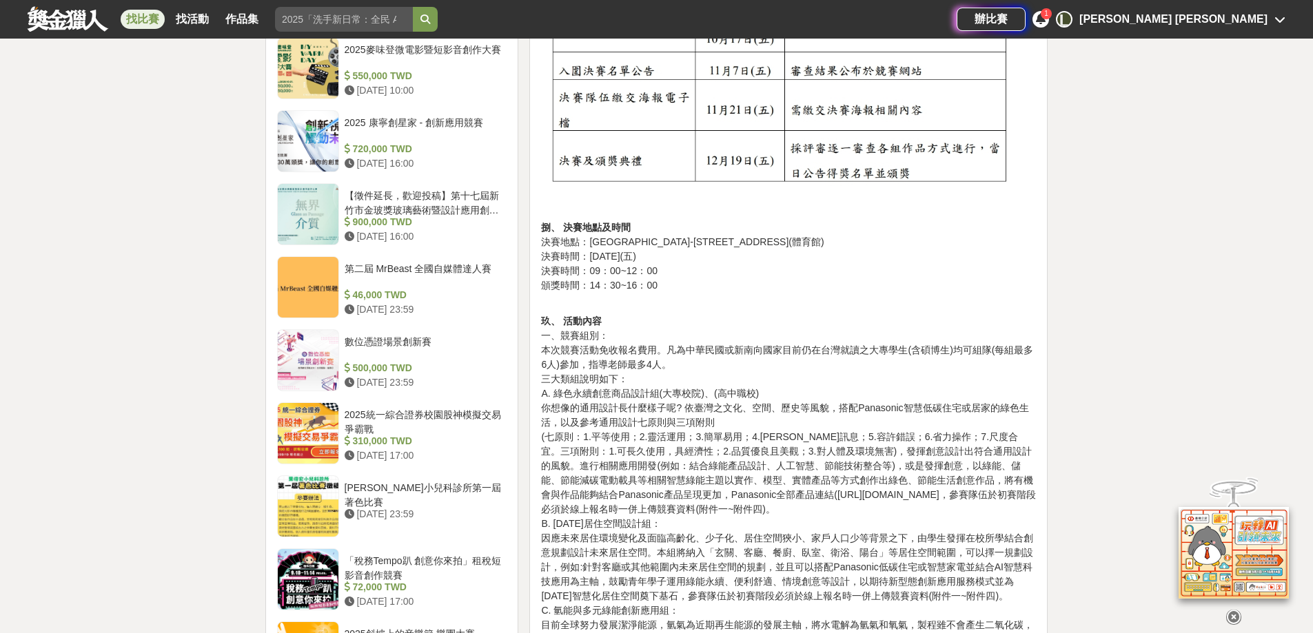
scroll to position [1309, 0]
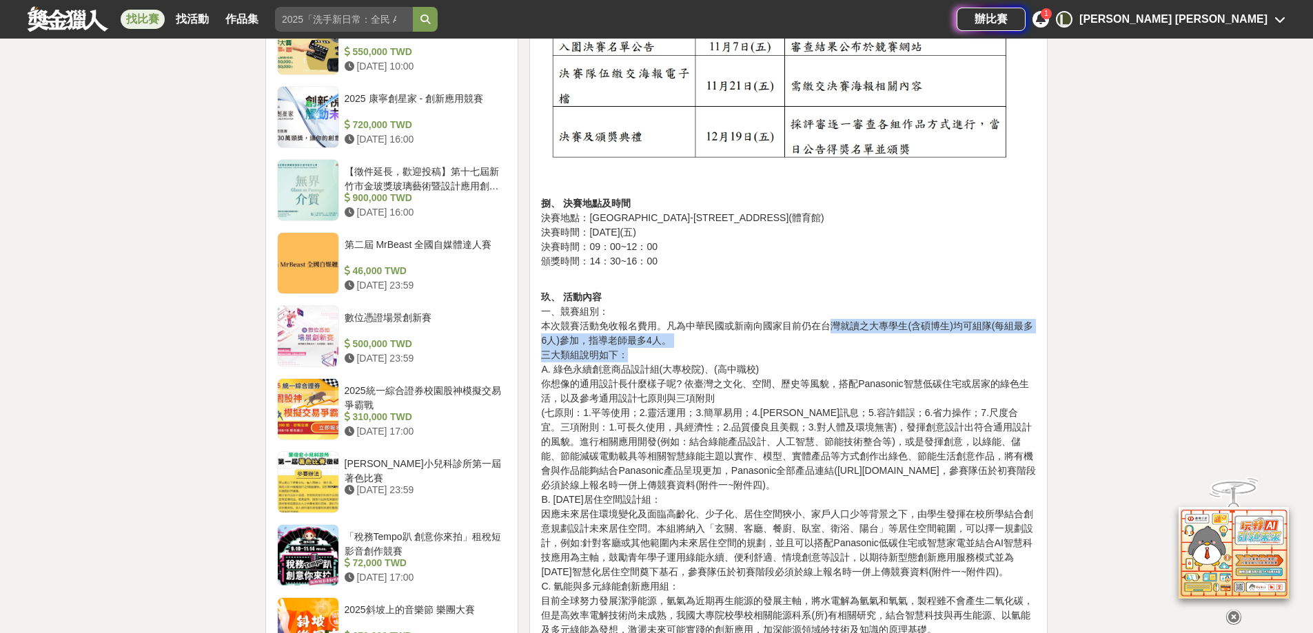
drag, startPoint x: 830, startPoint y: 323, endPoint x: 714, endPoint y: 354, distance: 120.0
click at [714, 354] on p "玖、 活動內容 一、競賽組別： 本次競賽活動免收報名費用。凡為中華民國或新南向國家目前仍在台灣就讀之大專學生(含碩博生)均可組隊(每組最多6人)參加，指導老師…" at bounding box center [788, 609] width 495 height 666
click at [766, 368] on p "玖、 活動內容 一、競賽組別： 本次競賽活動免收報名費用。凡為中華民國或新南向國家目前仍在台灣就讀之大專學生(含碩博生)均可組隊(每組最多6人)參加，指導老師…" at bounding box center [788, 609] width 495 height 666
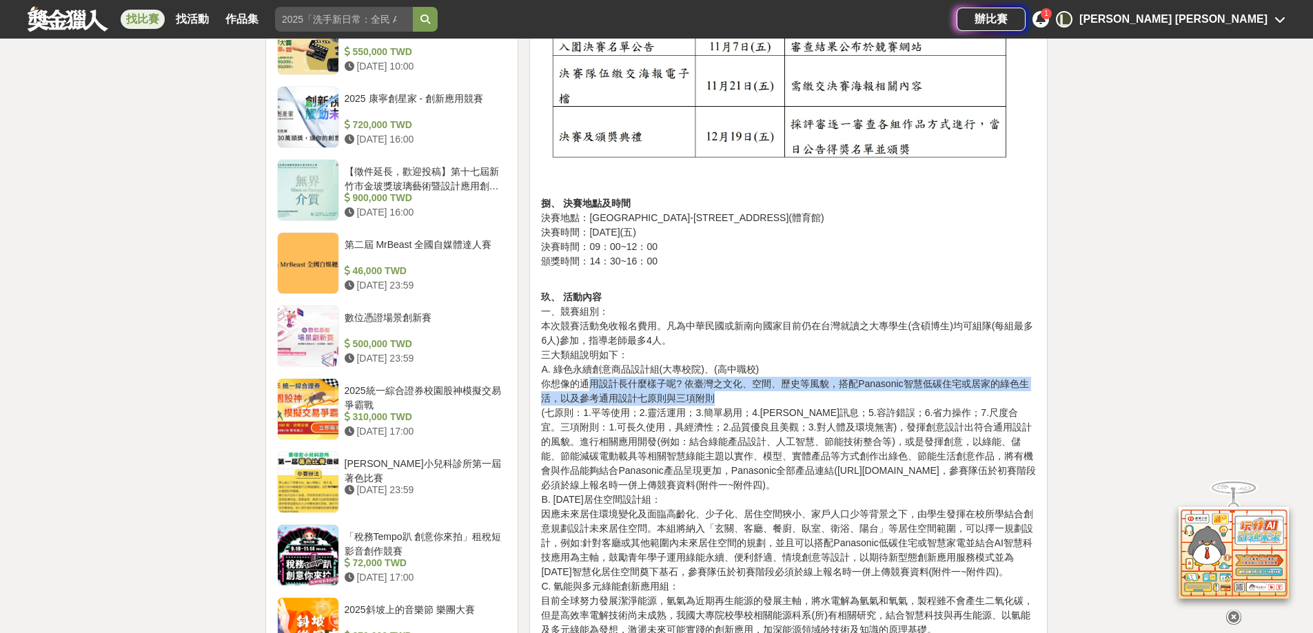
drag, startPoint x: 589, startPoint y: 387, endPoint x: 755, endPoint y: 393, distance: 166.2
click at [755, 393] on p "玖、 活動內容 一、競賽組別： 本次競賽活動免收報名費用。凡為中華民國或新南向國家目前仍在台灣就讀之大專學生(含碩博生)均可組隊(每組最多6人)參加，指導老師…" at bounding box center [788, 609] width 495 height 666
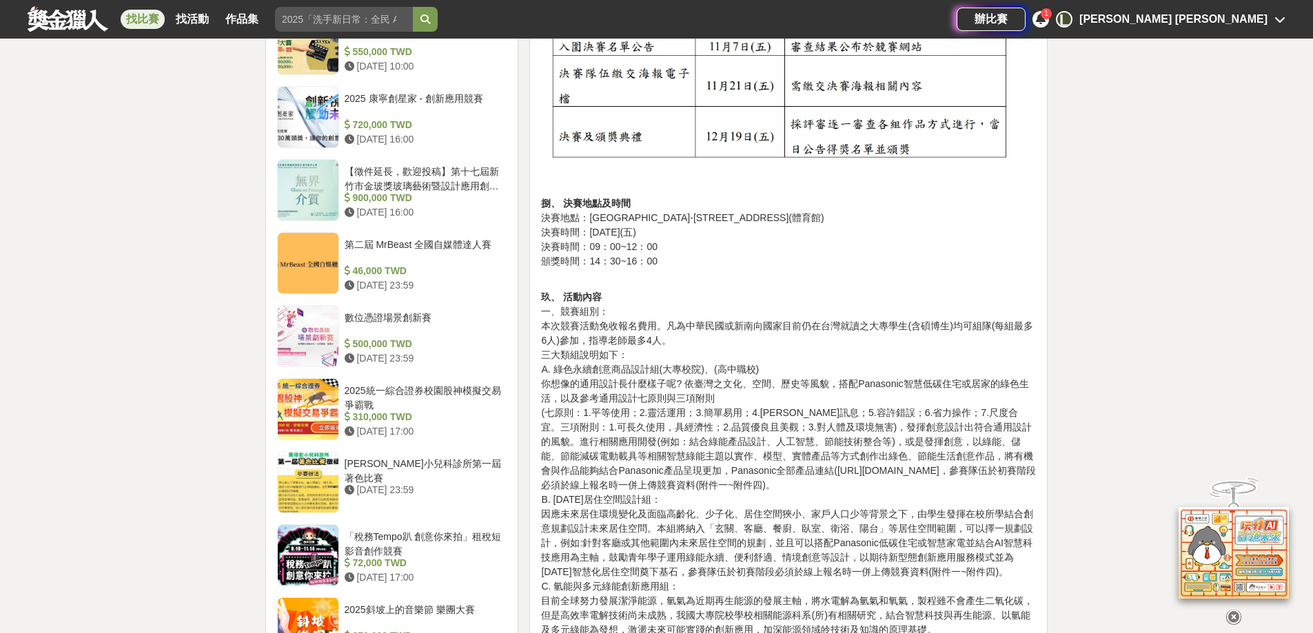
click at [764, 441] on p "玖、 活動內容 一、競賽組別： 本次競賽活動免收報名費用。凡為中華民國或新南向國家目前仍在台灣就讀之大專學生(含碩博生)均可組隊(每組最多6人)參加，指導老師…" at bounding box center [788, 609] width 495 height 666
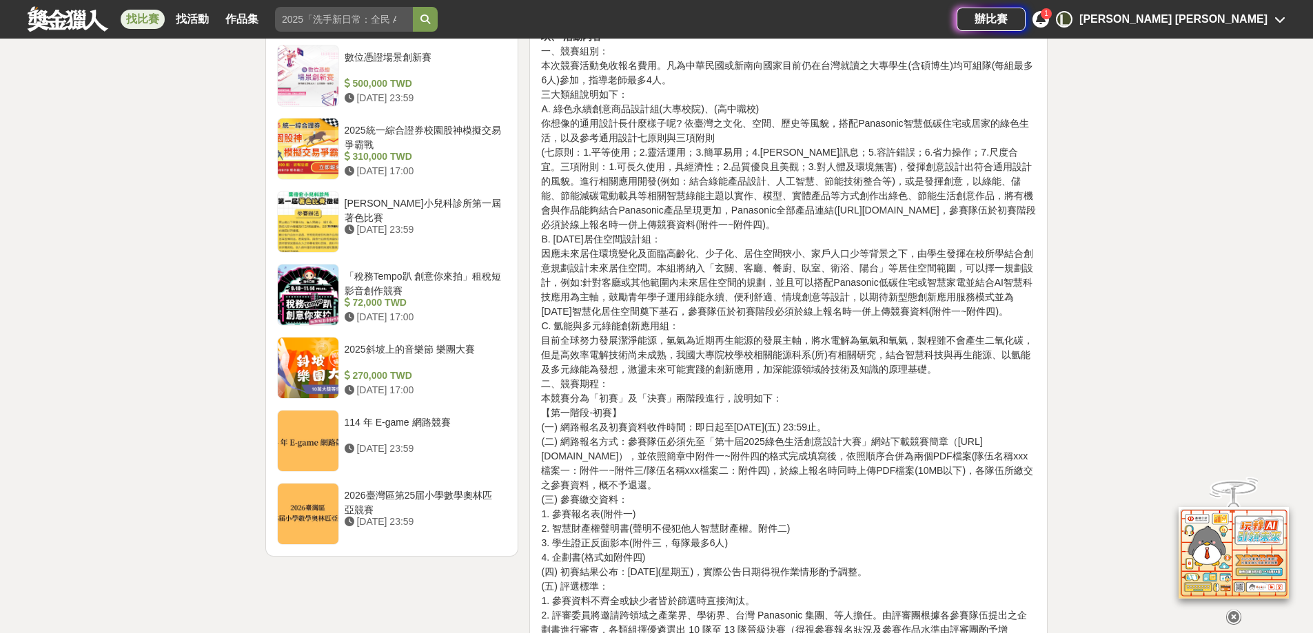
scroll to position [1585, 0]
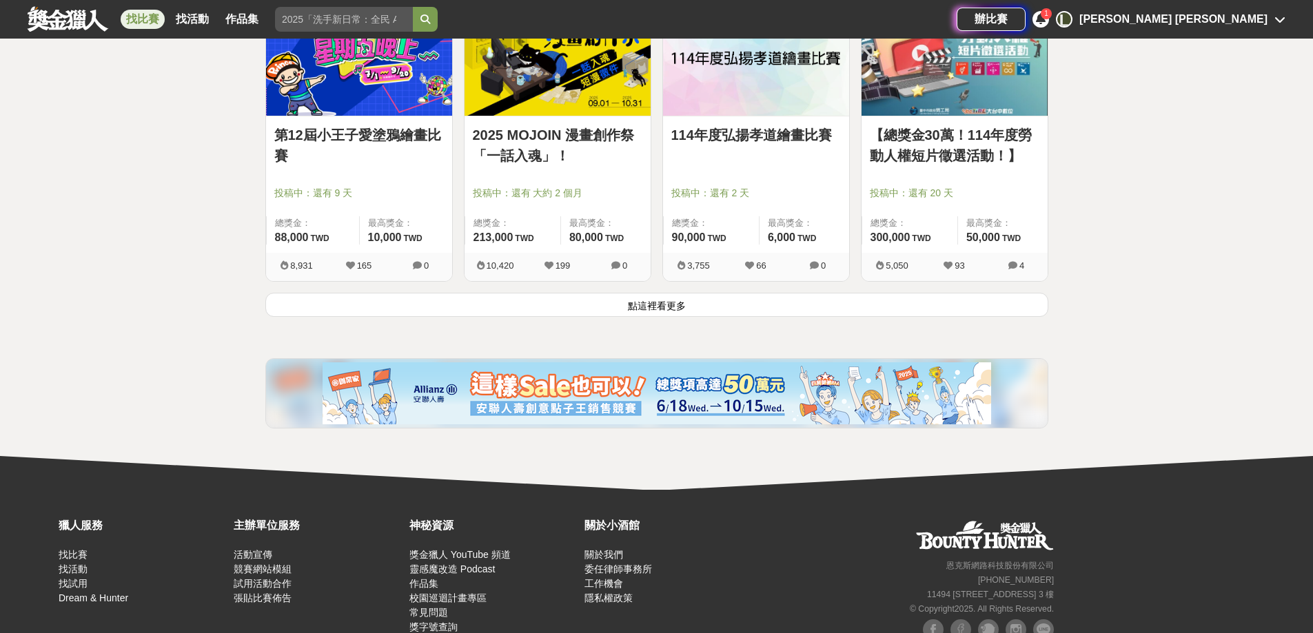
scroll to position [1709, 0]
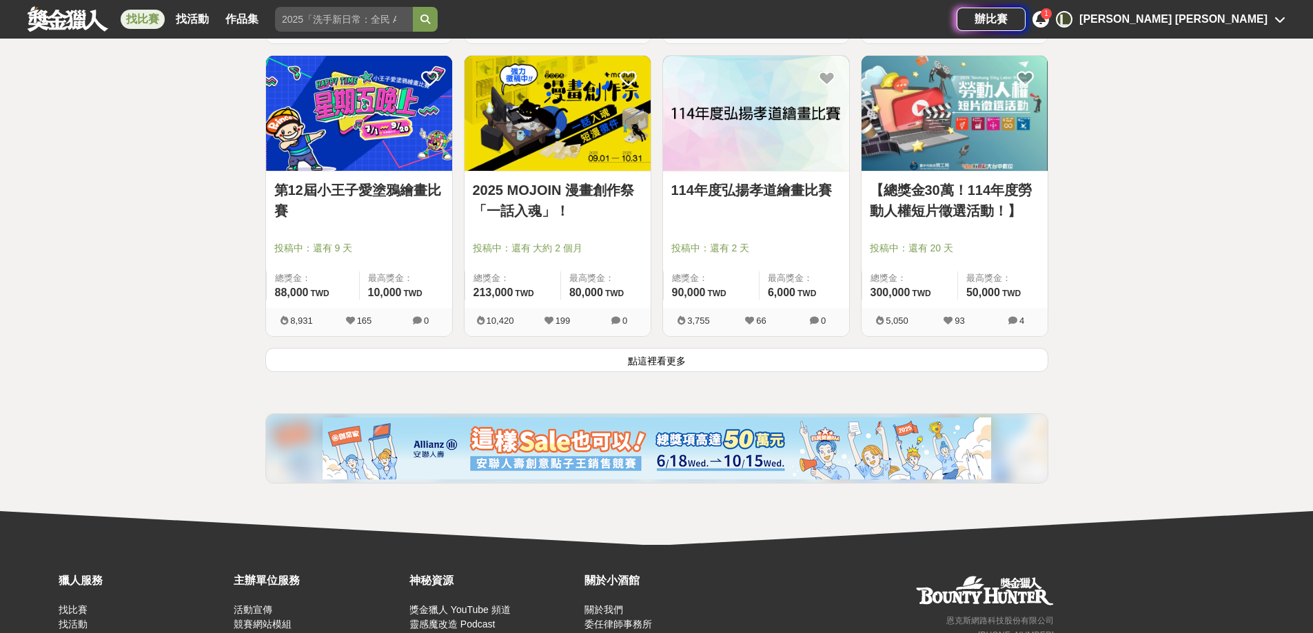
click button "點這裡看更多"
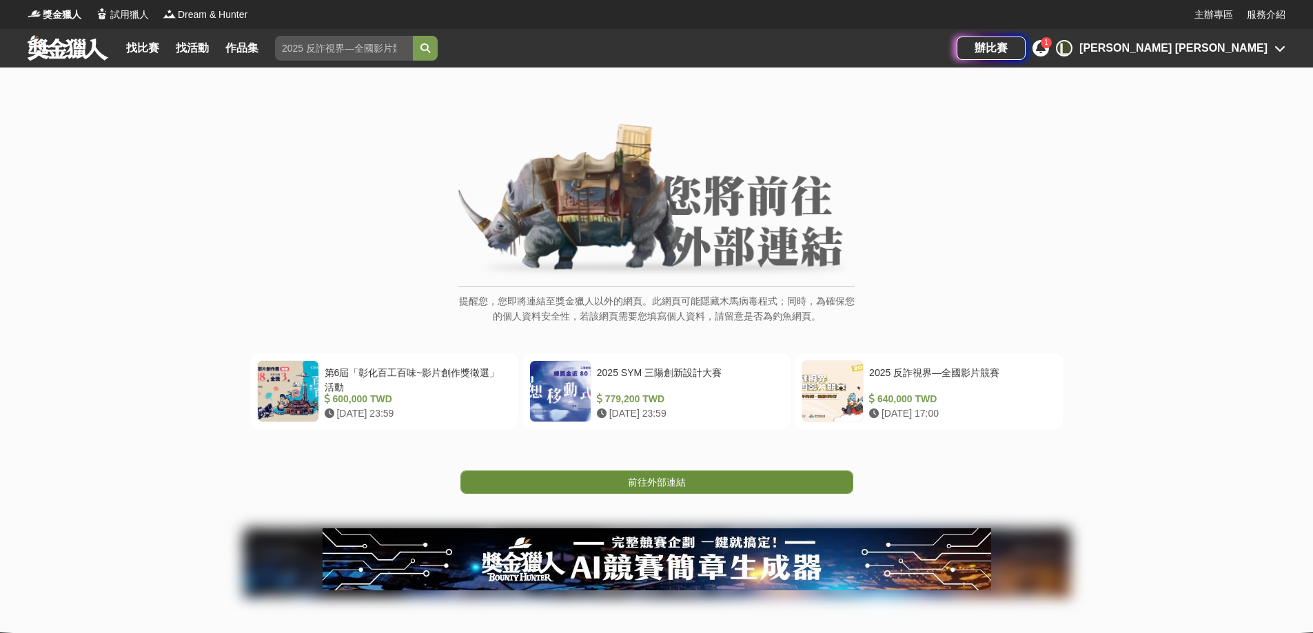
click at [567, 475] on link "前往外部連結" at bounding box center [656, 482] width 393 height 23
